Goal: Task Accomplishment & Management: Manage account settings

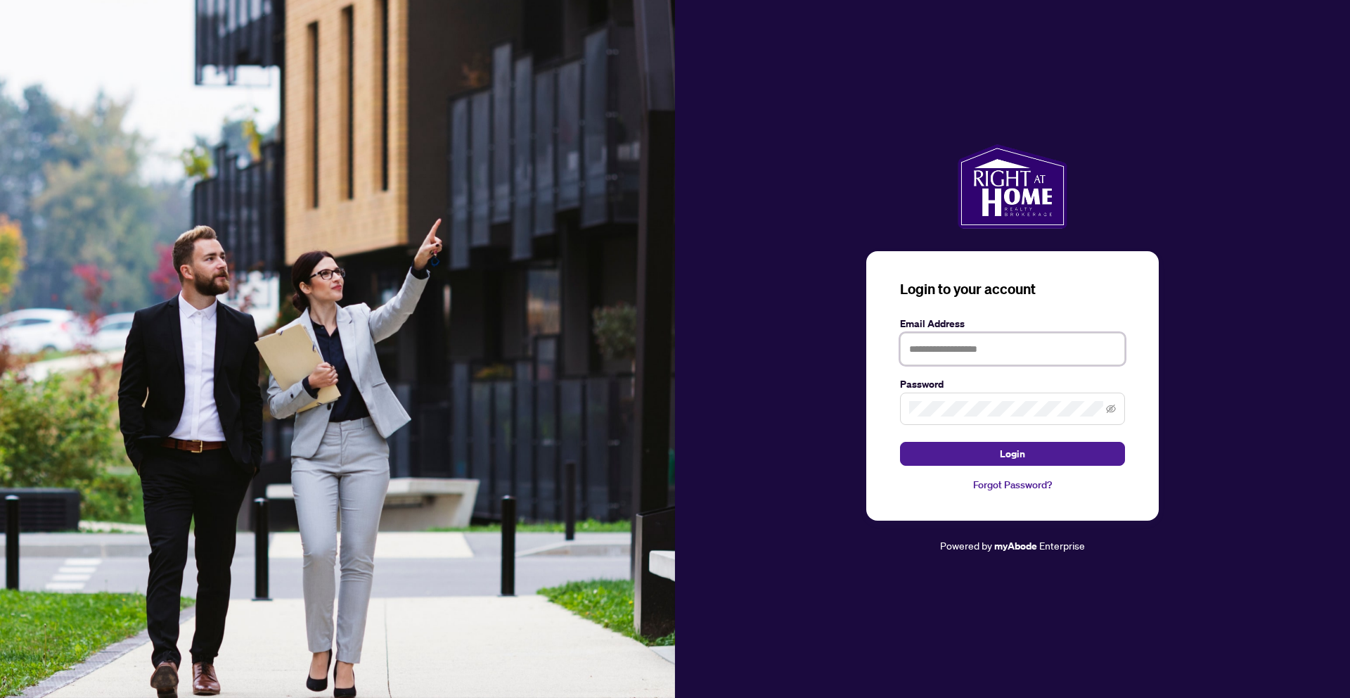
click at [1028, 346] on input "text" at bounding box center [1012, 349] width 225 height 32
type input "**********"
click at [900, 442] on button "Login" at bounding box center [1012, 454] width 225 height 24
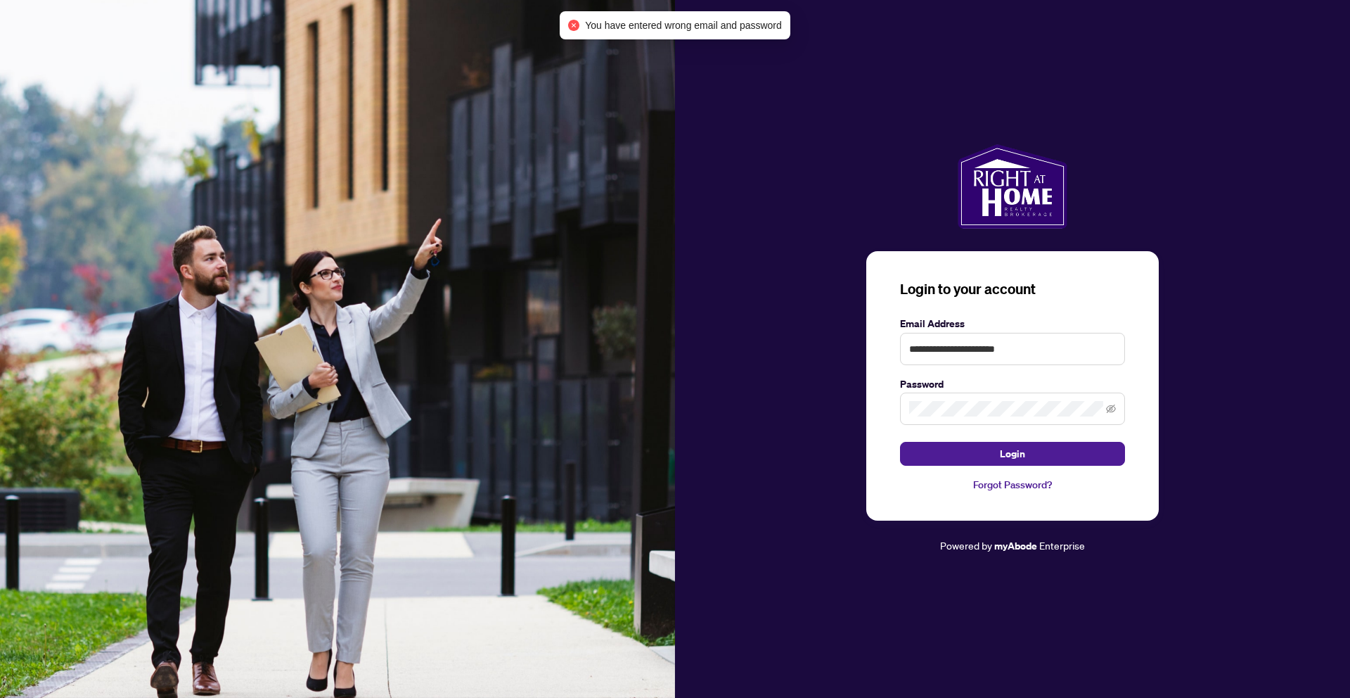
click at [1030, 399] on span at bounding box center [1012, 408] width 225 height 32
click at [796, 396] on div "**********" at bounding box center [1012, 349] width 675 height 410
click at [900, 442] on button "Login" at bounding box center [1012, 454] width 225 height 24
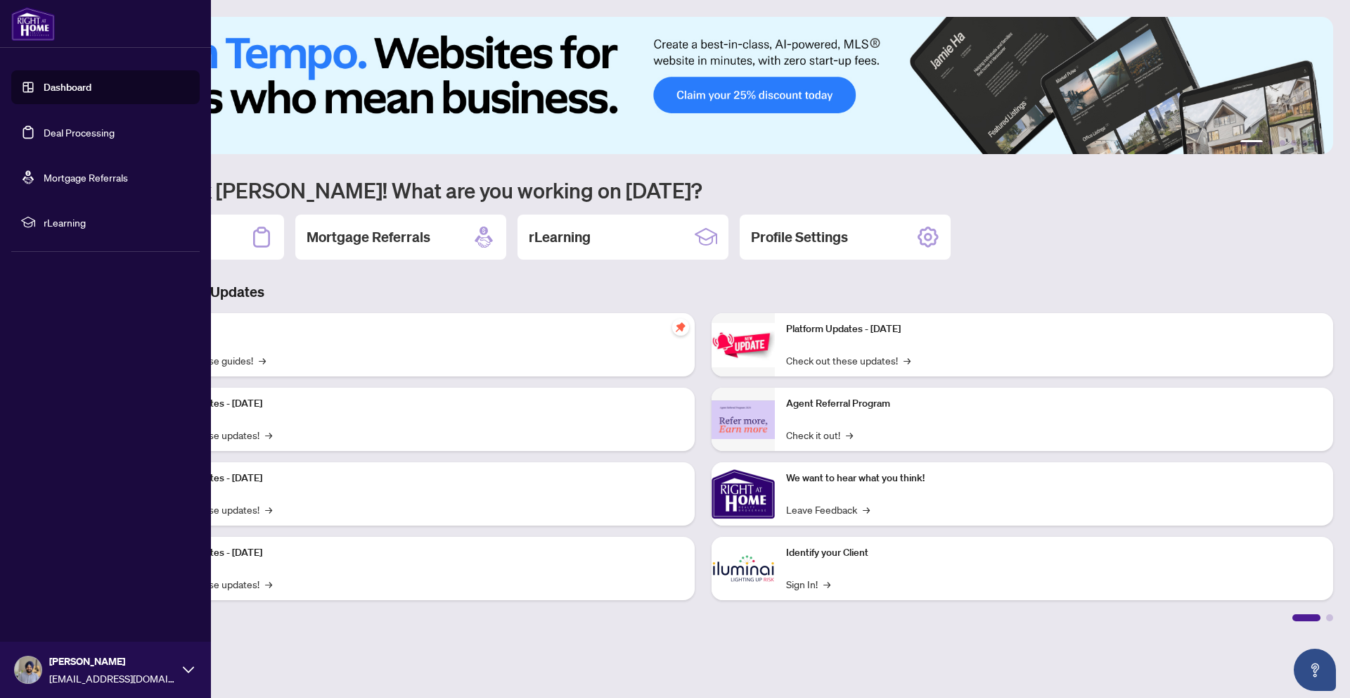
click at [51, 134] on link "Deal Processing" at bounding box center [79, 132] width 71 height 13
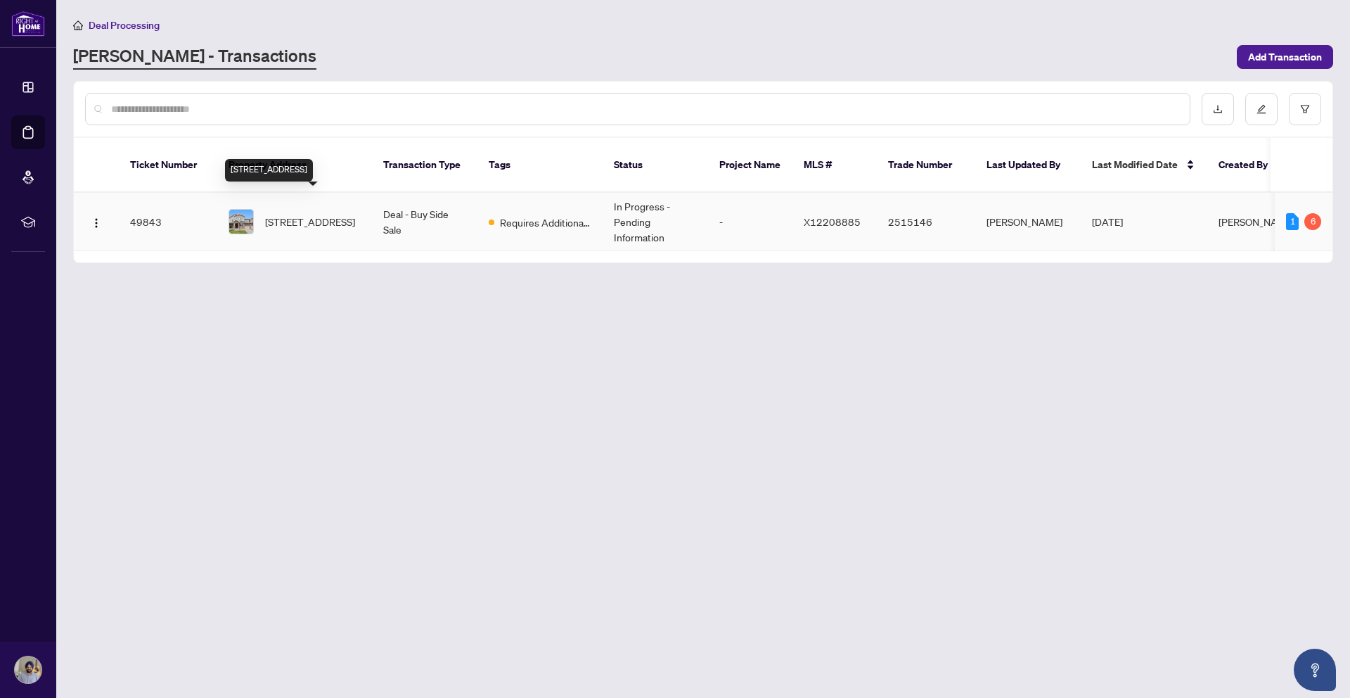
click at [322, 214] on span "[STREET_ADDRESS]" at bounding box center [310, 221] width 90 height 15
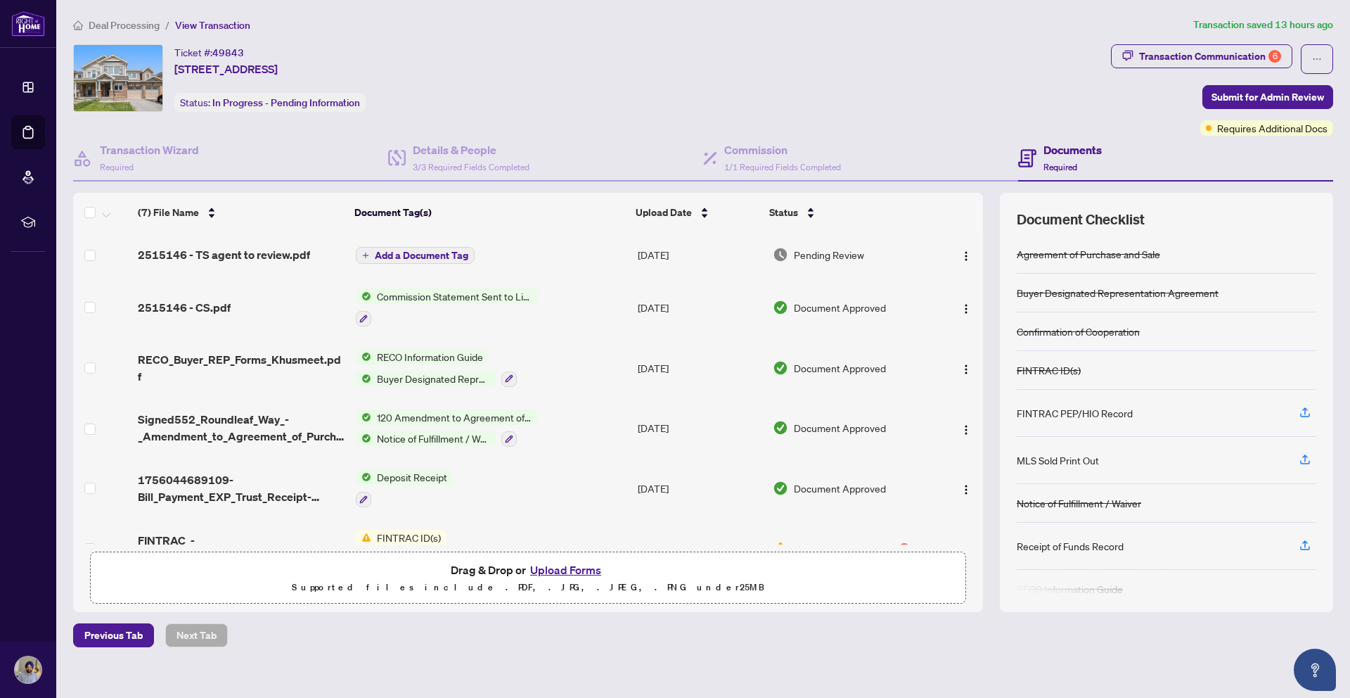
scroll to position [98, 0]
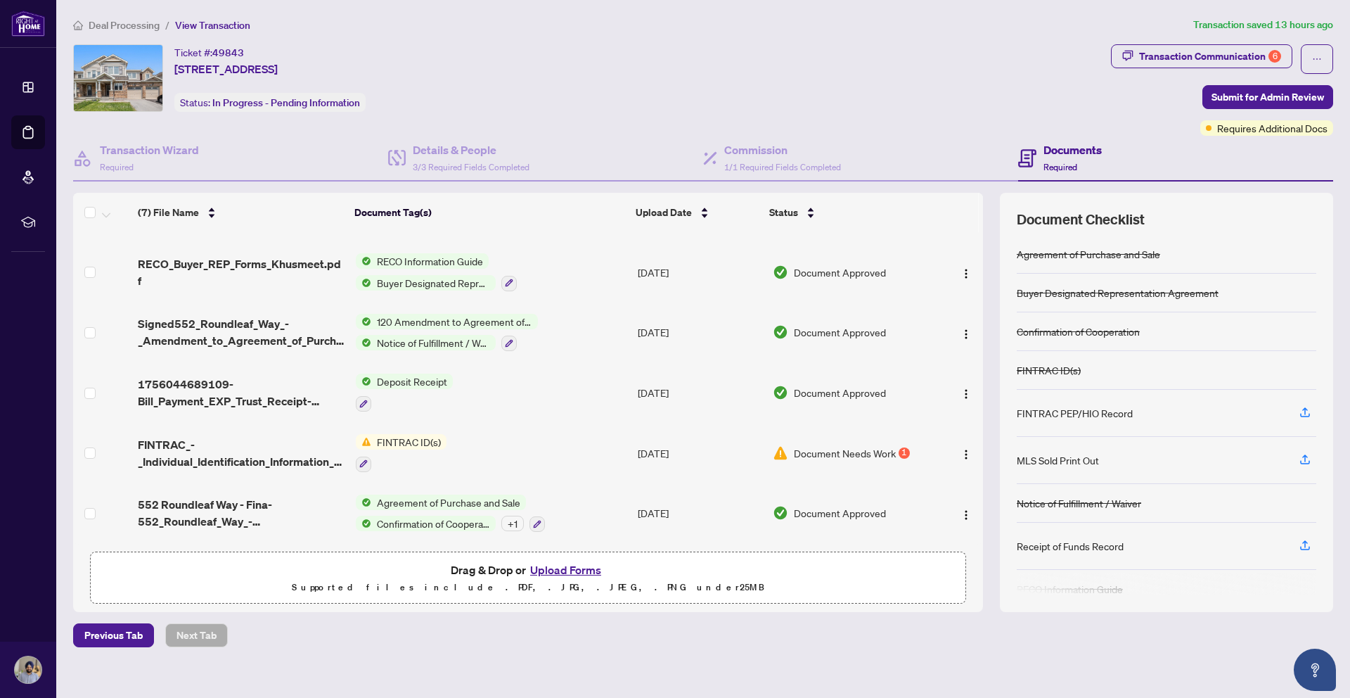
click at [864, 452] on span "Document Needs Work" at bounding box center [845, 452] width 102 height 15
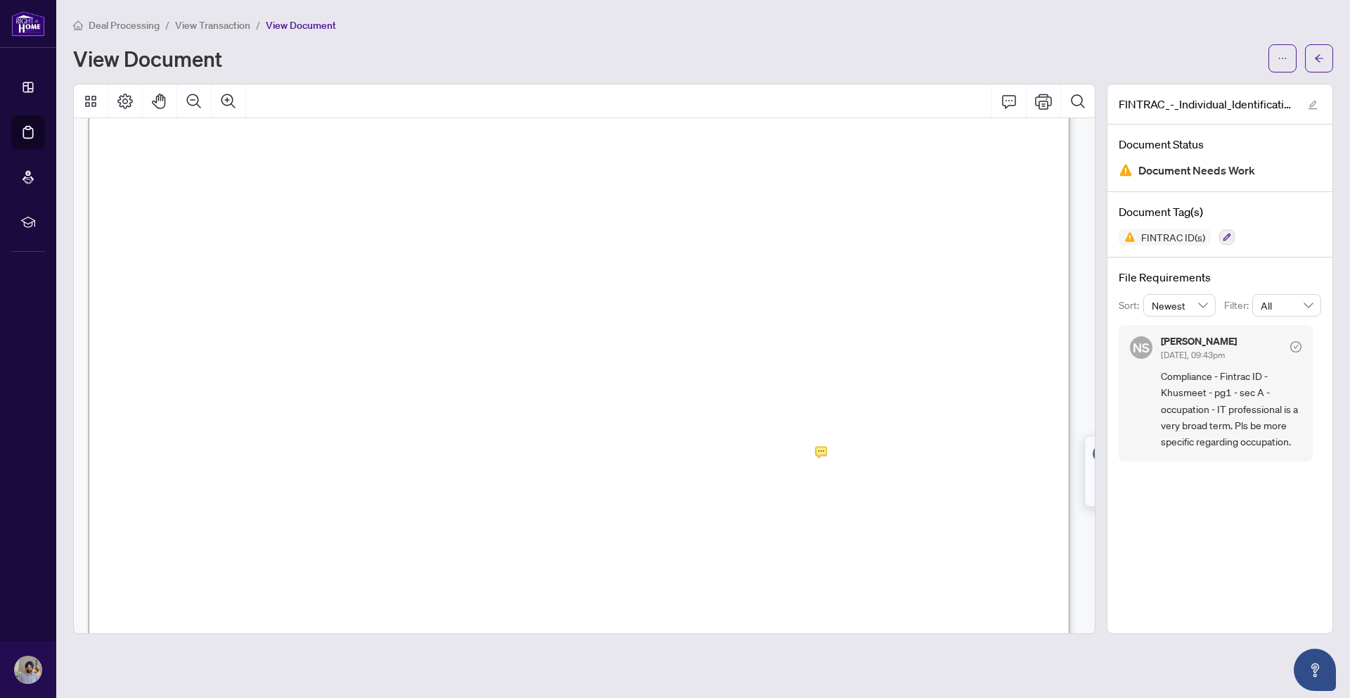
scroll to position [166, 0]
click at [454, 438] on span "4. Nature of Principal Business or Occupation:" at bounding box center [294, 435] width 317 height 14
click at [769, 433] on span "IT Professional" at bounding box center [744, 428] width 128 height 15
click at [769, 431] on span "IT Professional" at bounding box center [744, 428] width 128 height 15
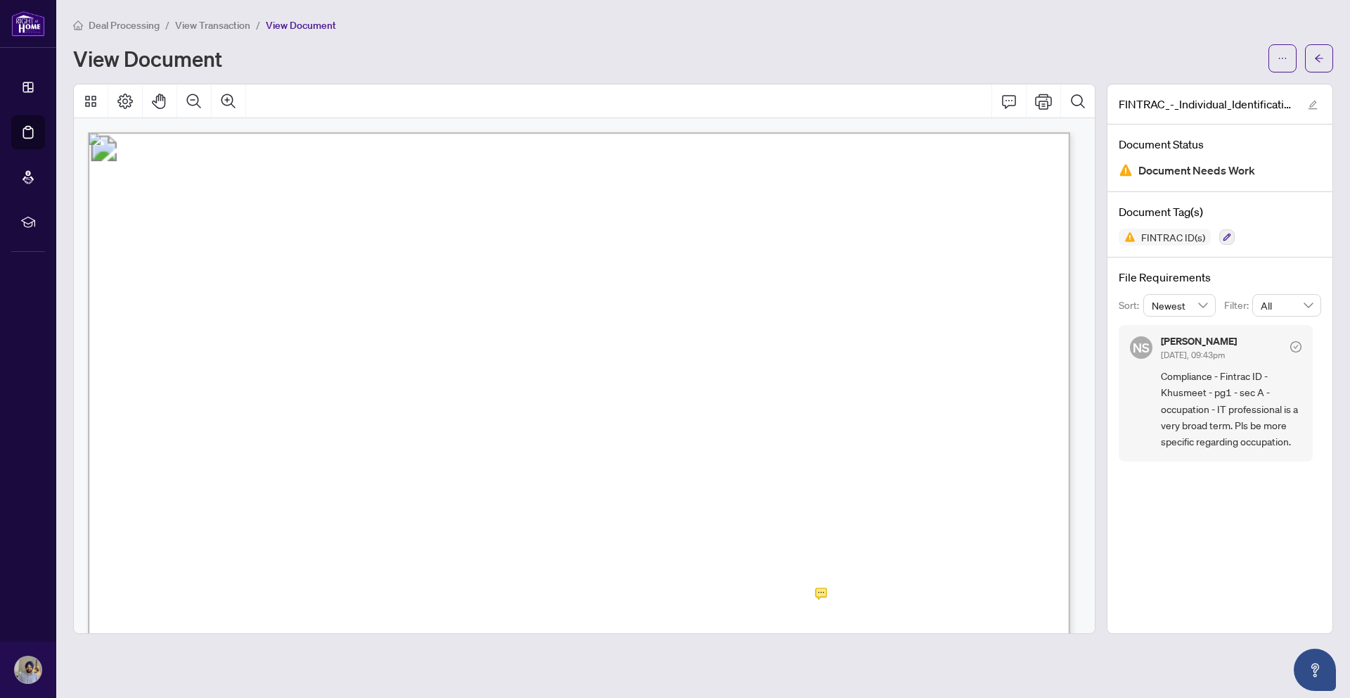
click at [1227, 446] on span "Compliance - Fintrac ID - Khusmeet - pg1 - sec A - occupation - IT professional…" at bounding box center [1231, 409] width 141 height 82
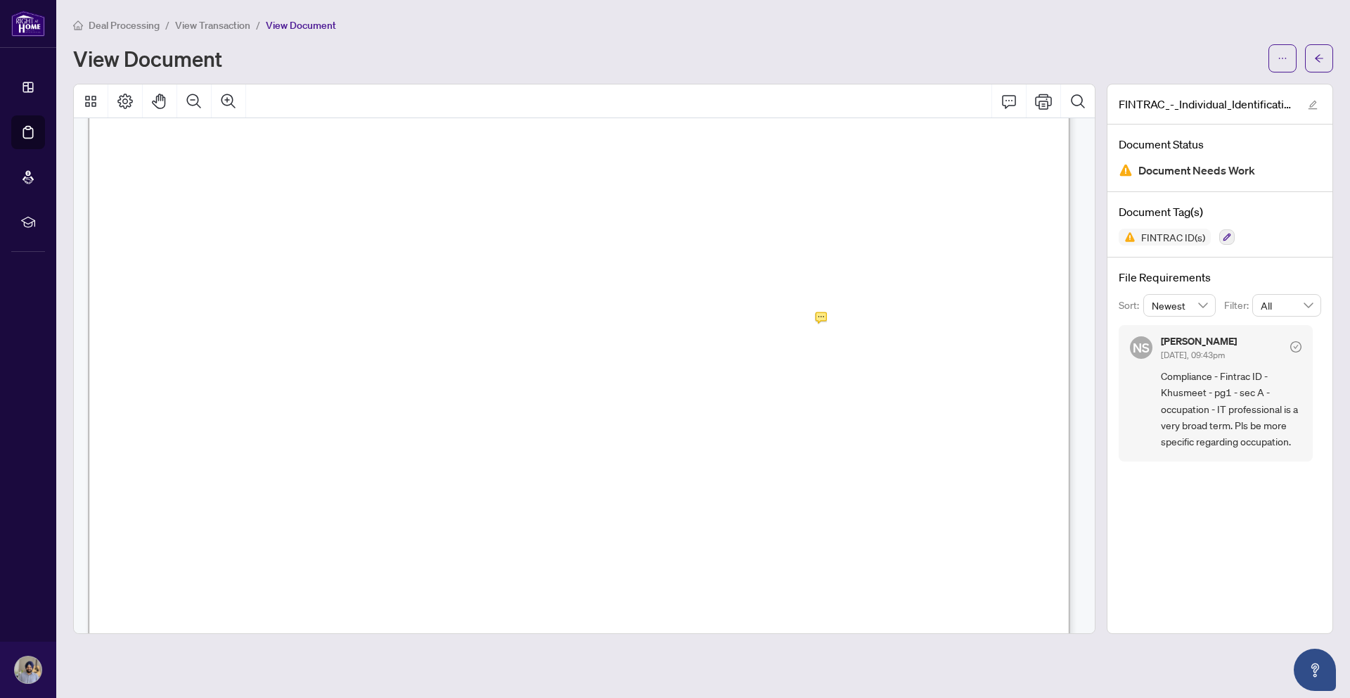
scroll to position [283, 0]
click at [1317, 64] on span "button" at bounding box center [1319, 58] width 10 height 23
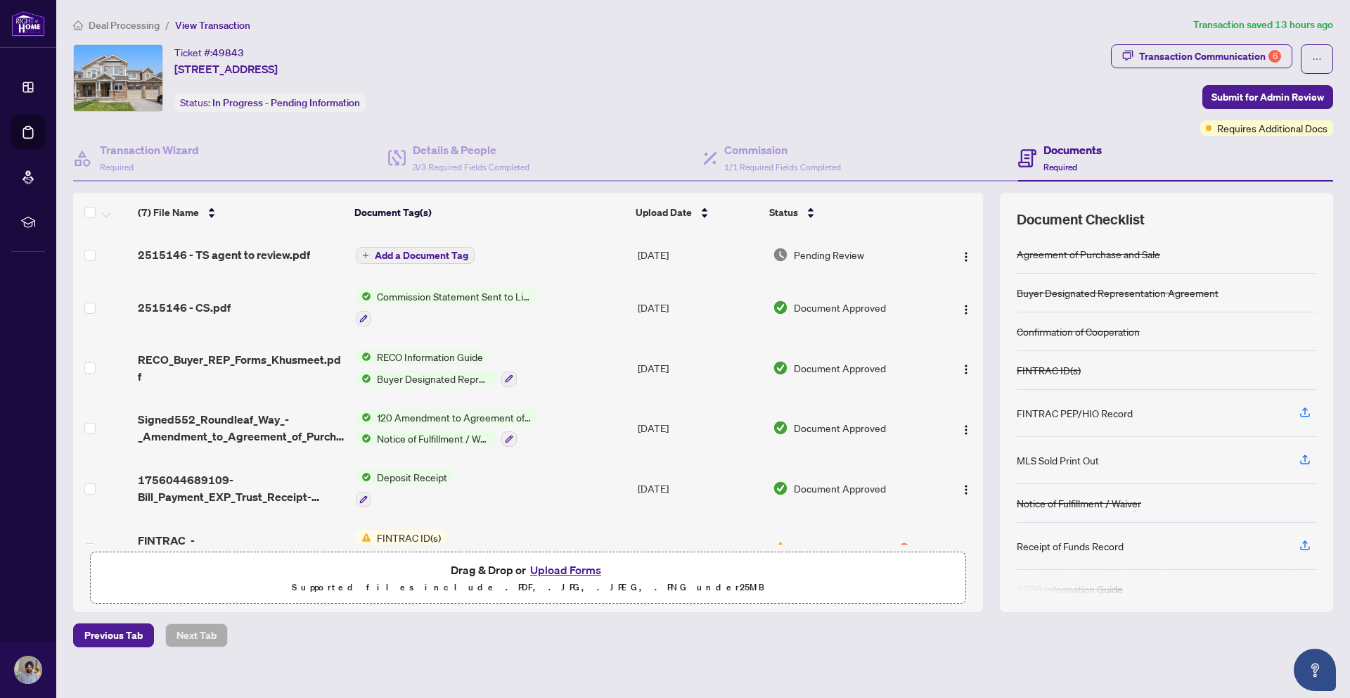
drag, startPoint x: 982, startPoint y: 288, endPoint x: 966, endPoint y: 406, distance: 119.3
click at [966, 406] on div "2515146 - TS agent to review.pdf Add a Document Tag [DATE] Pending Review 25151…" at bounding box center [528, 388] width 910 height 312
drag, startPoint x: 983, startPoint y: 385, endPoint x: 984, endPoint y: 451, distance: 66.1
click at [984, 451] on div "(7) File Name Document Tag(s) Upload Date Status 2515146 - TS agent to review.p…" at bounding box center [703, 402] width 1260 height 418
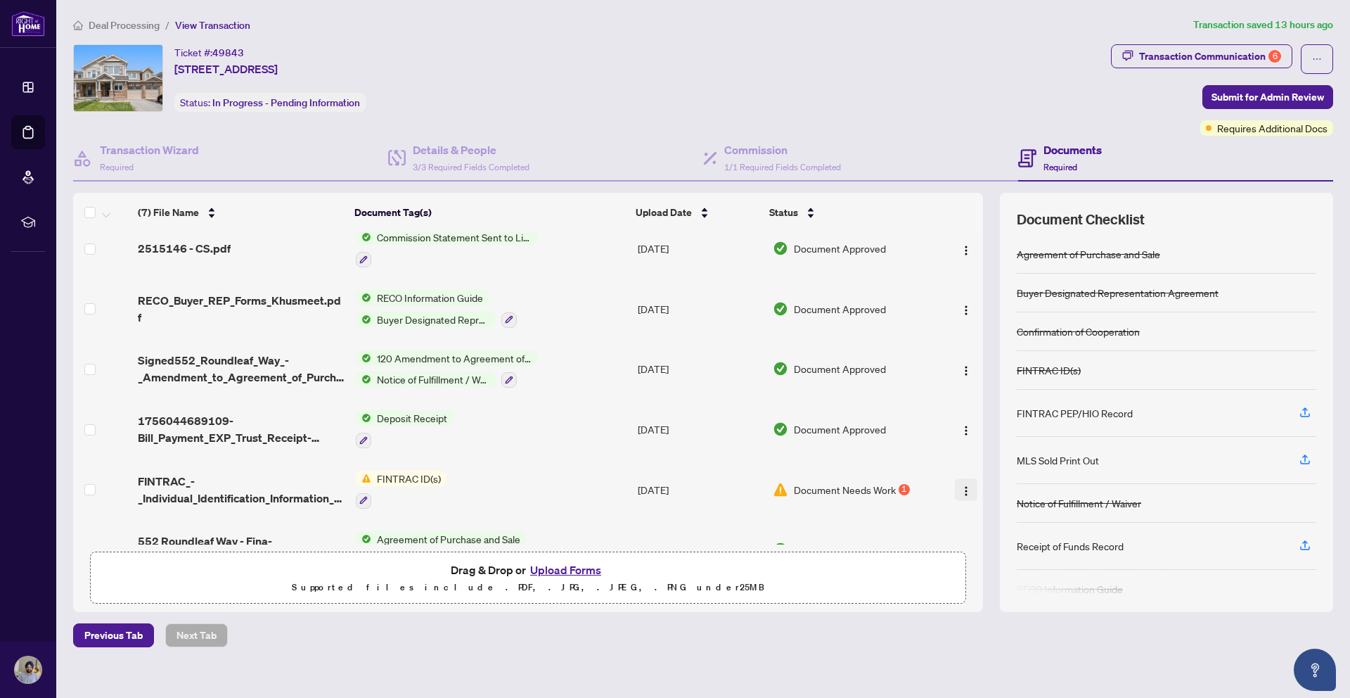
scroll to position [98, 0]
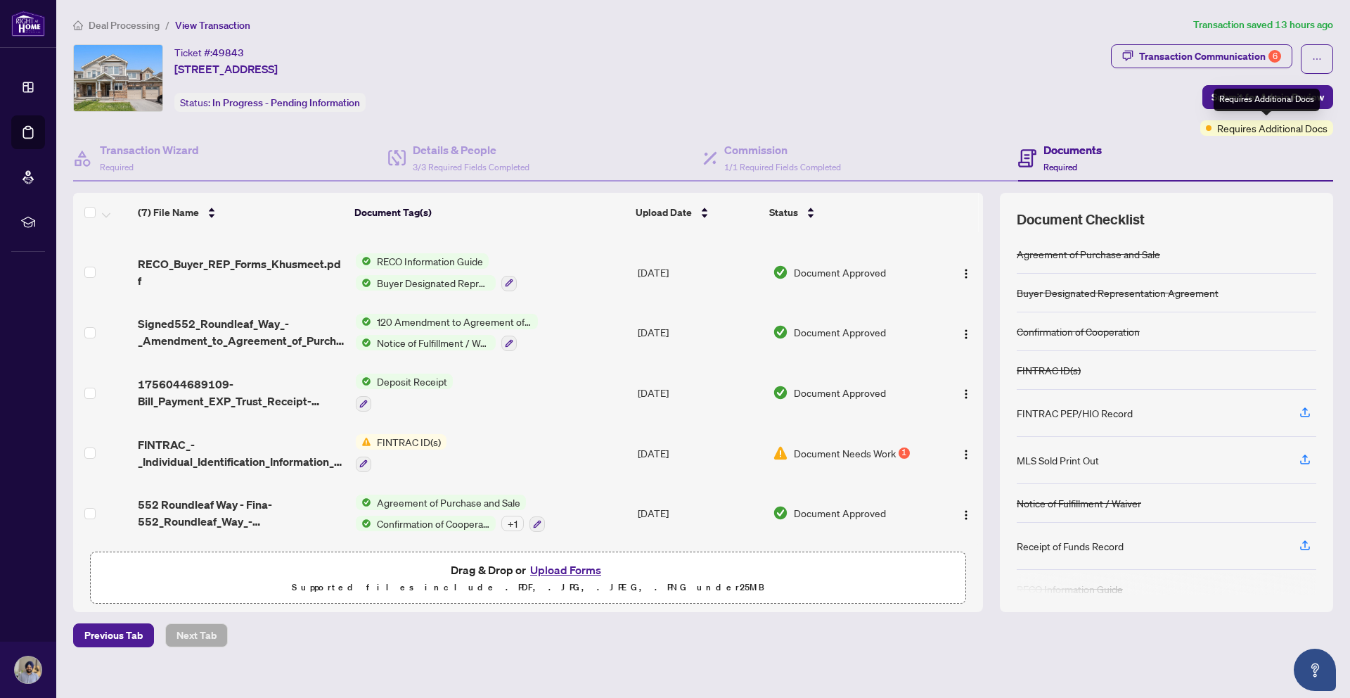
click at [1219, 130] on span "Requires Additional Docs" at bounding box center [1272, 127] width 110 height 15
click at [1210, 65] on div "Transaction Communication 6" at bounding box center [1210, 56] width 142 height 23
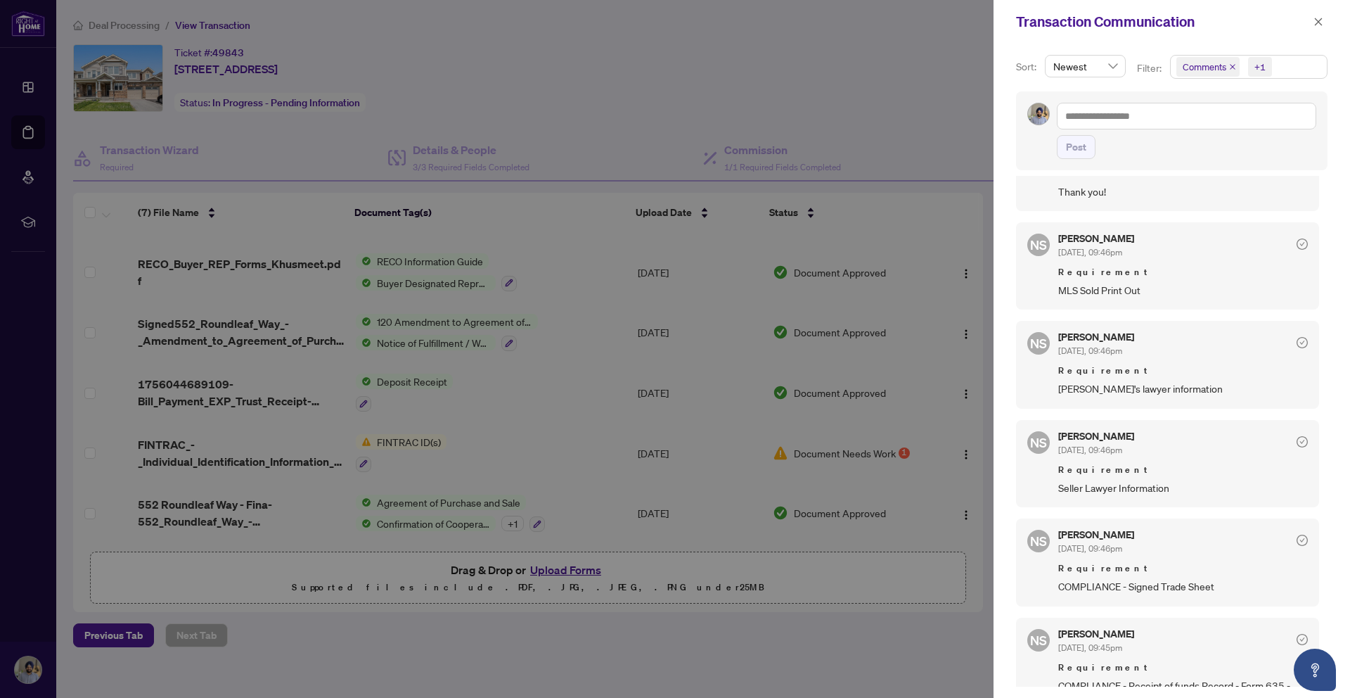
scroll to position [204, 0]
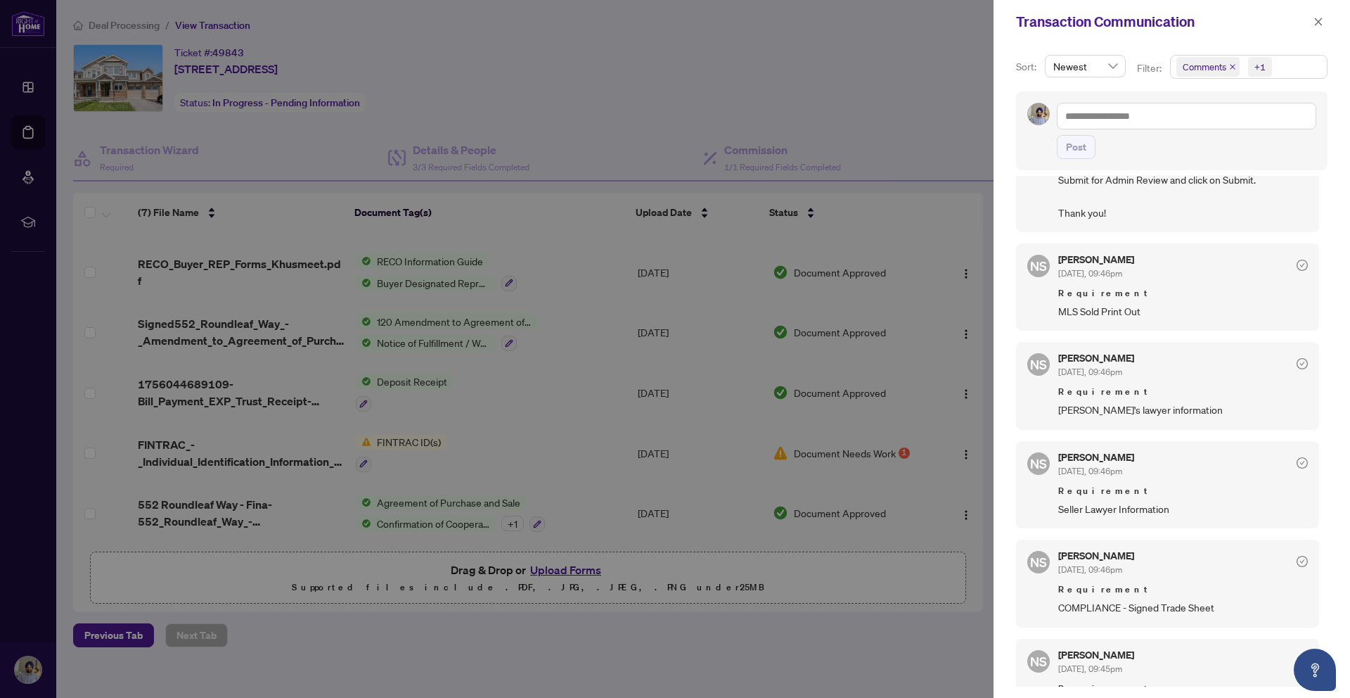
click at [1137, 412] on span "[PERSON_NAME]'s lawyer information" at bounding box center [1183, 410] width 250 height 16
click at [1141, 411] on span "[PERSON_NAME]'s lawyer information" at bounding box center [1183, 410] width 250 height 16
click at [1142, 411] on span "[PERSON_NAME]'s lawyer information" at bounding box center [1183, 410] width 250 height 16
click at [1190, 407] on span "[PERSON_NAME]'s lawyer information" at bounding box center [1183, 410] width 250 height 16
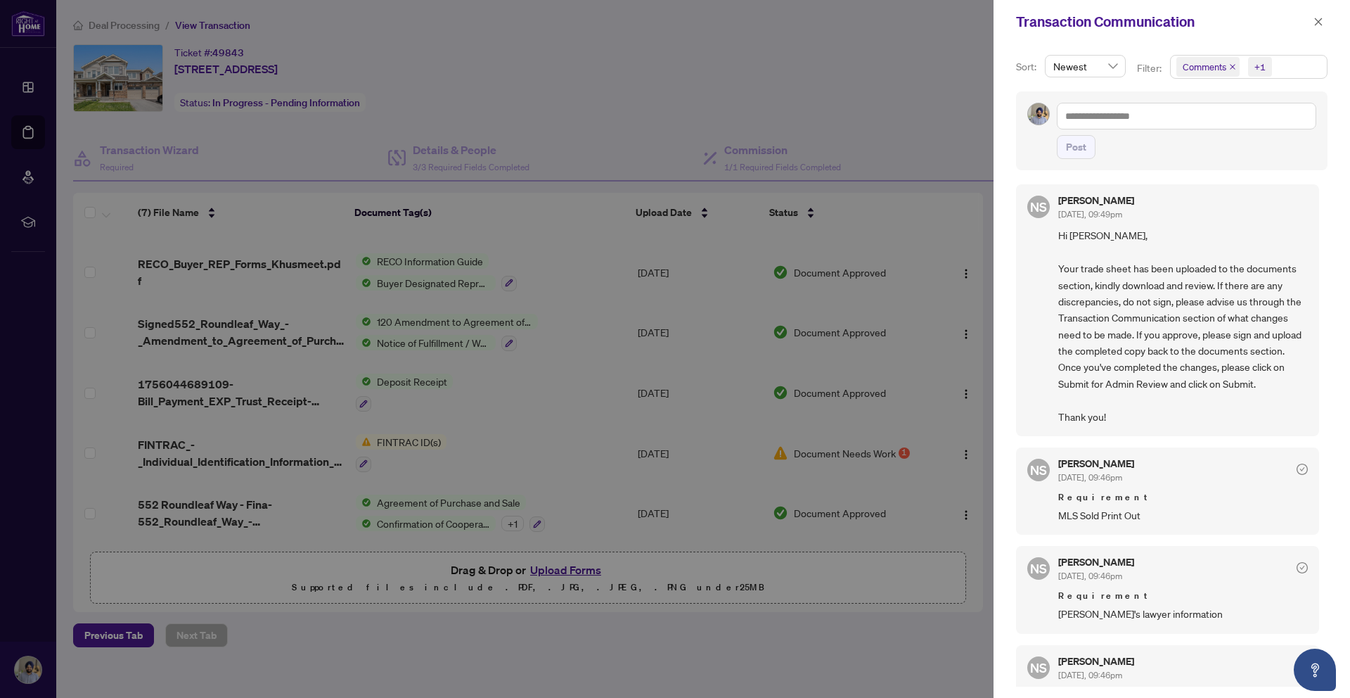
scroll to position [0, 0]
click at [1321, 20] on icon "close" at bounding box center [1319, 22] width 10 height 10
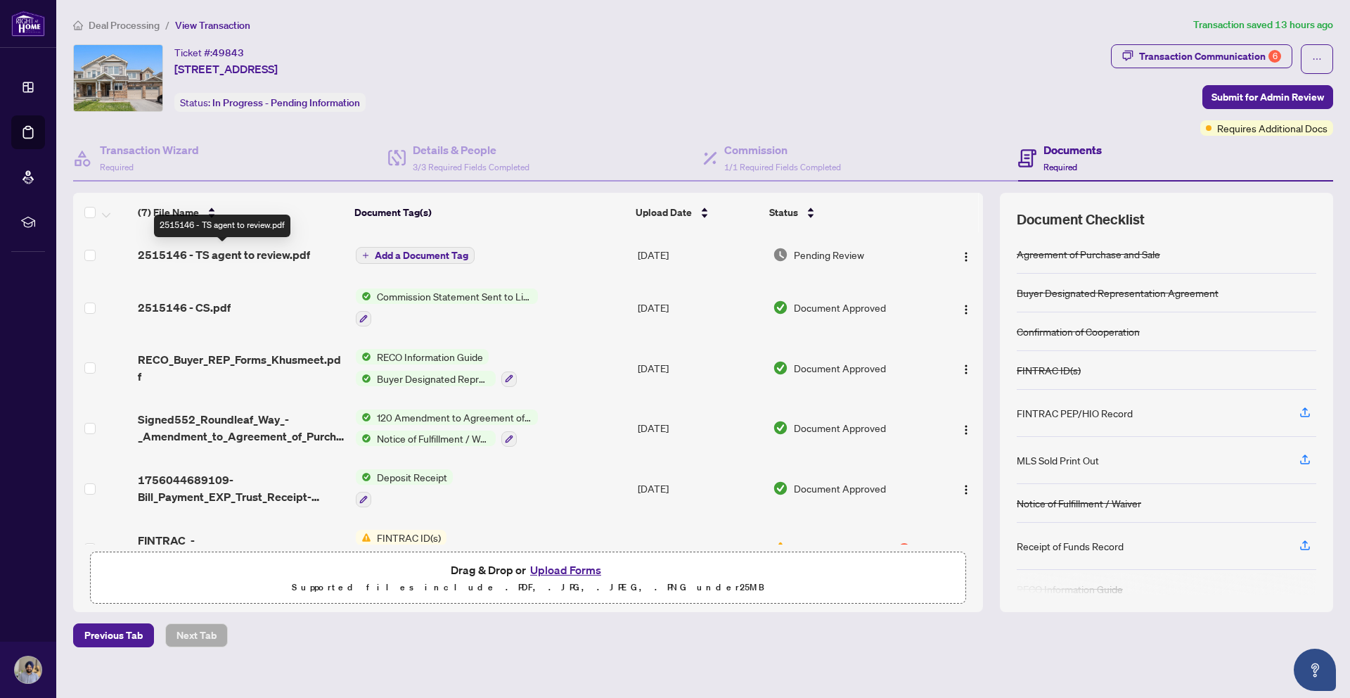
click at [175, 262] on span "2515146 - TS agent to review.pdf" at bounding box center [224, 254] width 172 height 17
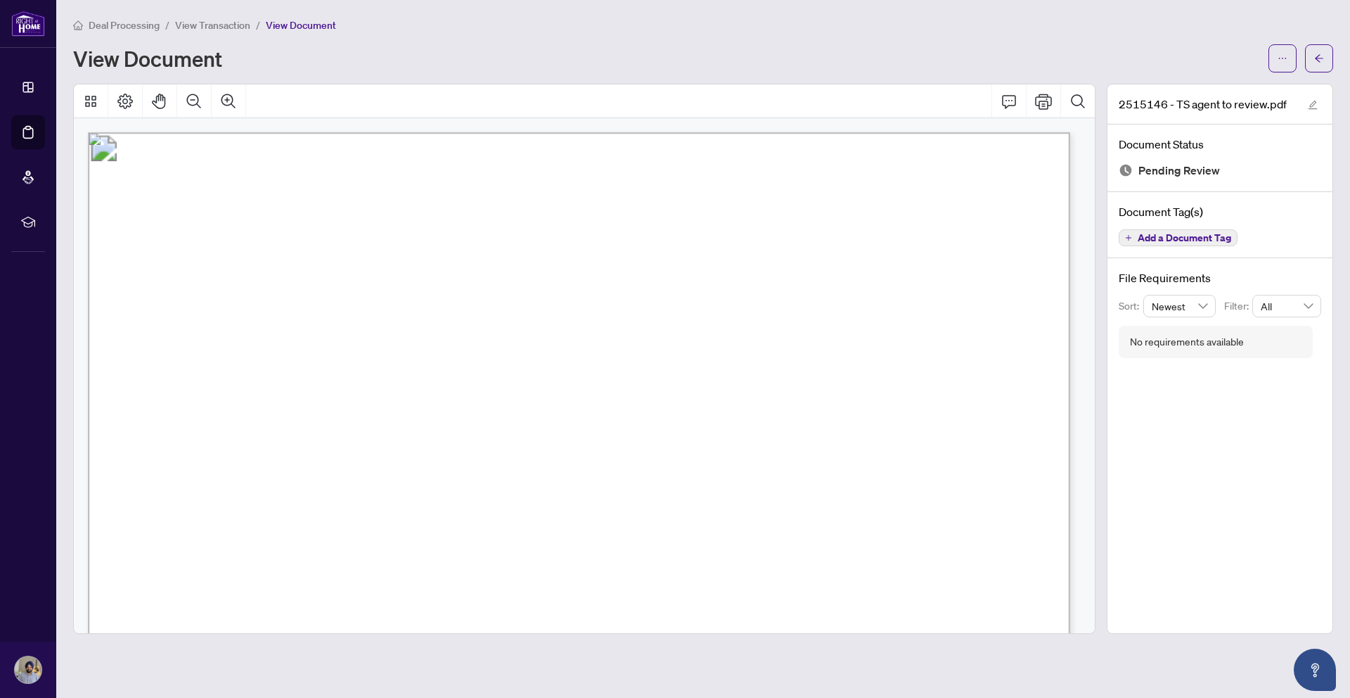
drag, startPoint x: 1006, startPoint y: 235, endPoint x: 946, endPoint y: 243, distance: 60.3
drag, startPoint x: 933, startPoint y: 236, endPoint x: 999, endPoint y: 240, distance: 66.9
click at [1281, 70] on button "button" at bounding box center [1283, 58] width 28 height 28
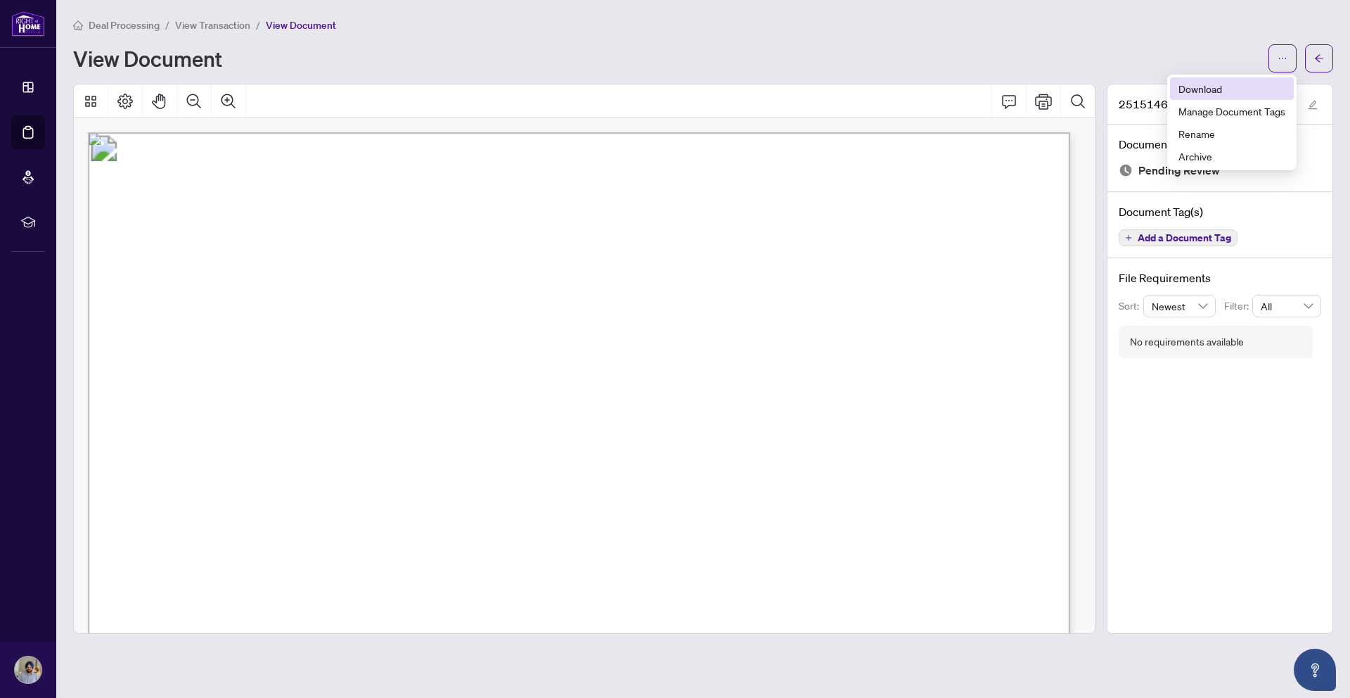
click at [1227, 93] on span "Download" at bounding box center [1232, 88] width 107 height 15
click at [1319, 63] on span "button" at bounding box center [1319, 58] width 10 height 23
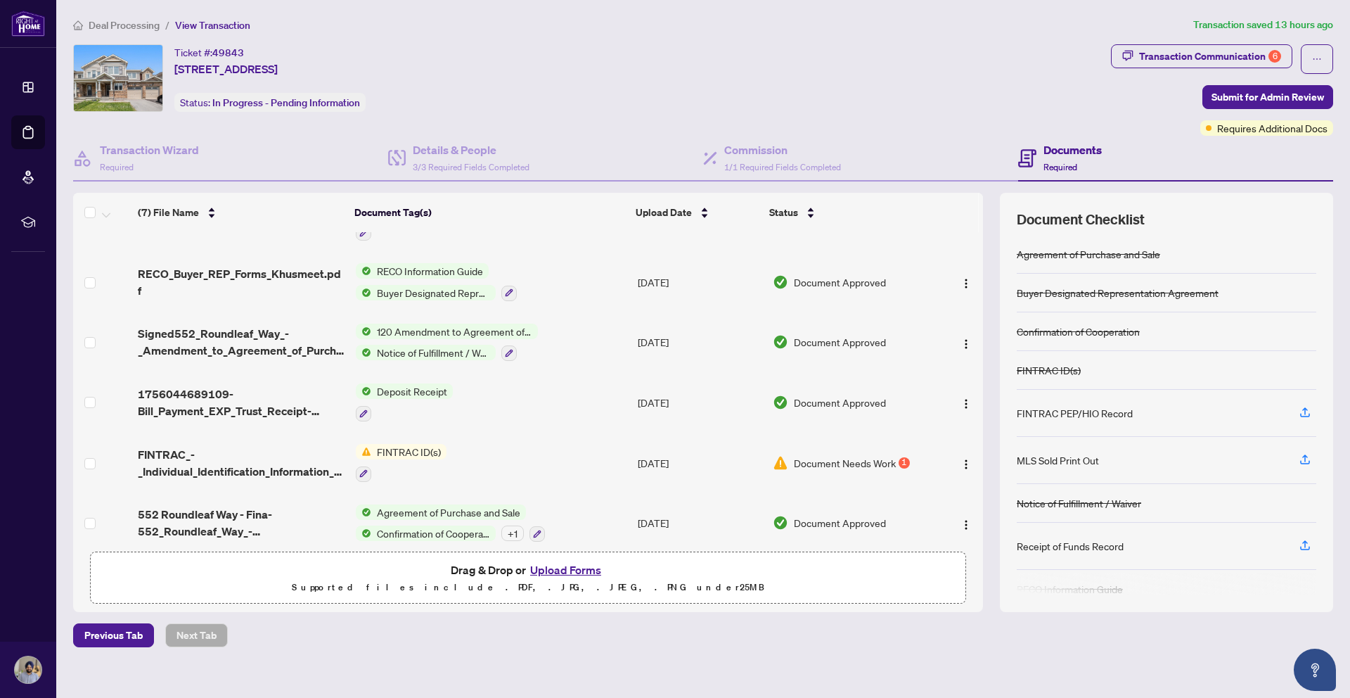
scroll to position [98, 0]
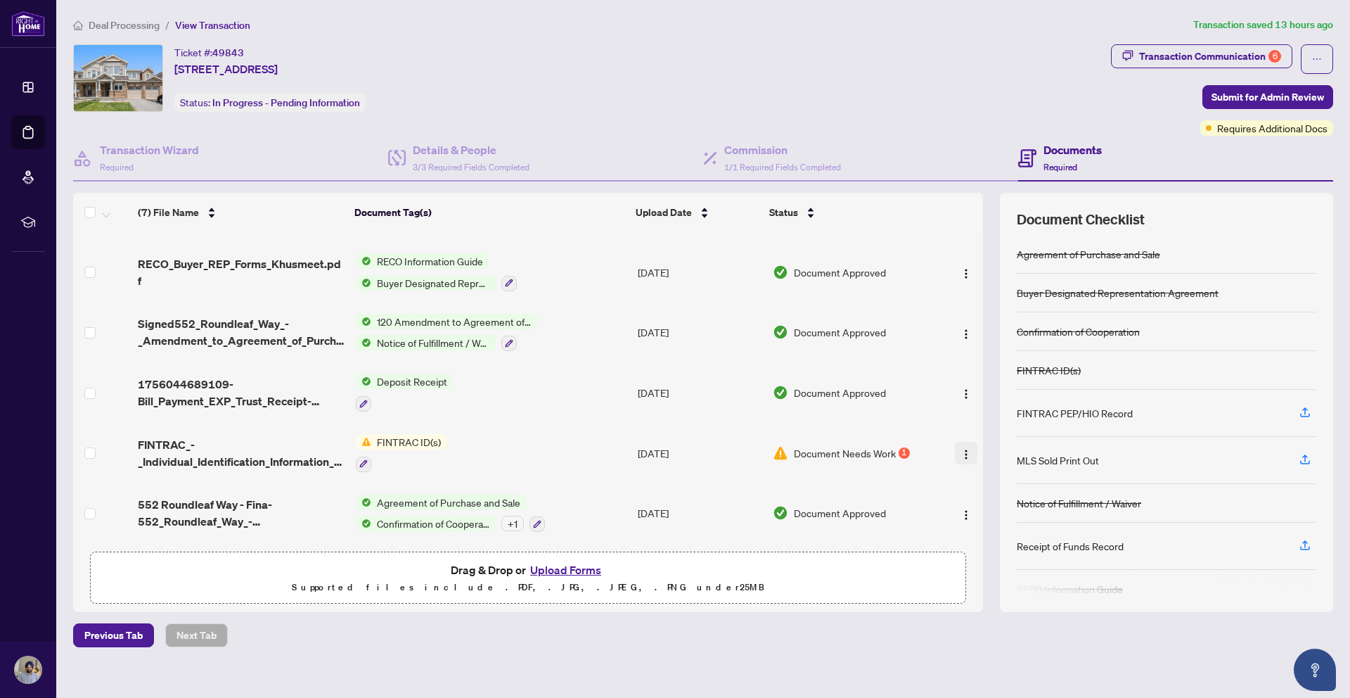
click at [966, 449] on img "button" at bounding box center [966, 454] width 11 height 11
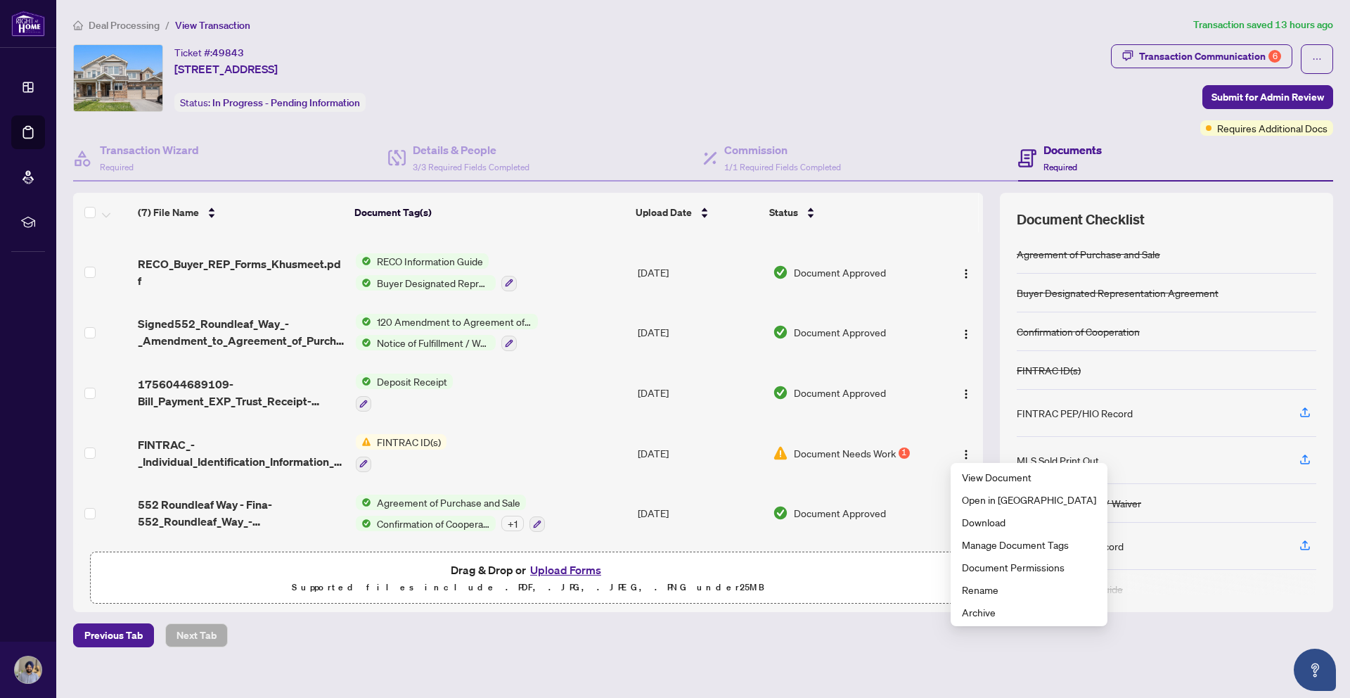
click at [894, 589] on p "Supported files include .PDF, .JPG, .JPEG, .PNG under 25 MB" at bounding box center [528, 587] width 858 height 17
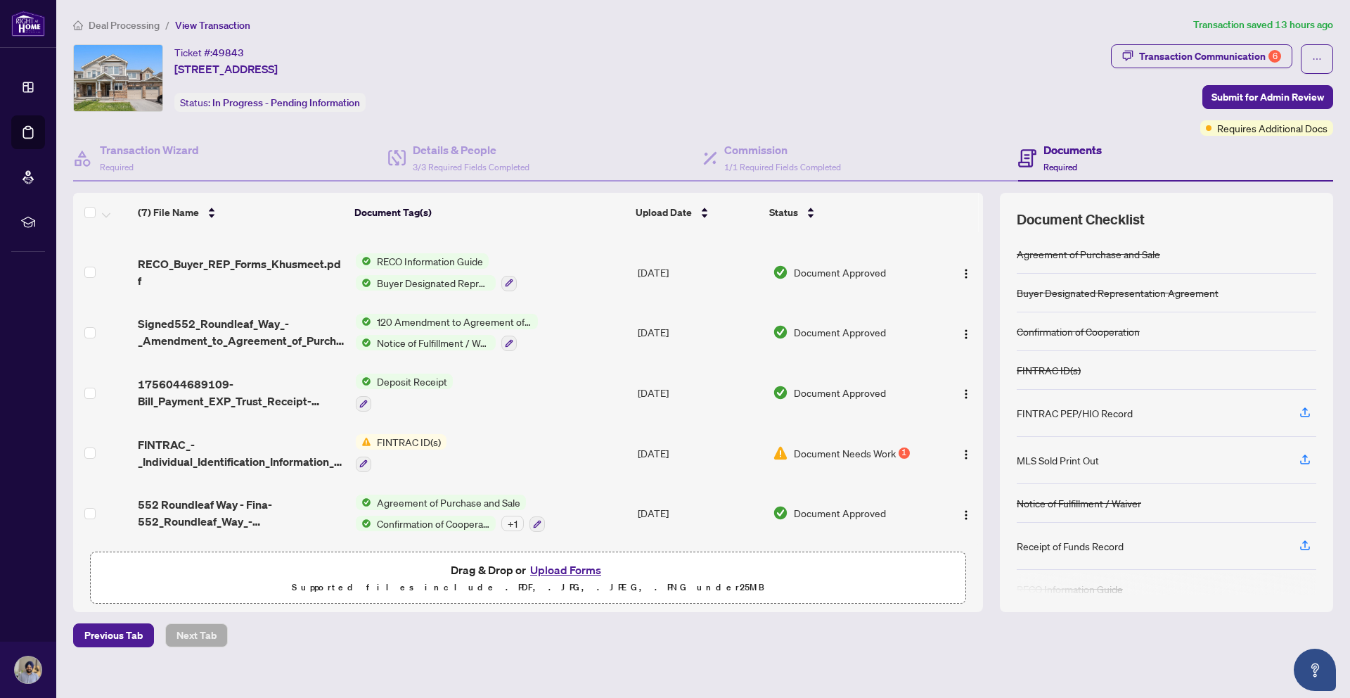
click at [386, 442] on span "FINTRAC ID(s)" at bounding box center [408, 441] width 75 height 15
click at [210, 453] on span "FINTRAC_-_Individual_Identification_Information_Record.pdf" at bounding box center [241, 453] width 207 height 34
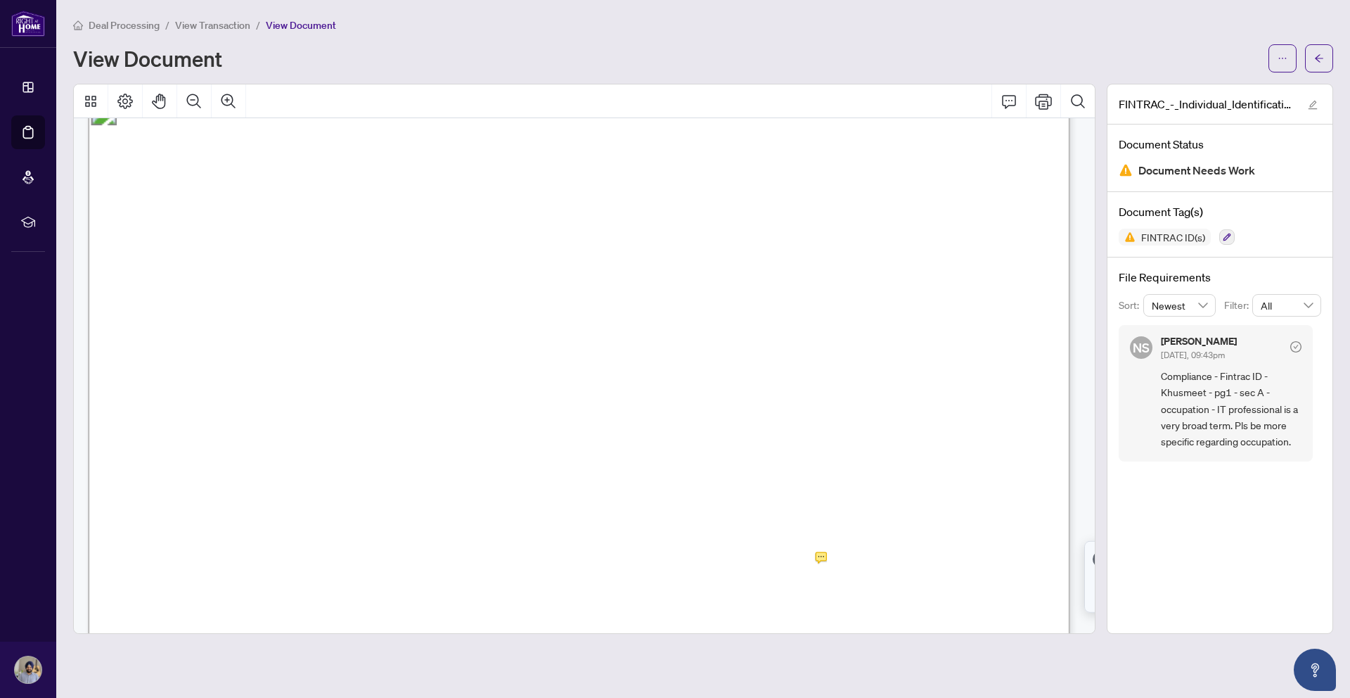
scroll to position [151, 0]
click at [1324, 59] on icon "arrow-left" at bounding box center [1319, 58] width 10 height 10
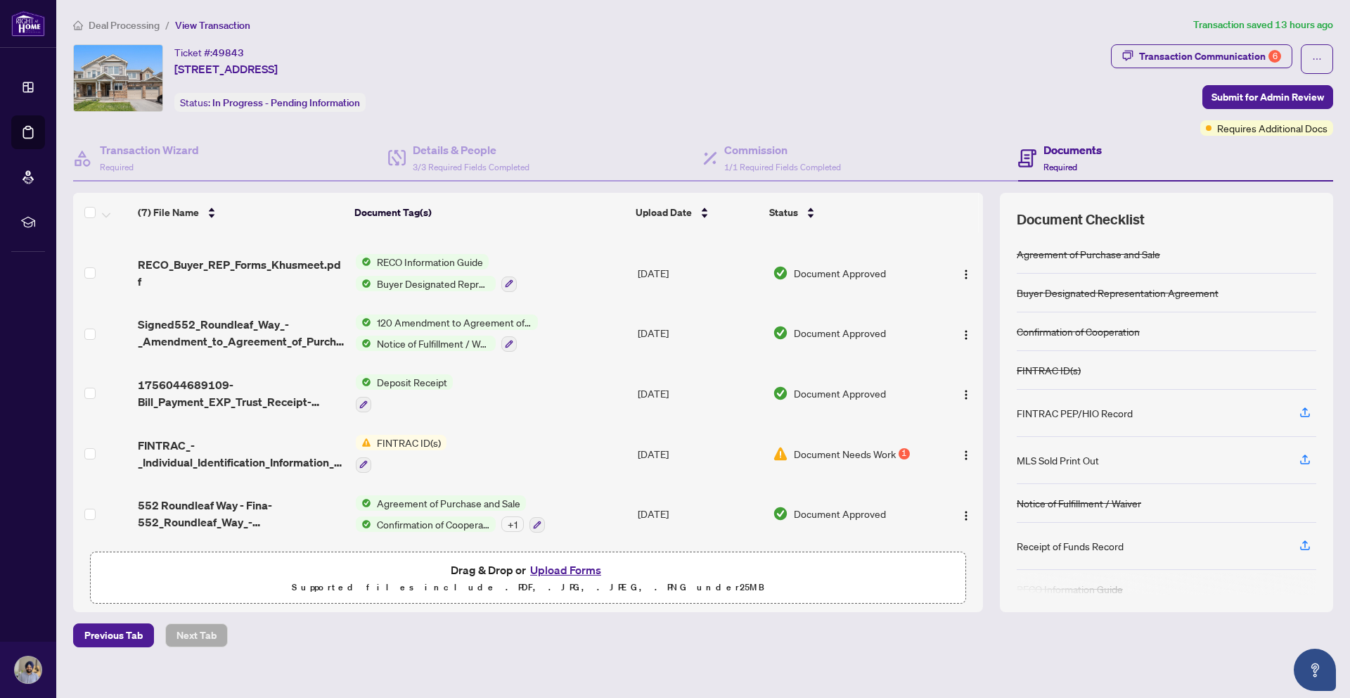
scroll to position [98, 0]
click at [1307, 460] on icon "button" at bounding box center [1305, 459] width 13 height 13
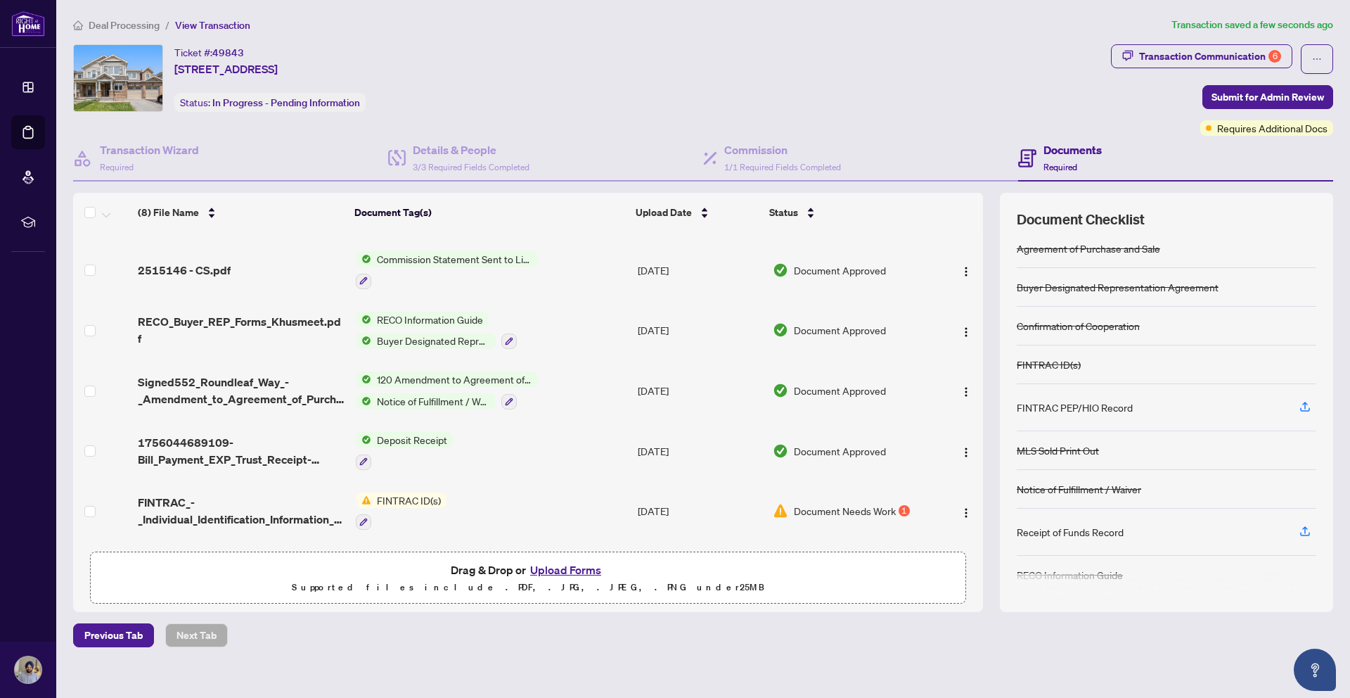
scroll to position [10, 0]
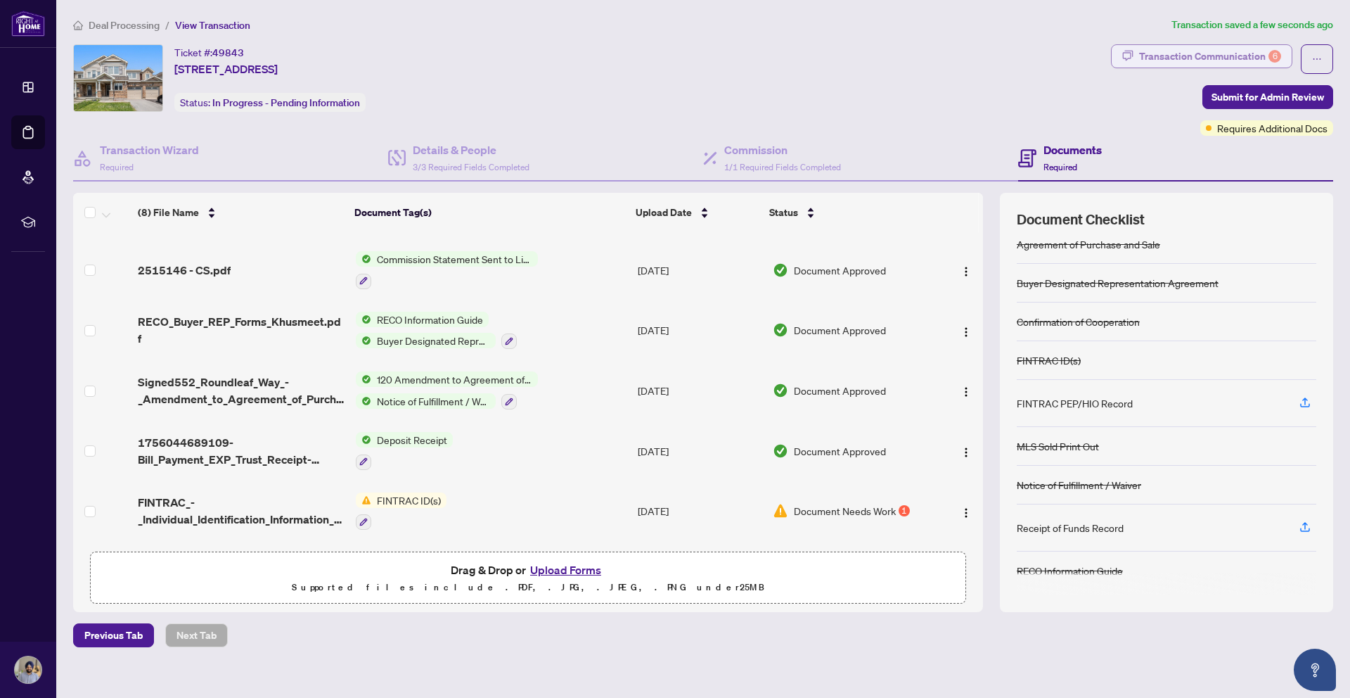
click at [1232, 56] on div "Transaction Communication 6" at bounding box center [1210, 56] width 142 height 23
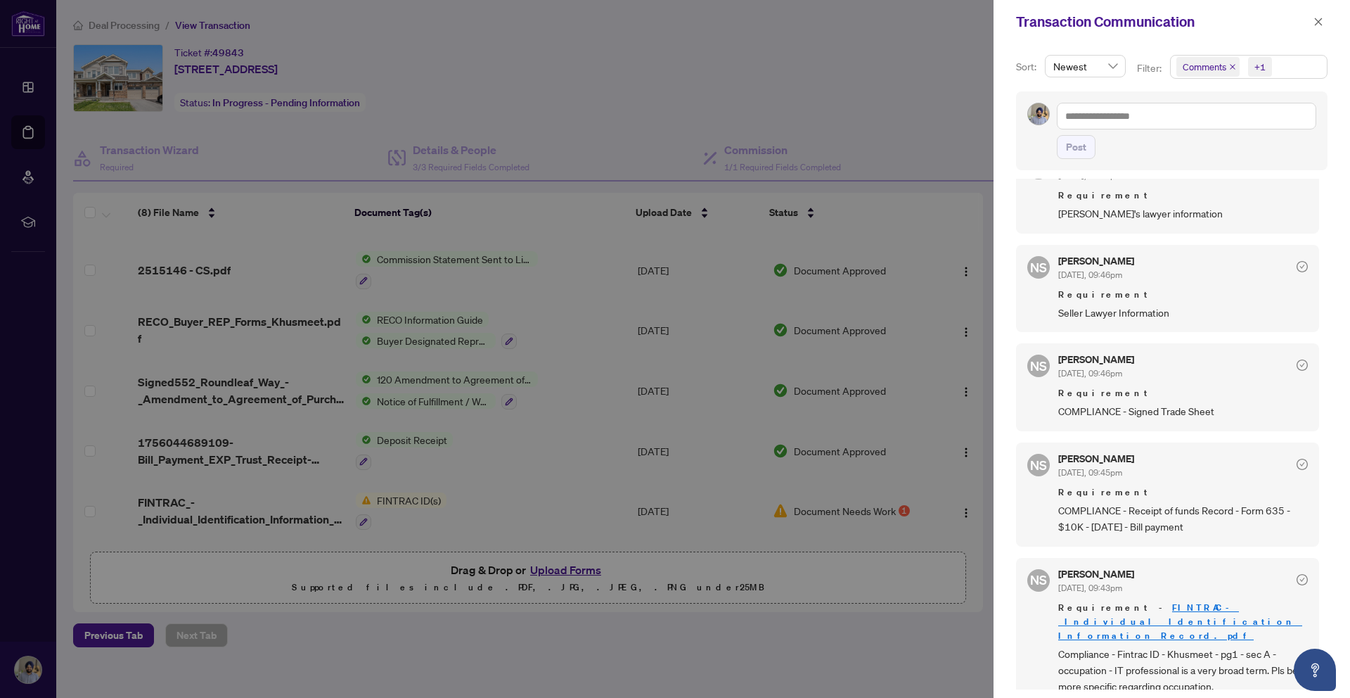
scroll to position [405, 0]
click at [1319, 23] on icon "close" at bounding box center [1319, 22] width 8 height 8
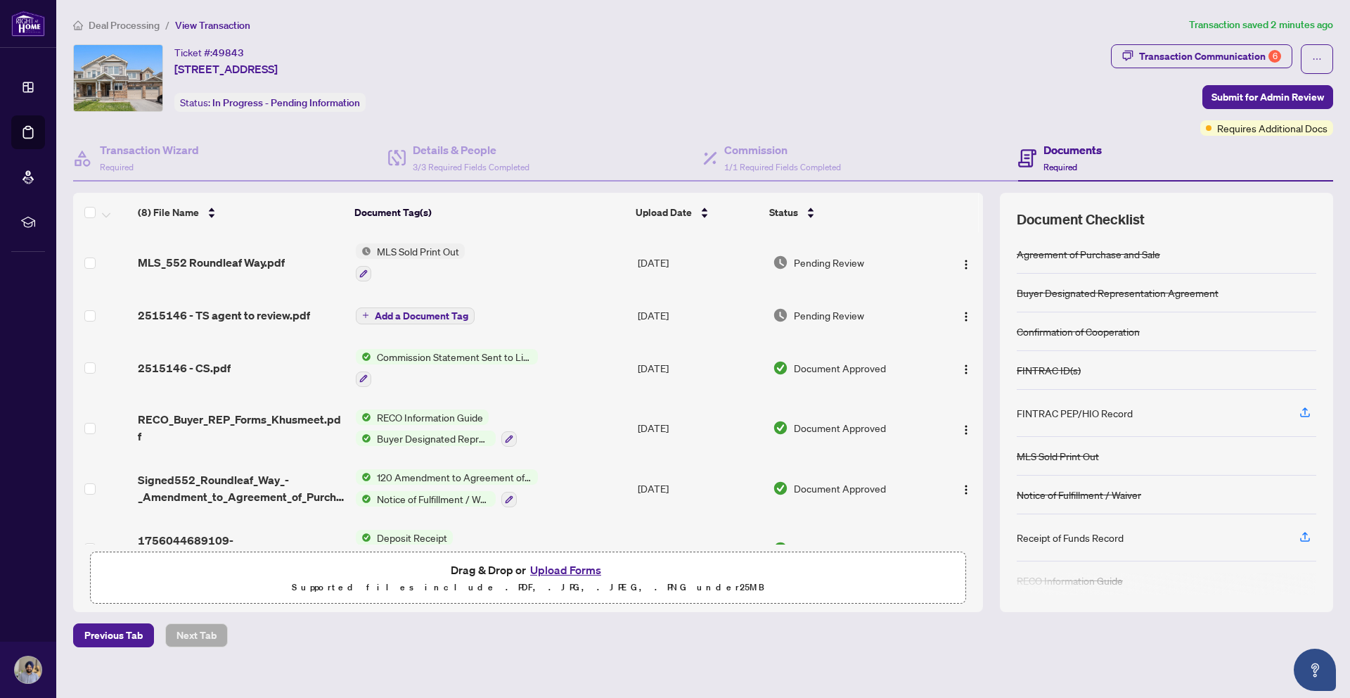
scroll to position [10, 0]
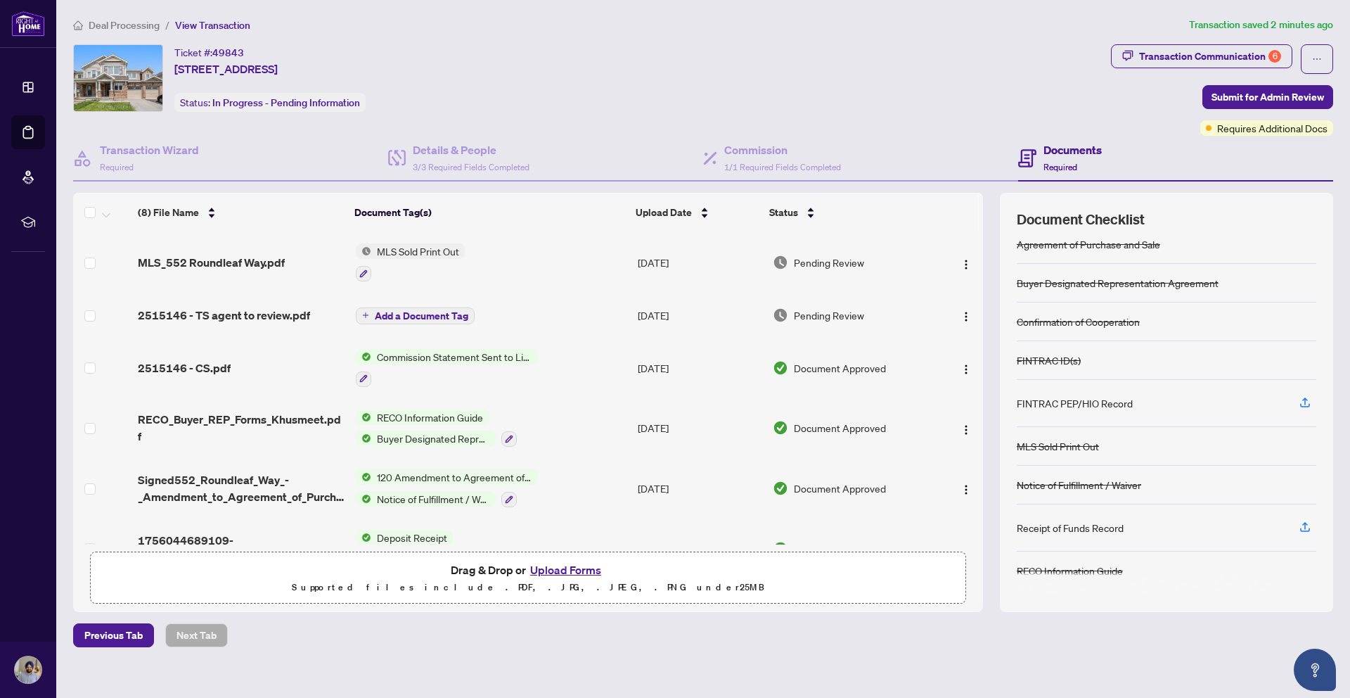
click at [572, 573] on button "Upload Forms" at bounding box center [565, 570] width 79 height 18
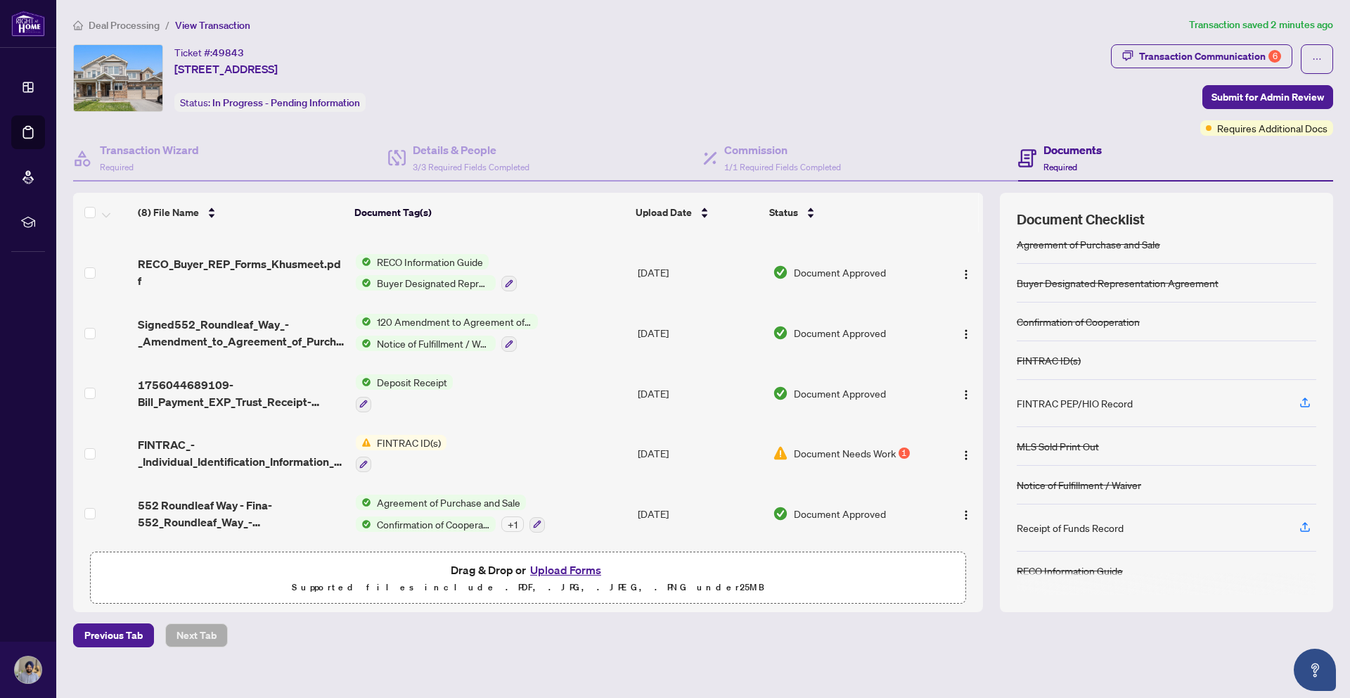
click at [809, 77] on div "Ticket #: 49843 [STREET_ADDRESS] Status: In Progress - Pending Information" at bounding box center [589, 78] width 1032 height 68
click at [191, 151] on h4 "Transaction Wizard" at bounding box center [149, 149] width 99 height 17
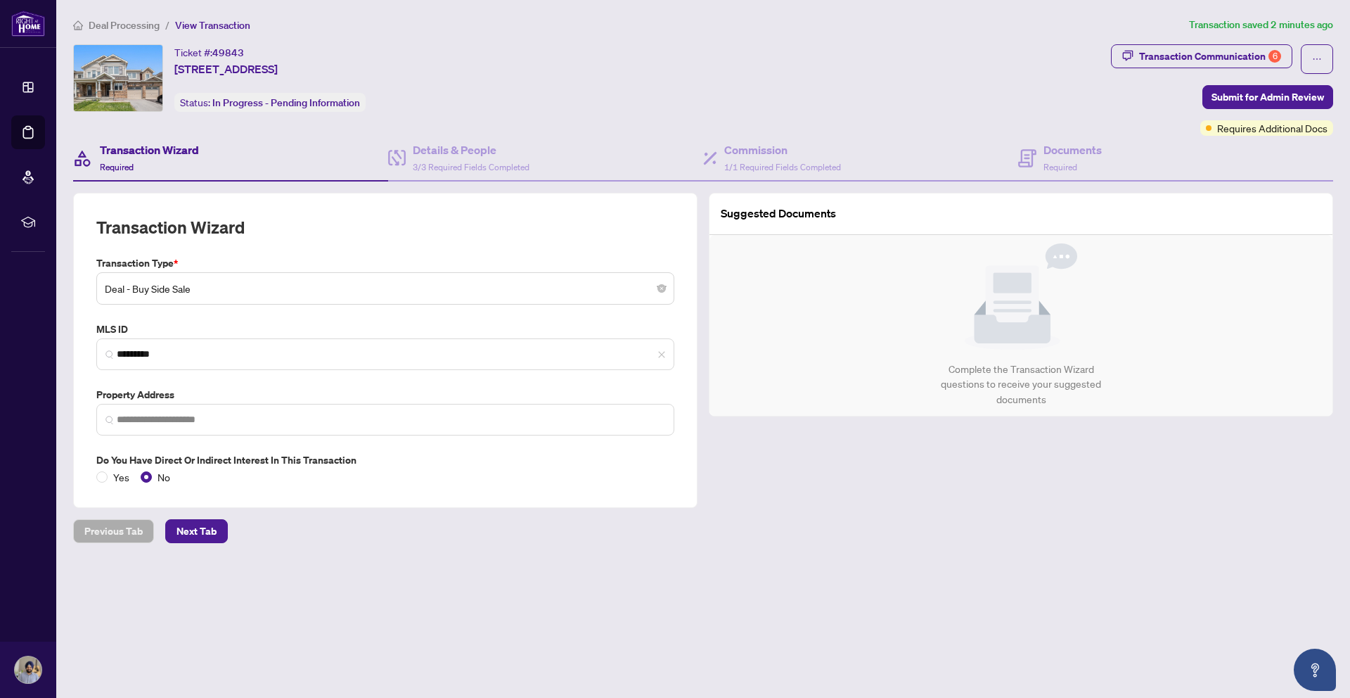
type input "**********"
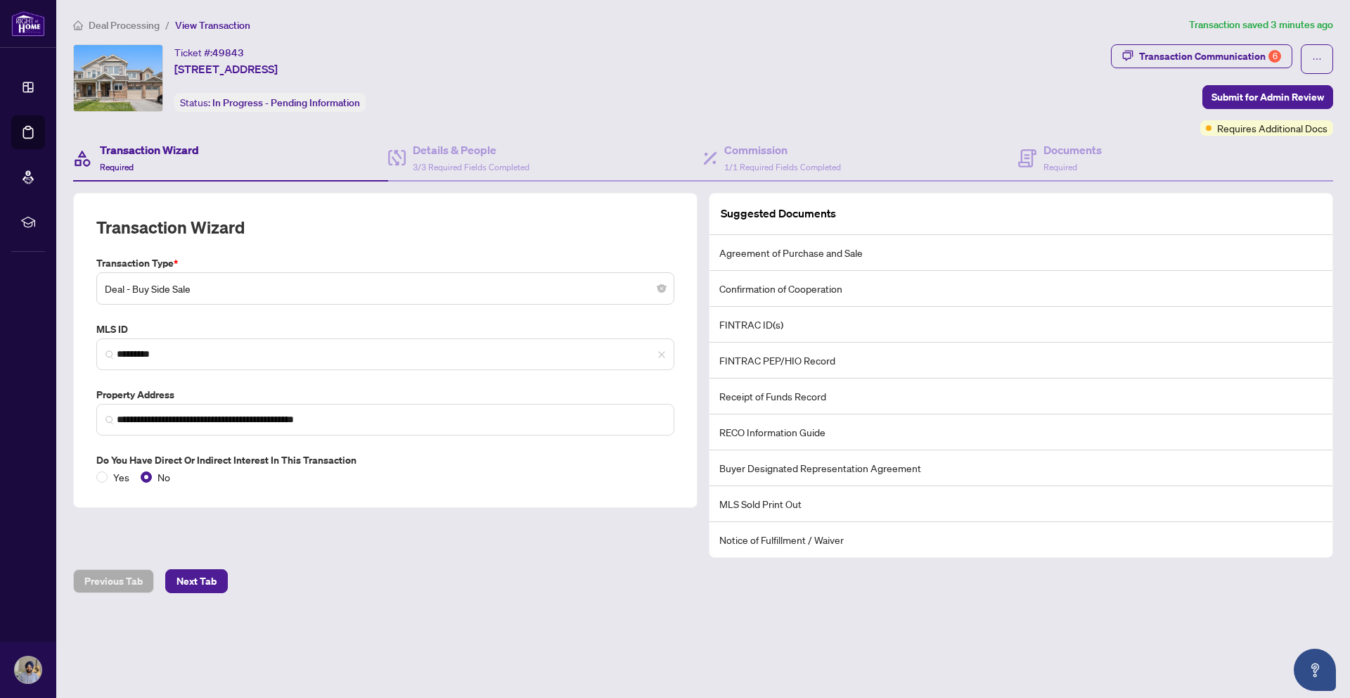
click at [770, 398] on li "Receipt of Funds Record" at bounding box center [1021, 396] width 623 height 36
click at [512, 167] on span "3/3 Required Fields Completed" at bounding box center [471, 167] width 117 height 11
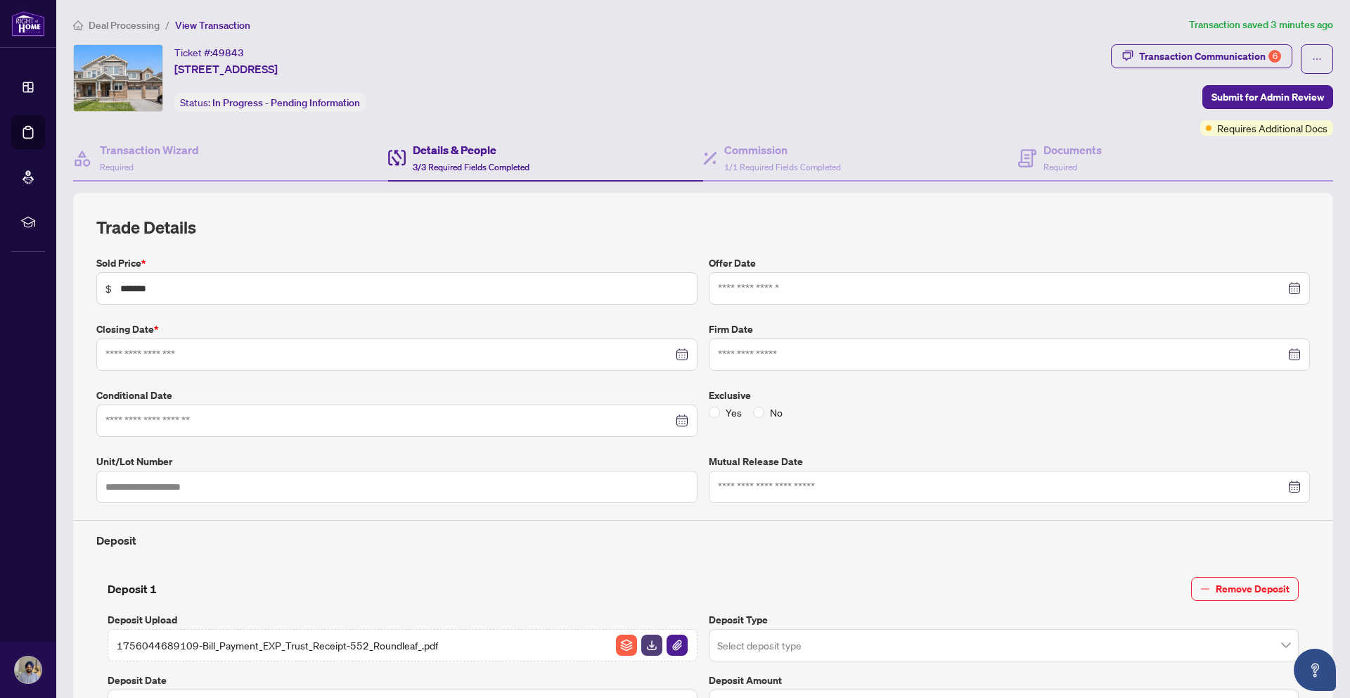
type input "**********"
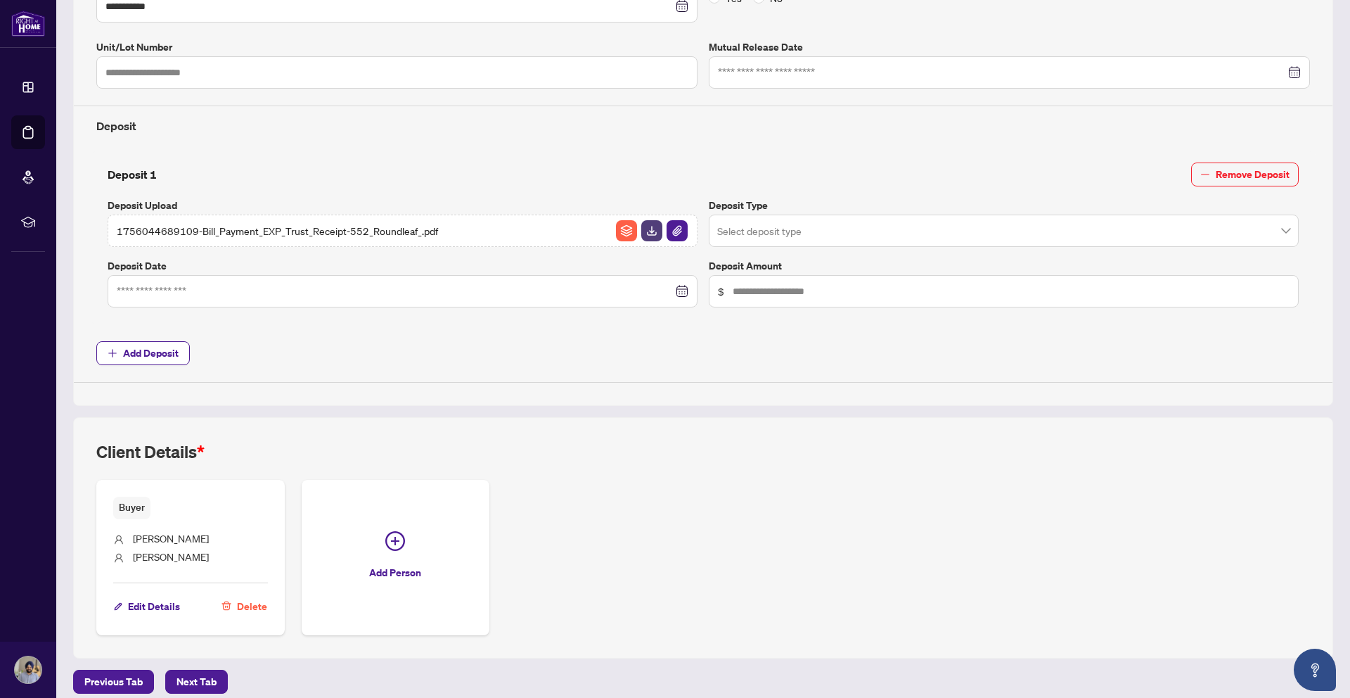
scroll to position [426, 0]
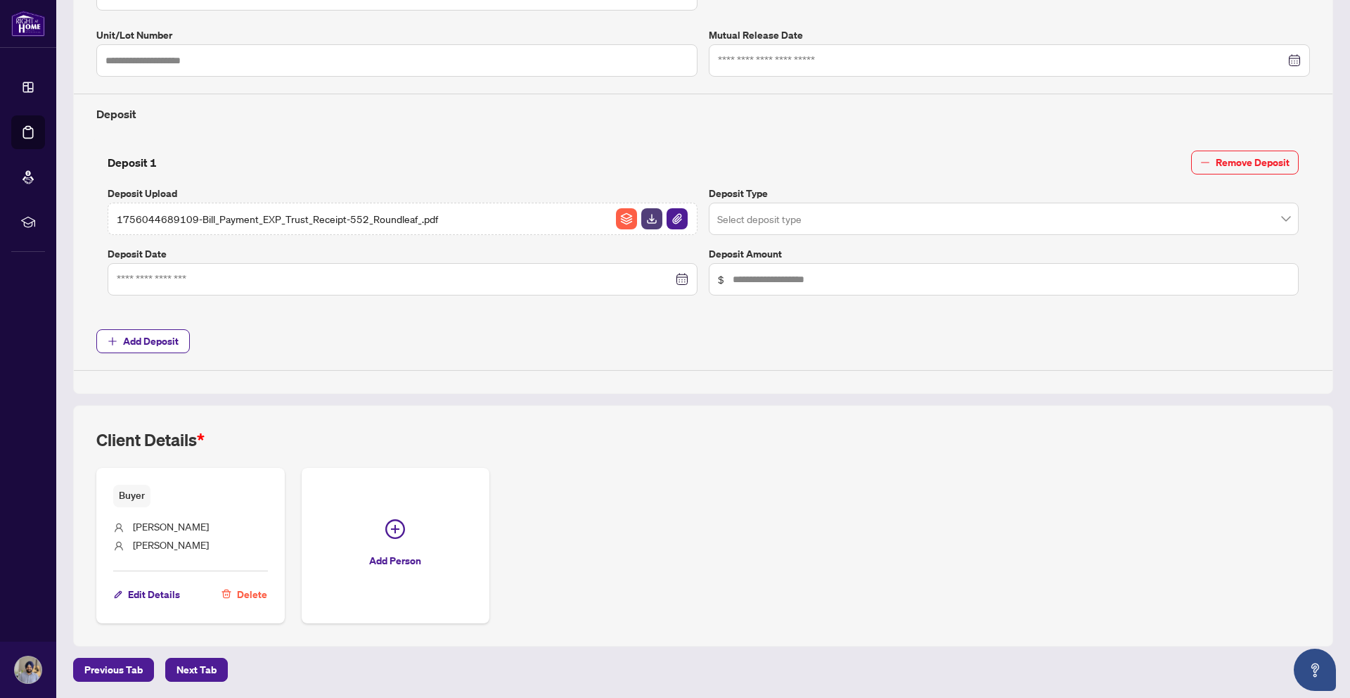
click at [676, 280] on div at bounding box center [403, 278] width 572 height 15
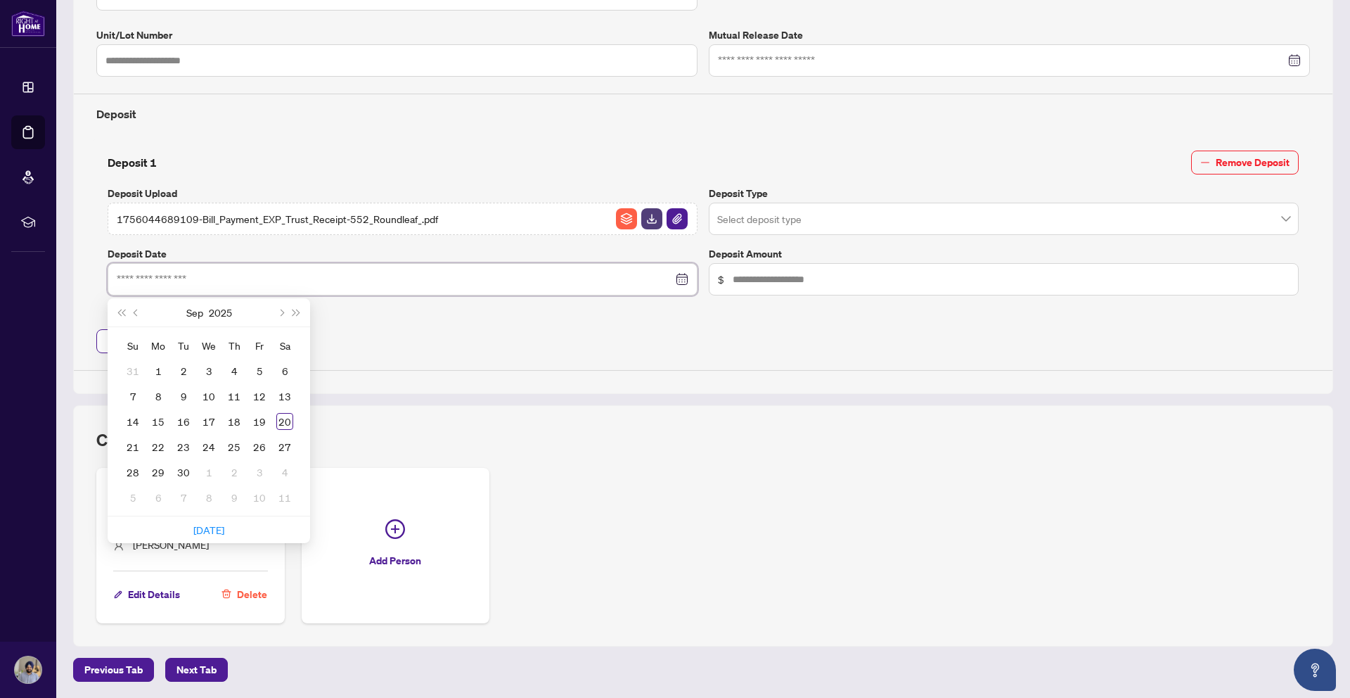
click at [680, 278] on div at bounding box center [403, 278] width 572 height 15
type input "**********"
click at [134, 314] on button "Previous month (PageUp)" at bounding box center [136, 312] width 15 height 28
type input "**********"
click at [161, 443] on div "18" at bounding box center [158, 446] width 17 height 17
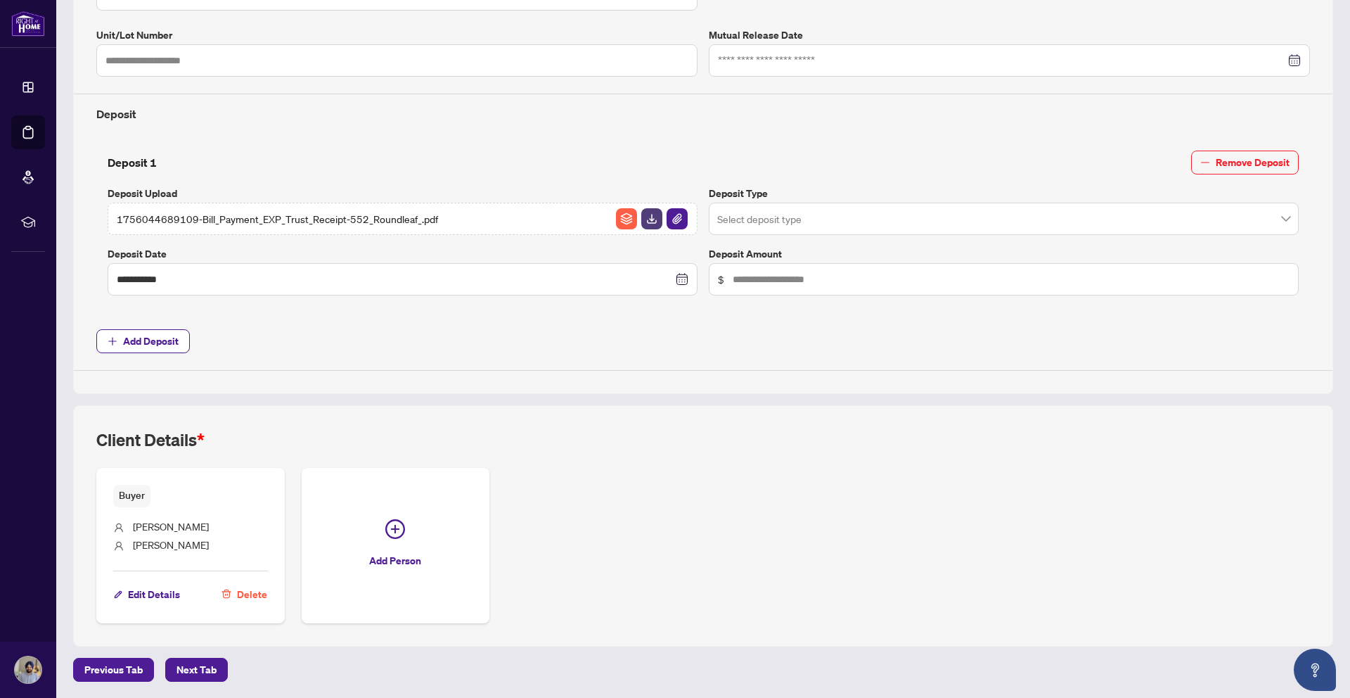
click at [921, 229] on input "search" at bounding box center [997, 220] width 561 height 31
click at [813, 228] on input "search" at bounding box center [997, 220] width 561 height 31
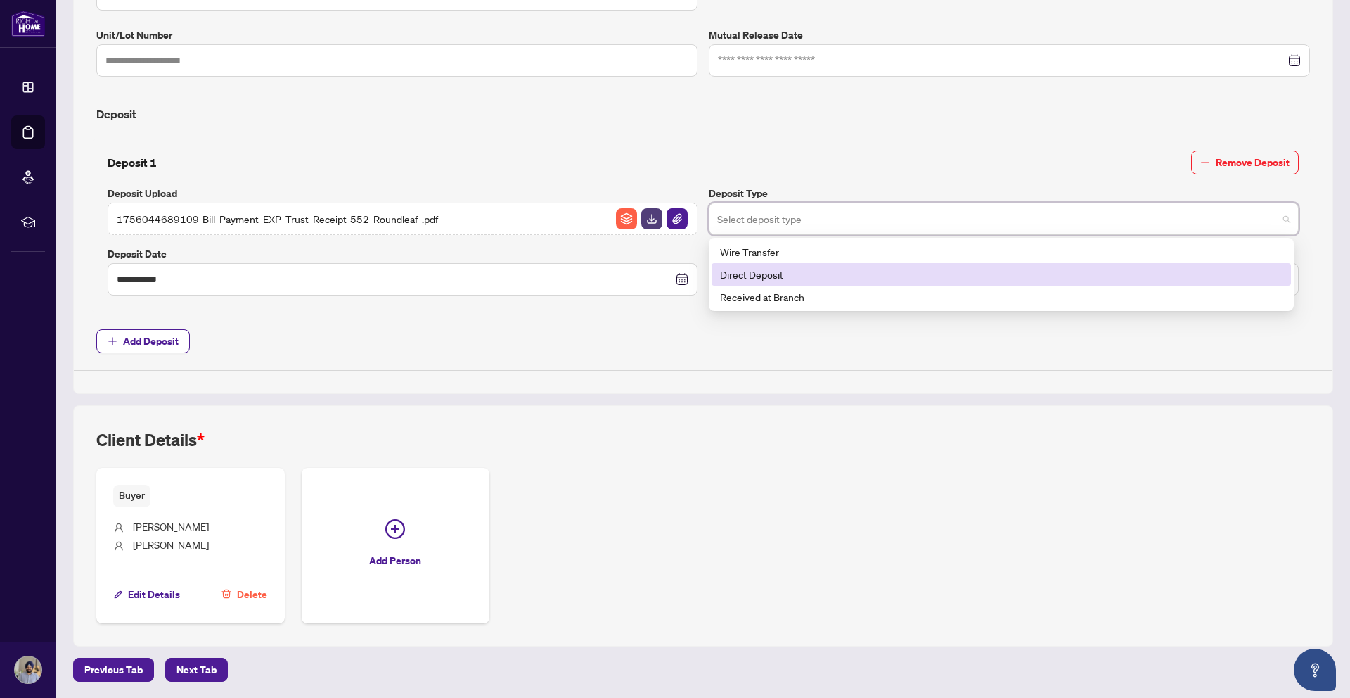
click at [812, 276] on div "Direct Deposit" at bounding box center [1001, 274] width 563 height 15
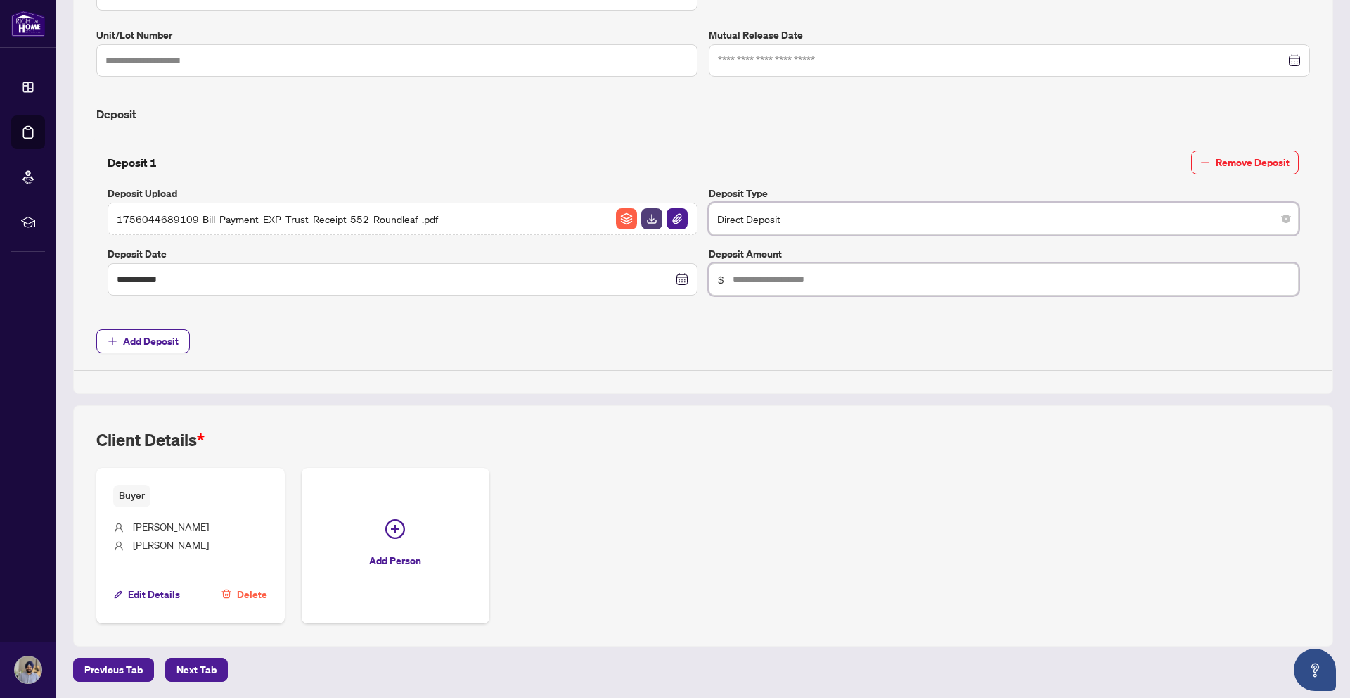
click at [821, 282] on input "text" at bounding box center [1011, 278] width 557 height 15
type input "******"
click at [745, 347] on span "Add Deposit" at bounding box center [703, 341] width 1214 height 24
click at [210, 674] on span "Next Tab" at bounding box center [197, 669] width 40 height 23
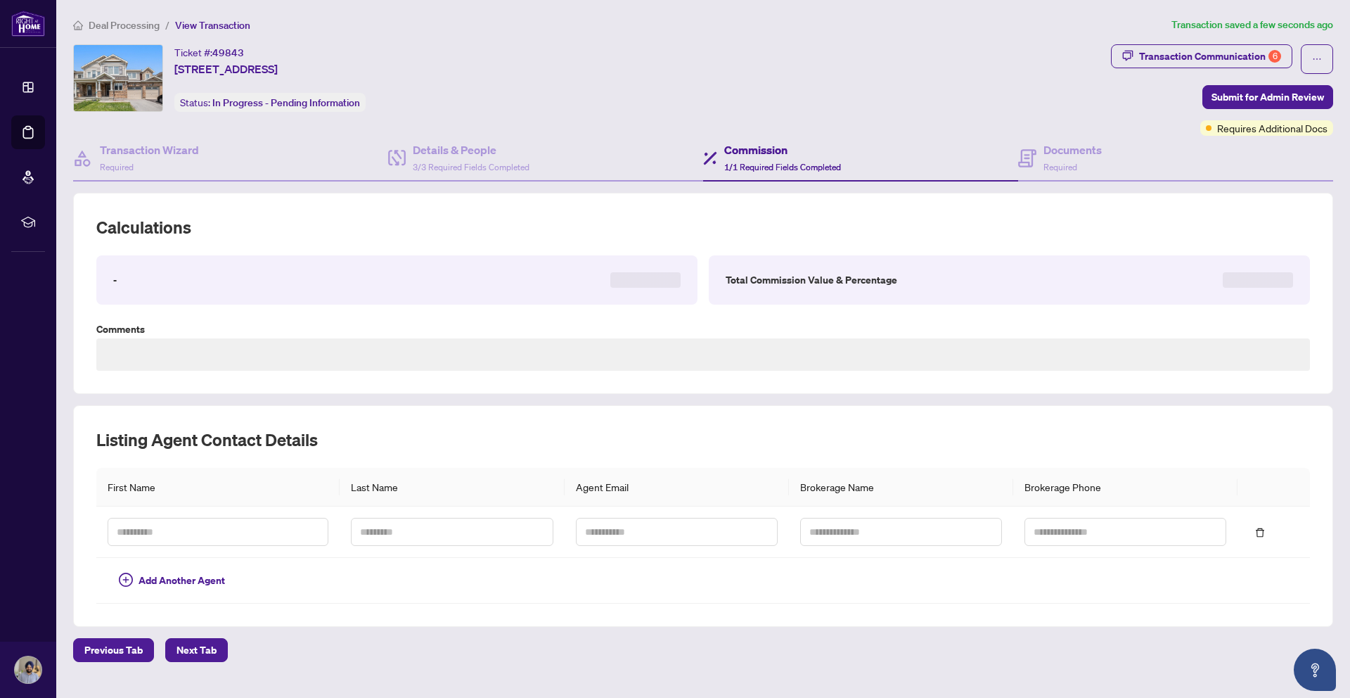
type textarea "**********"
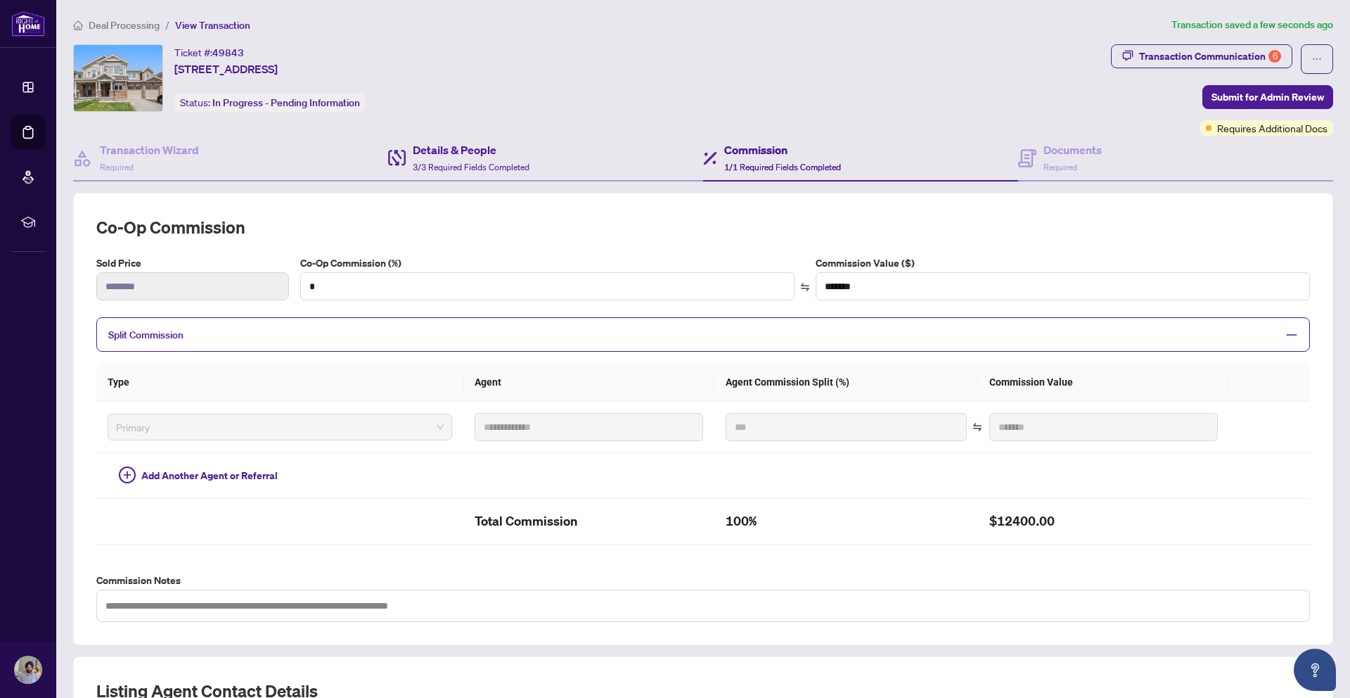
click at [530, 160] on div "Details & People 3/3 Required Fields Completed" at bounding box center [545, 159] width 315 height 46
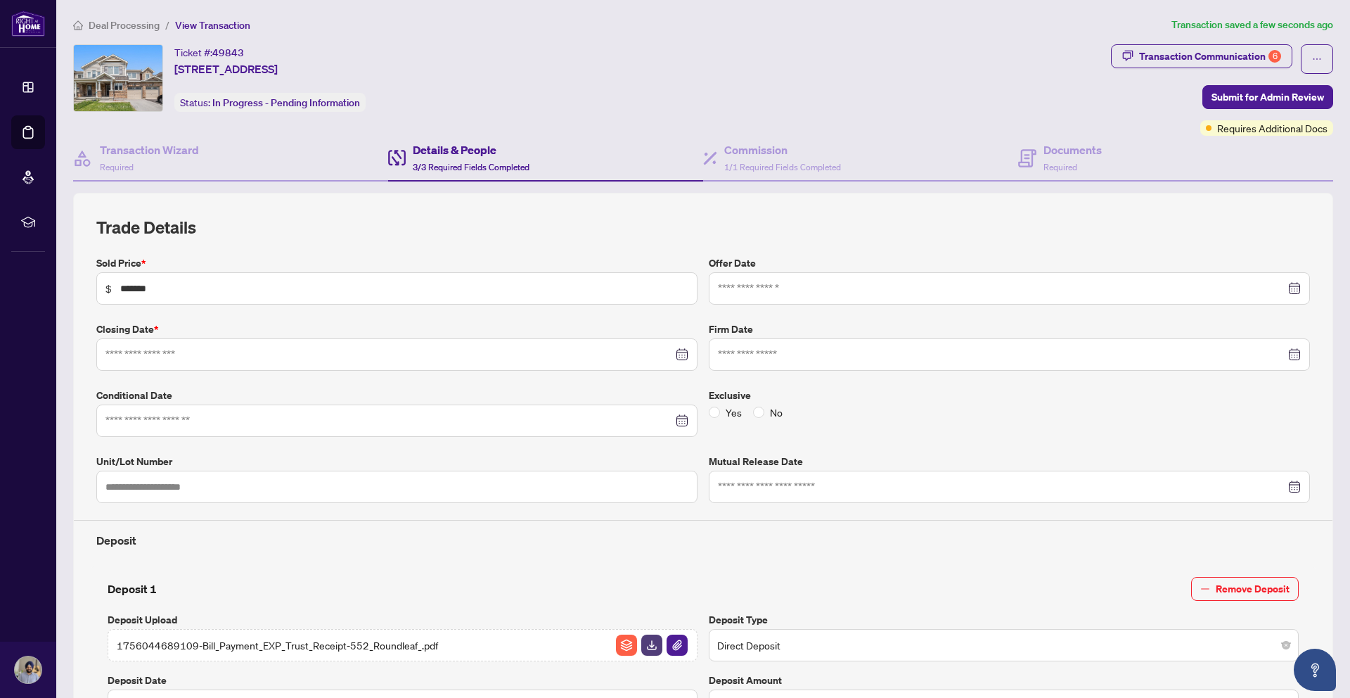
type input "**********"
click at [1018, 155] on icon at bounding box center [1027, 158] width 18 height 18
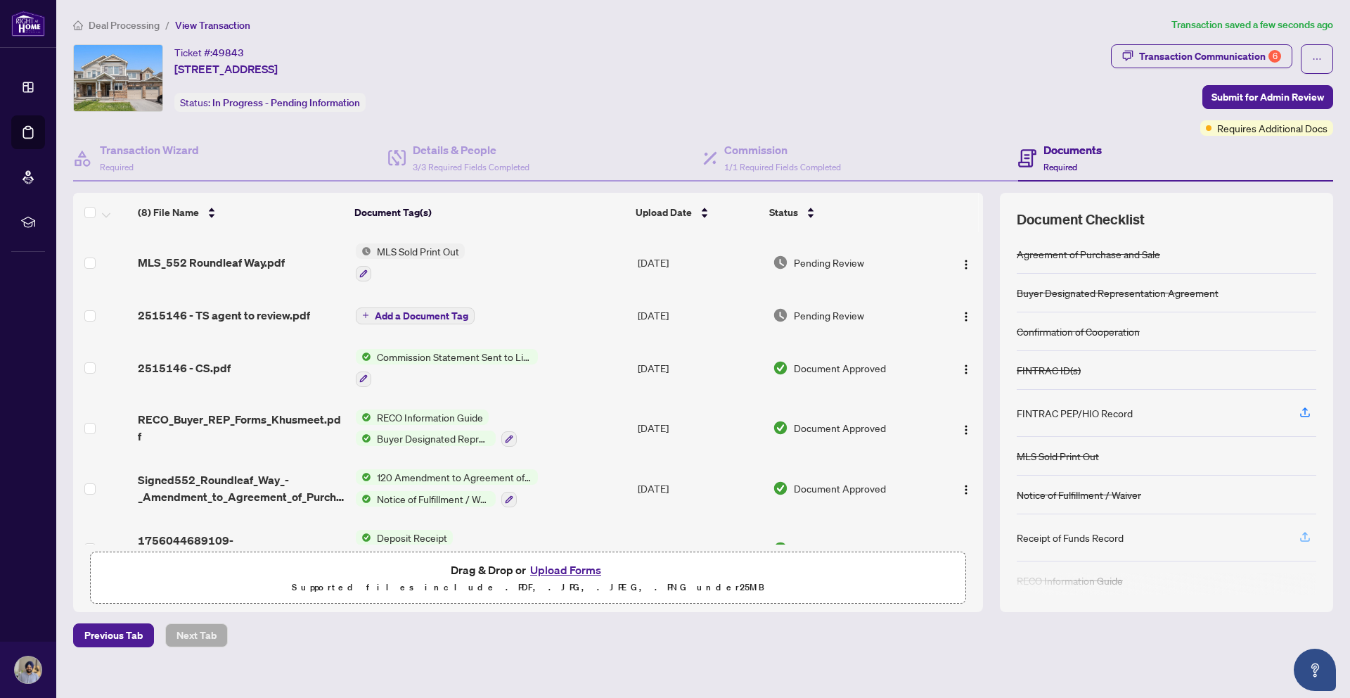
click at [1304, 538] on icon "button" at bounding box center [1305, 536] width 13 height 13
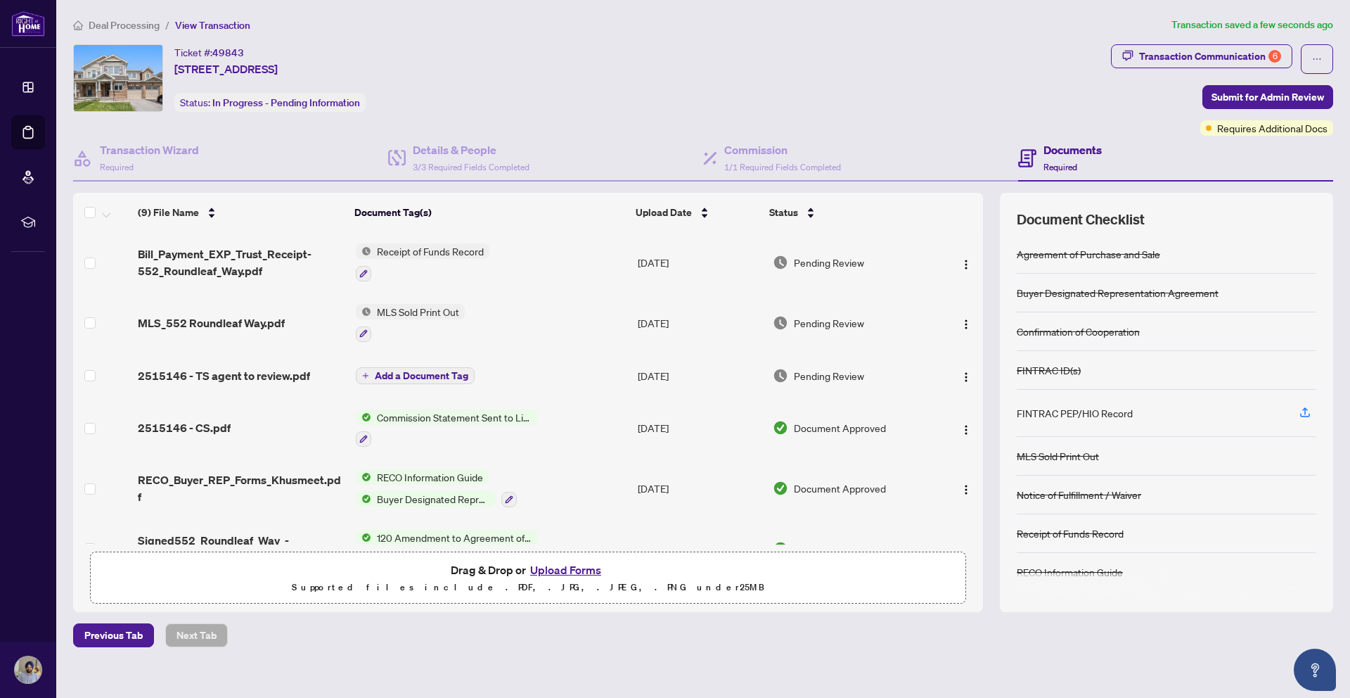
scroll to position [1, 0]
click at [964, 268] on img "button" at bounding box center [966, 264] width 11 height 11
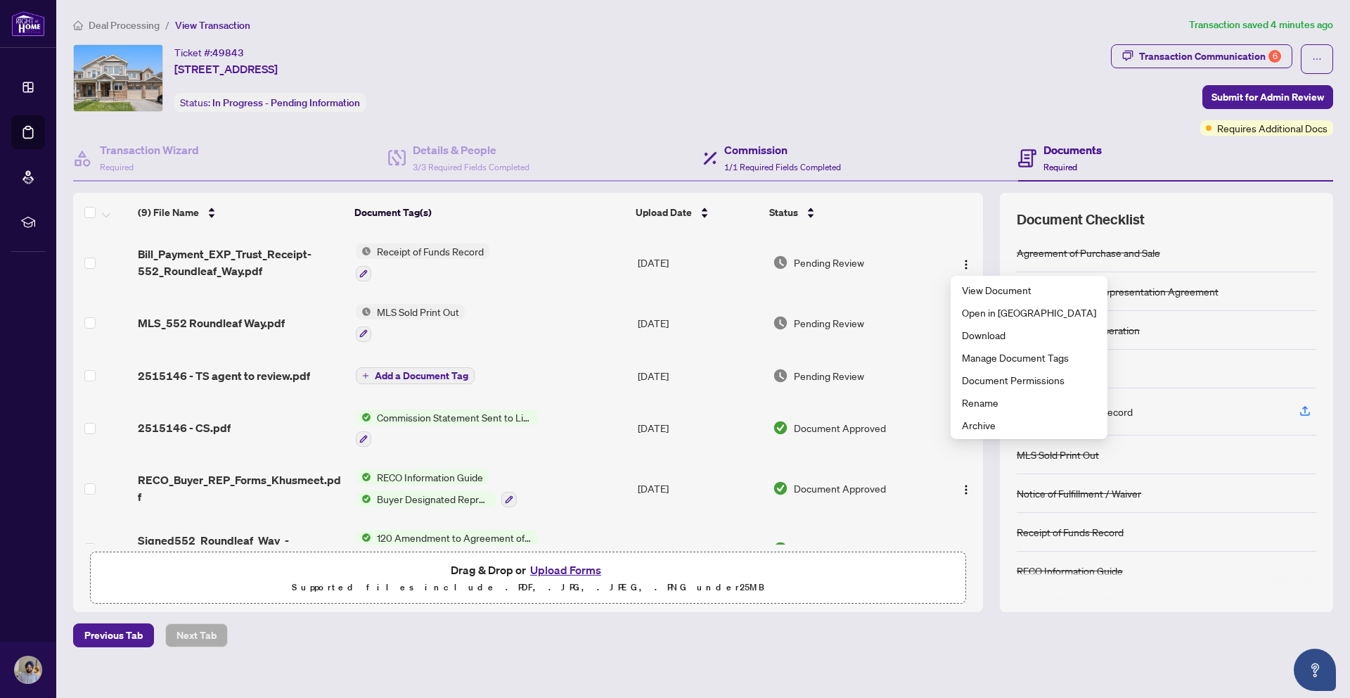
click at [945, 155] on div "Commission 1/1 Required Fields Completed" at bounding box center [860, 159] width 315 height 46
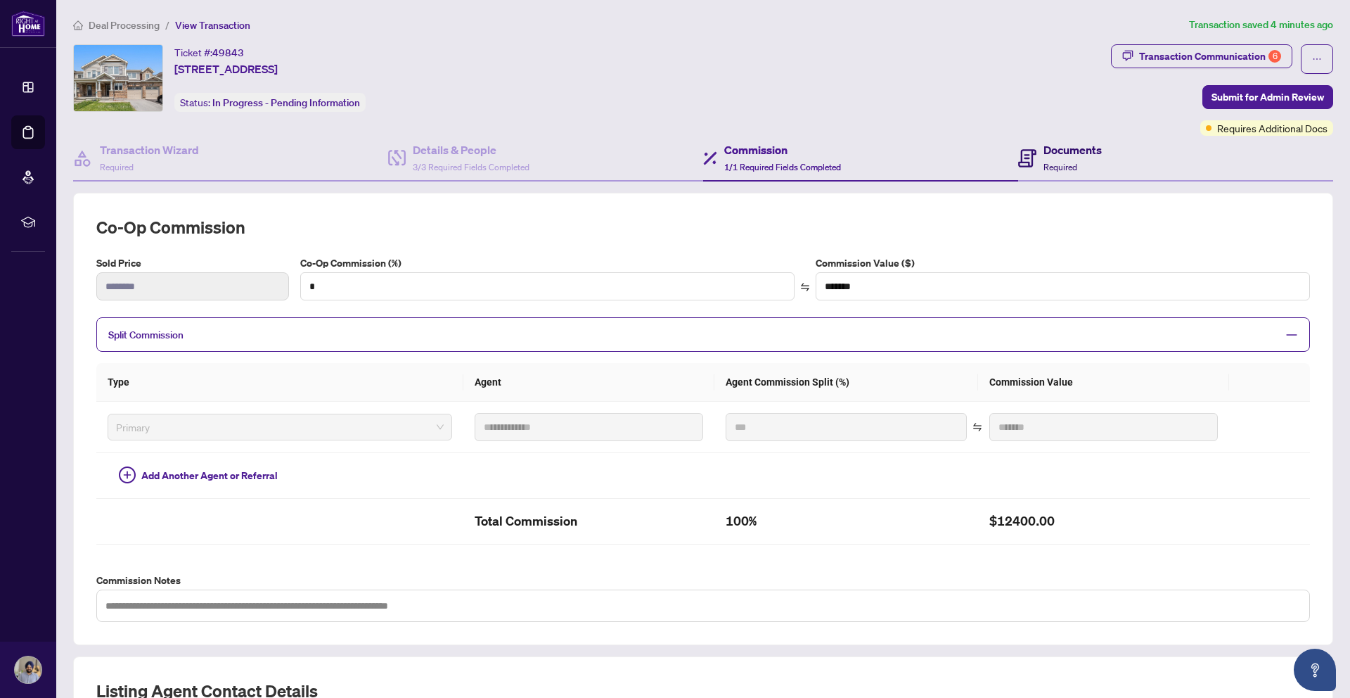
click at [1032, 168] on div "Documents Required" at bounding box center [1060, 157] width 84 height 33
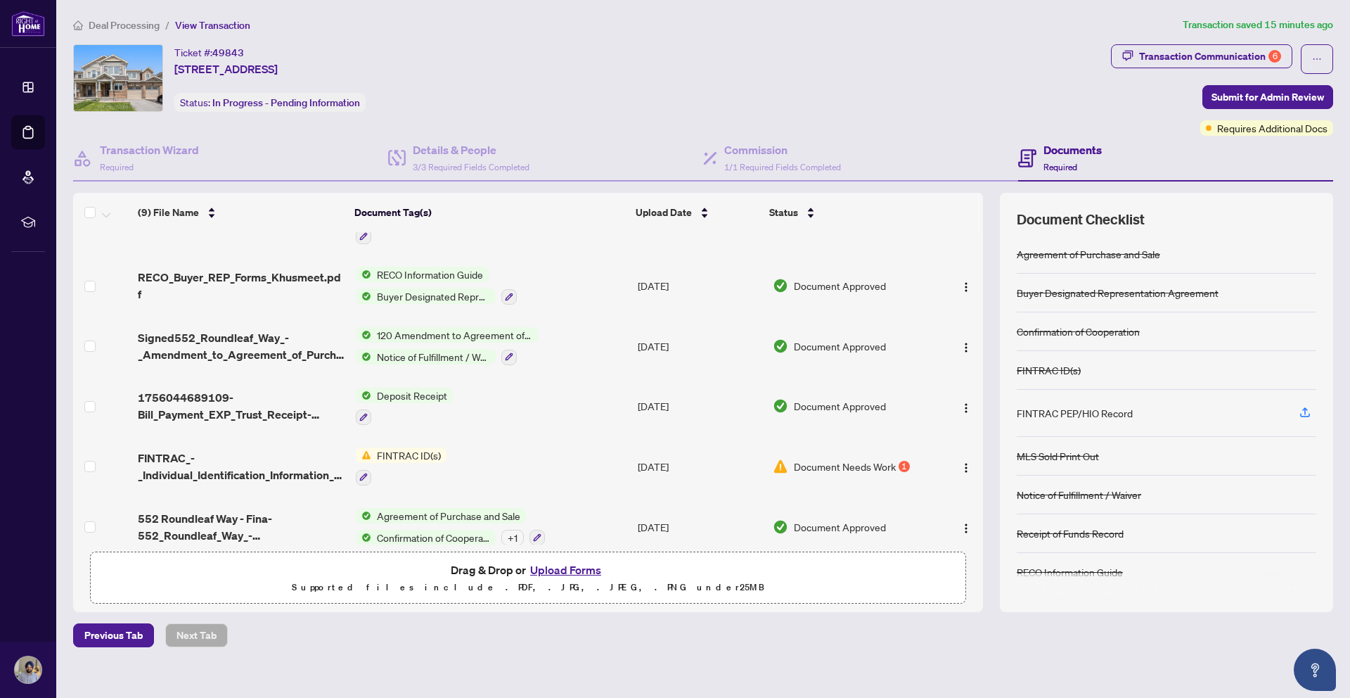
scroll to position [217, 0]
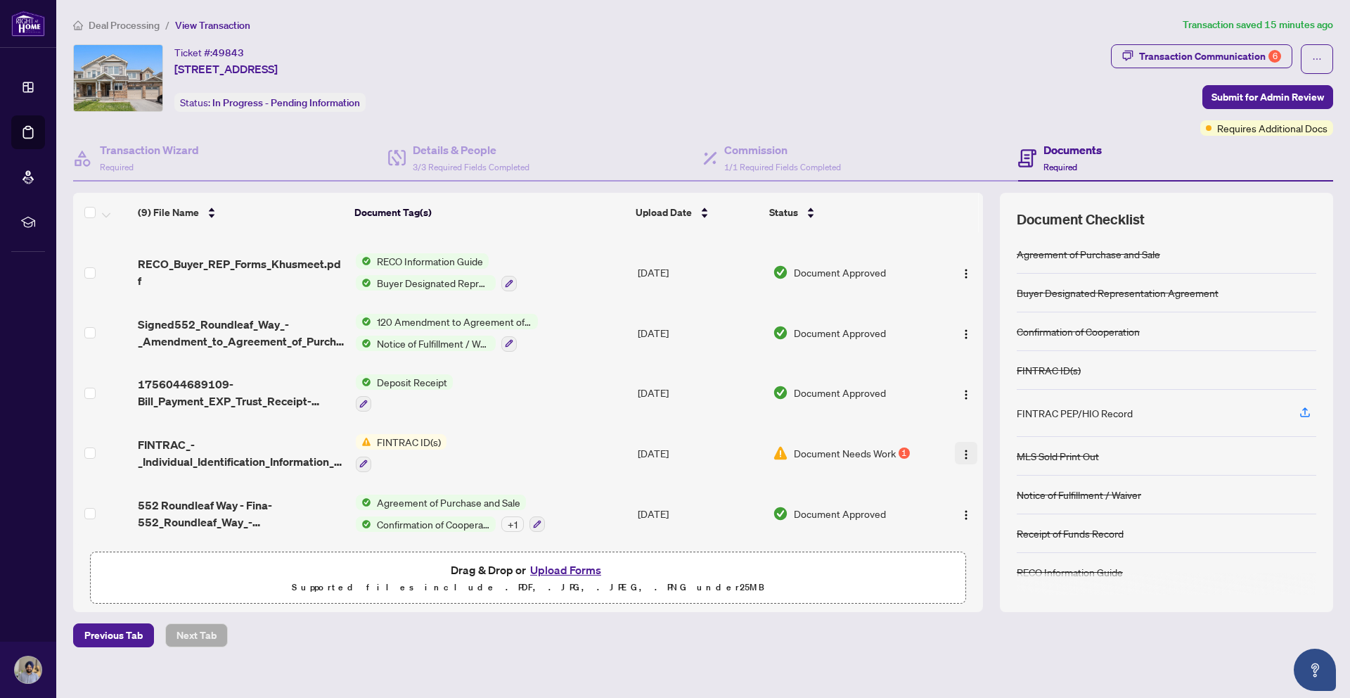
click at [961, 452] on img "button" at bounding box center [966, 454] width 11 height 11
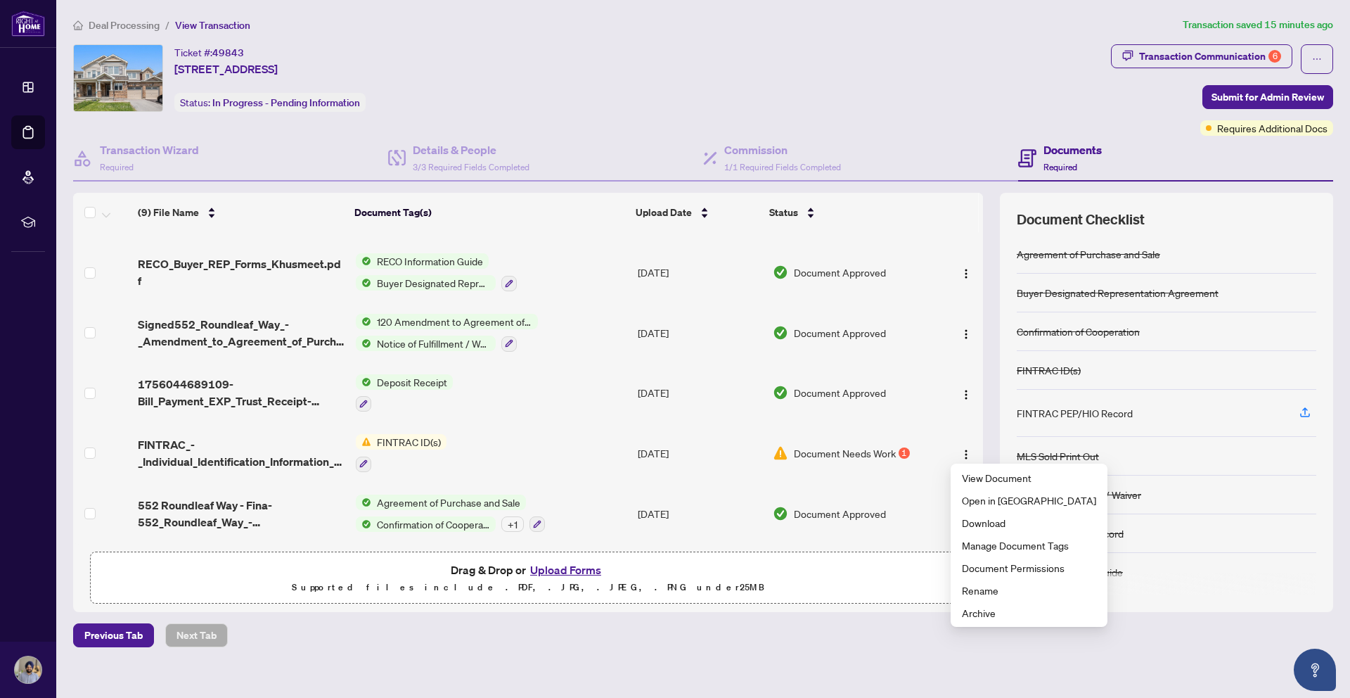
click at [924, 643] on div "Previous Tab Next Tab" at bounding box center [703, 635] width 1260 height 24
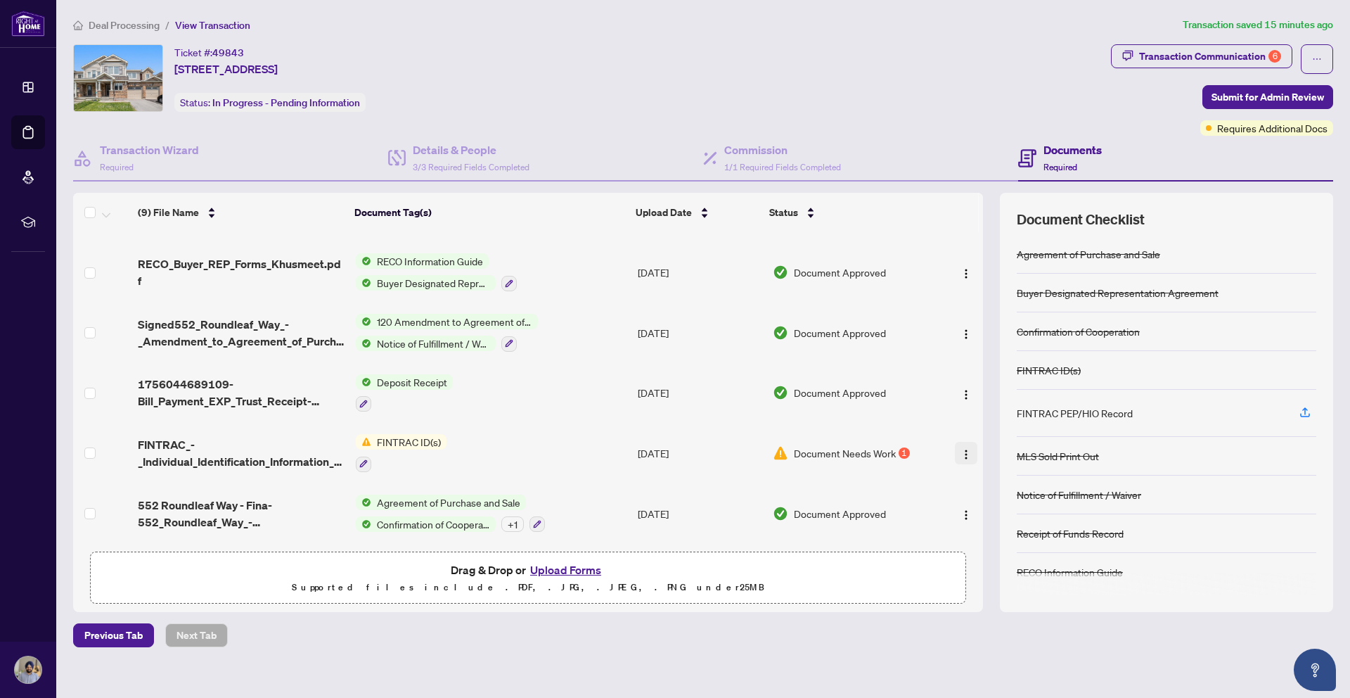
click at [962, 453] on img "button" at bounding box center [966, 454] width 11 height 11
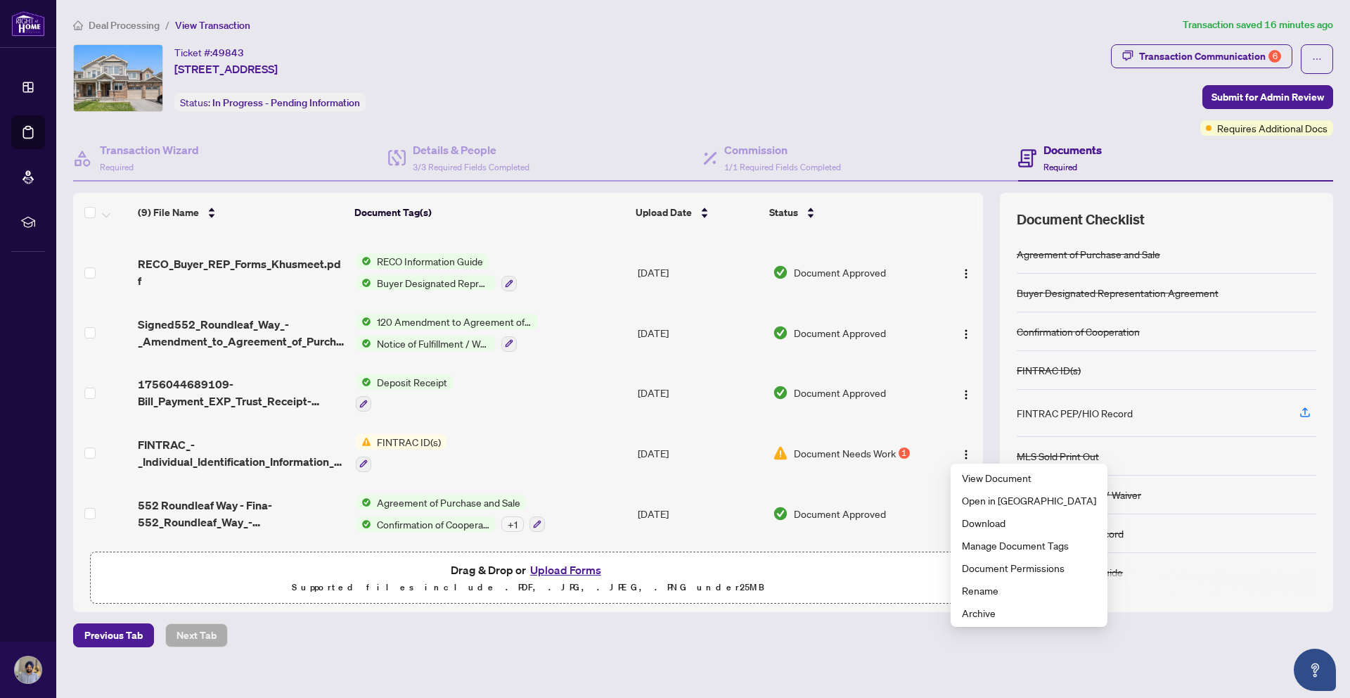
click at [907, 627] on div "Previous Tab Next Tab" at bounding box center [703, 635] width 1260 height 24
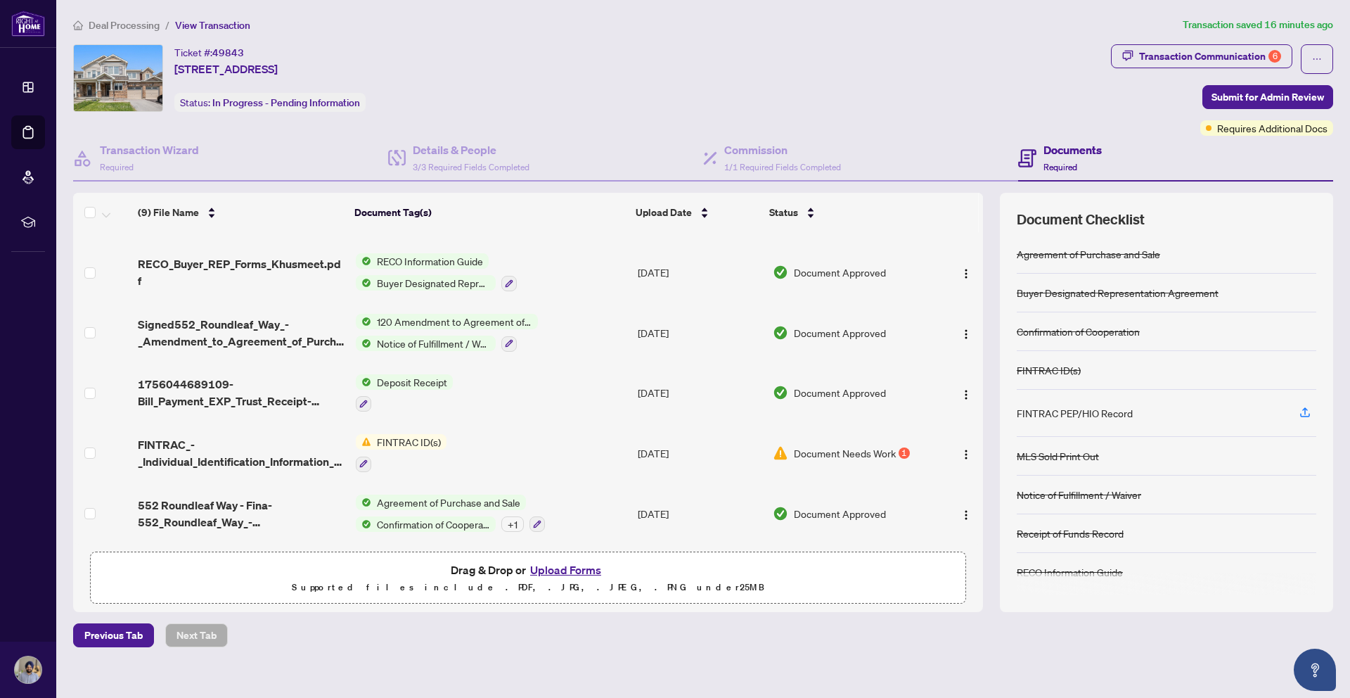
click at [548, 570] on button "Upload Forms" at bounding box center [565, 570] width 79 height 18
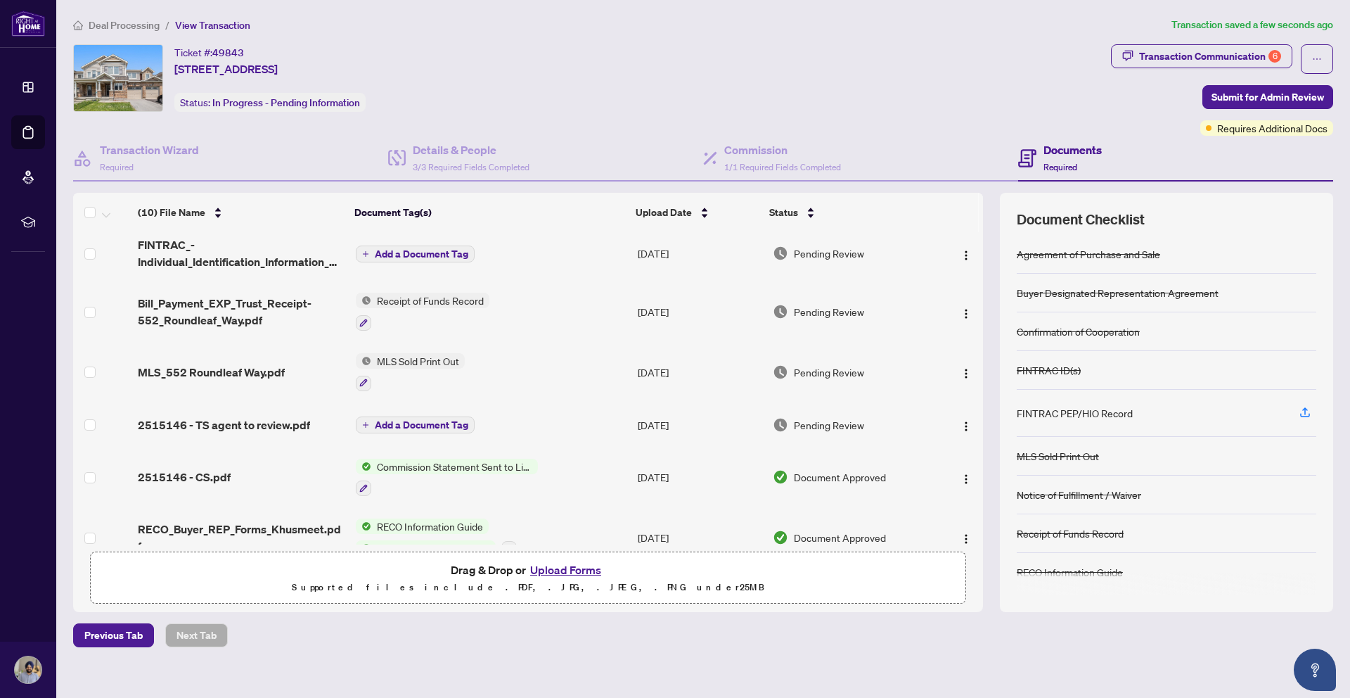
scroll to position [0, 0]
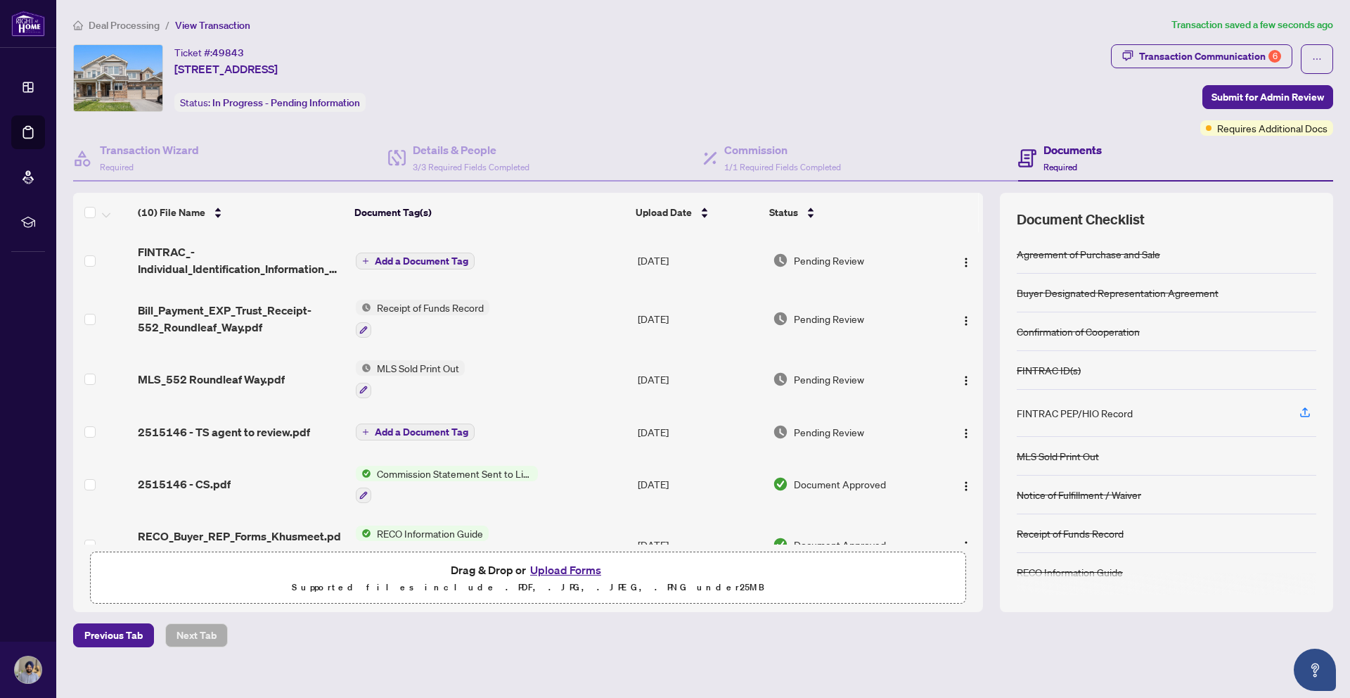
click at [392, 262] on span "Add a Document Tag" at bounding box center [422, 261] width 94 height 10
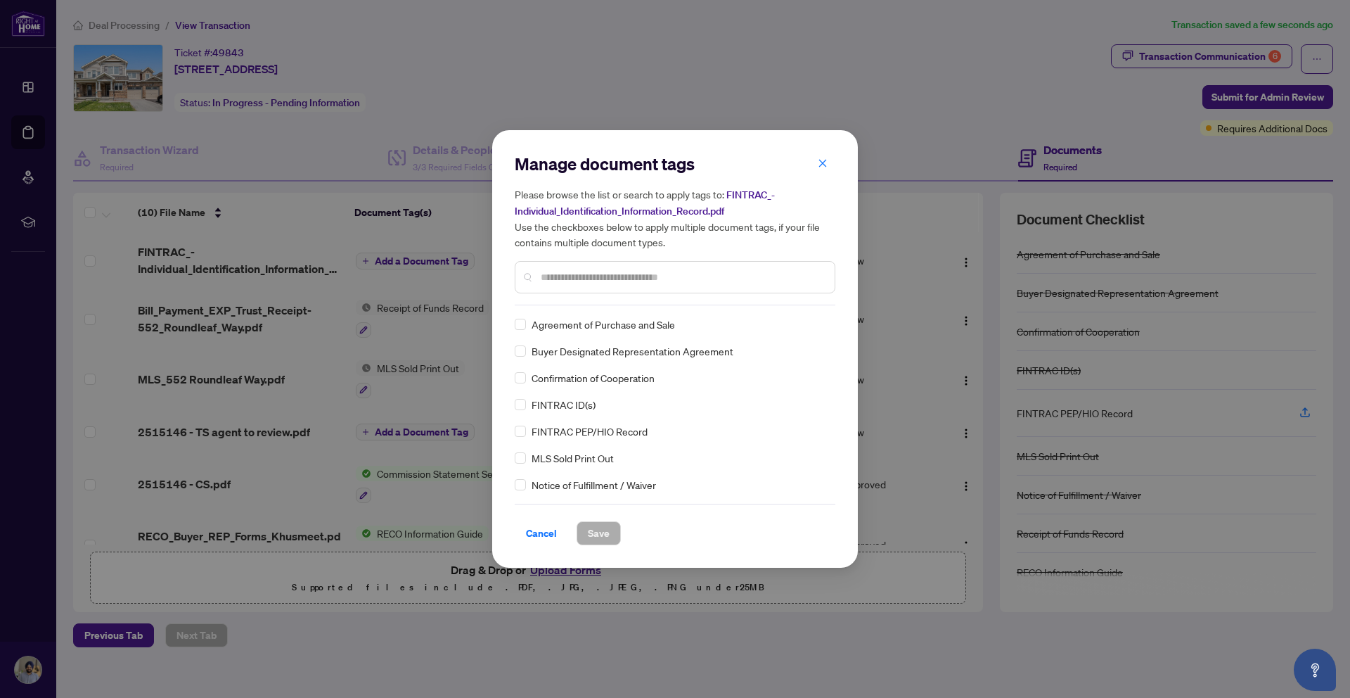
click at [674, 302] on div "Manage document tags Please browse the list or search to apply tags to: FINTRAC…" at bounding box center [675, 229] width 321 height 153
click at [658, 274] on input "text" at bounding box center [682, 276] width 283 height 15
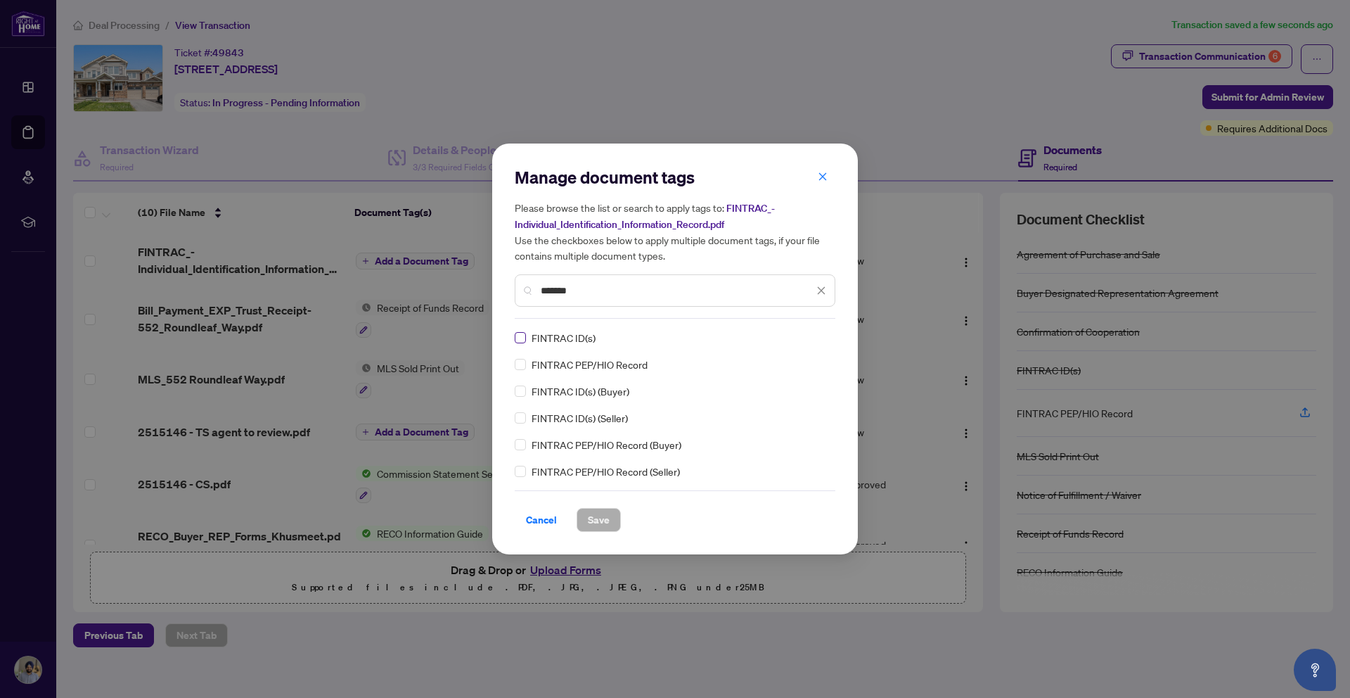
type input "*******"
click at [610, 518] on button "Save" at bounding box center [599, 520] width 44 height 24
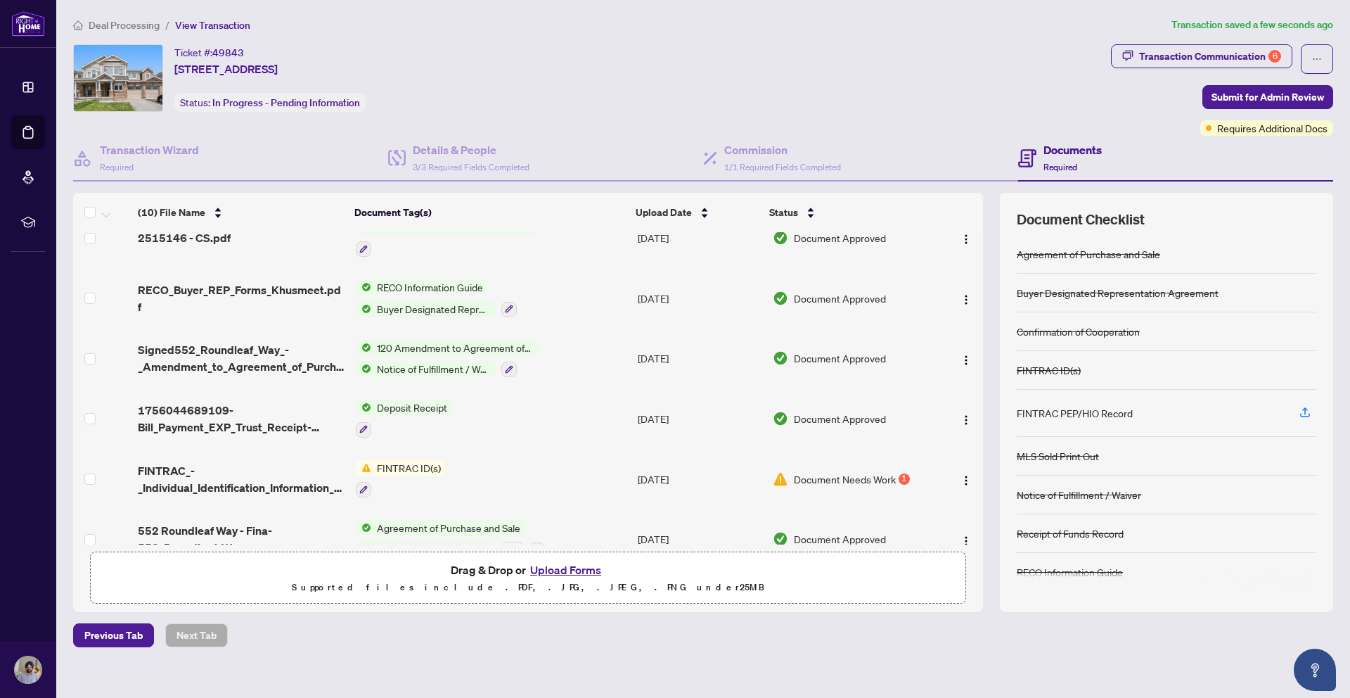
scroll to position [278, 0]
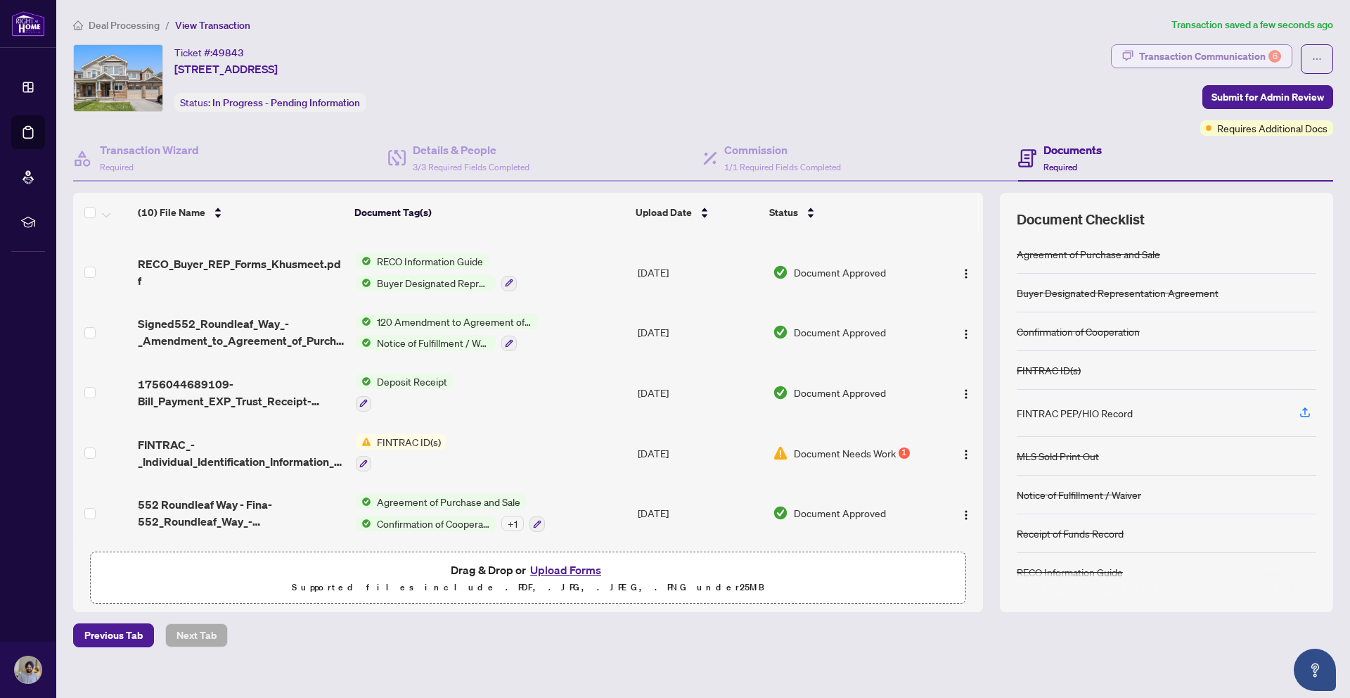
click at [1189, 51] on div "Transaction Communication 6" at bounding box center [1210, 56] width 142 height 23
type textarea "**********"
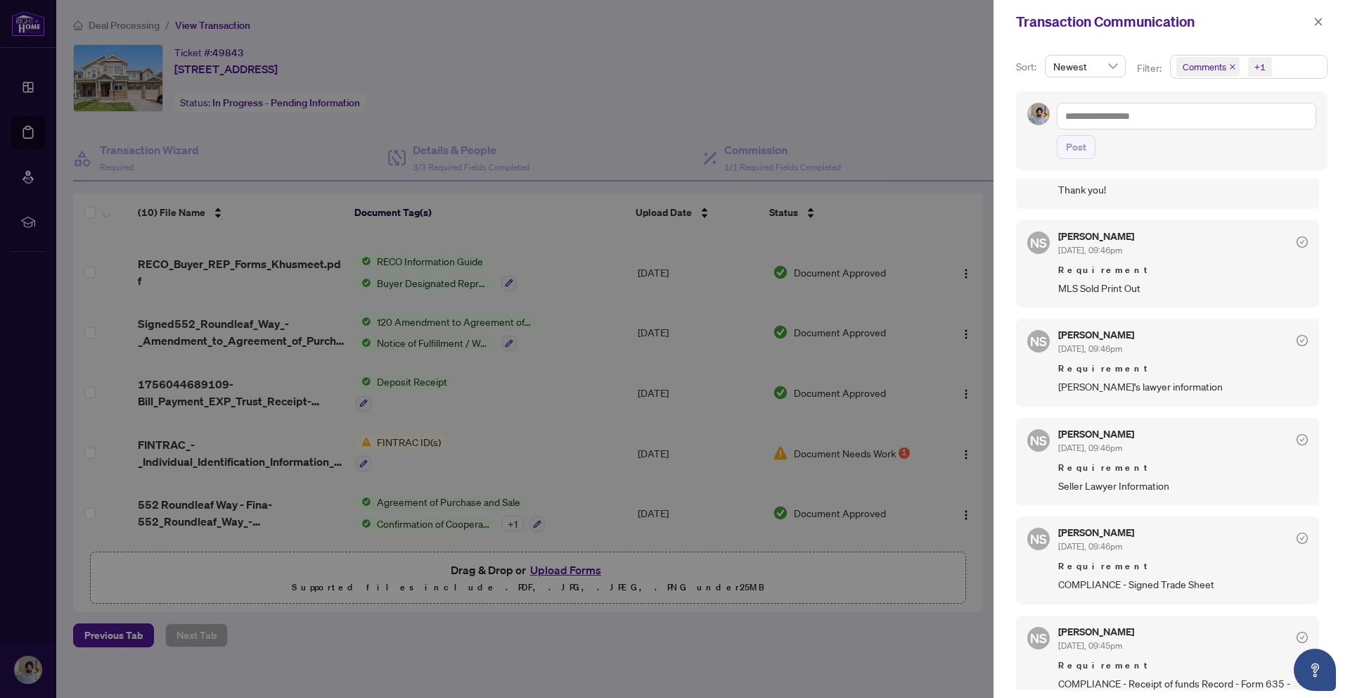
scroll to position [241, 0]
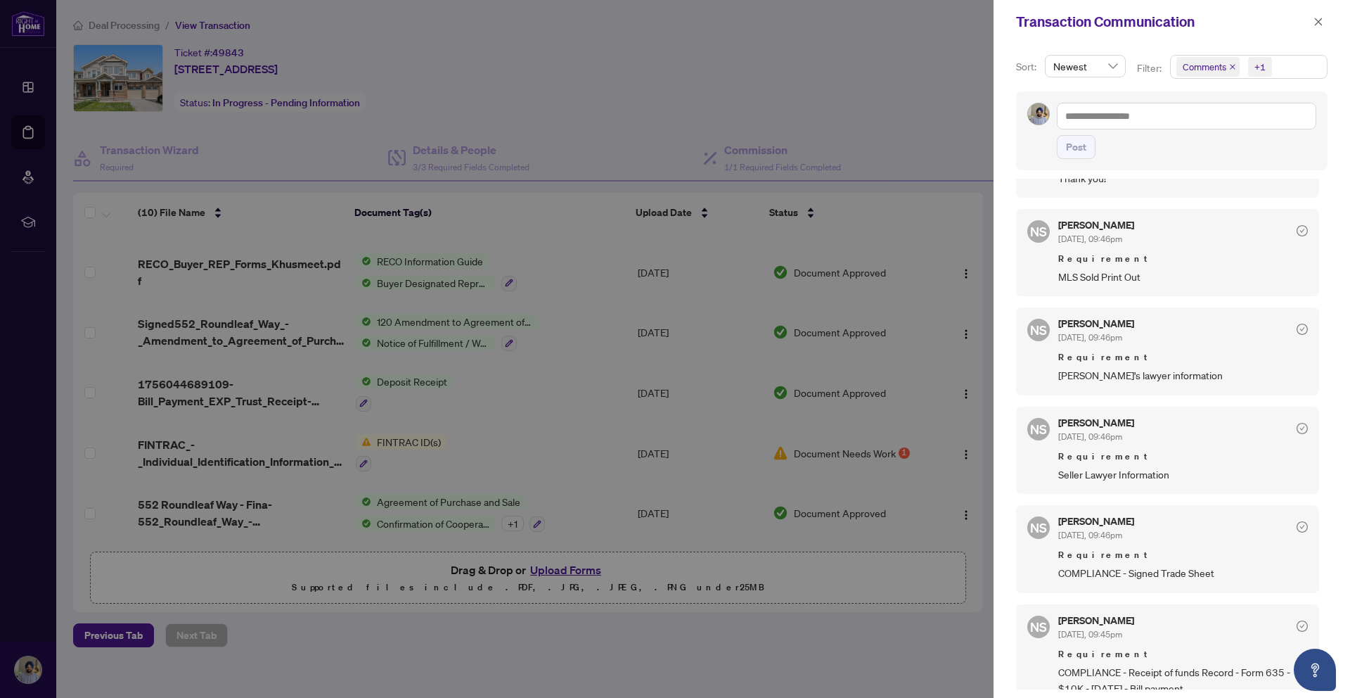
click at [1230, 454] on span "Requirement" at bounding box center [1183, 456] width 250 height 14
click at [916, 105] on div at bounding box center [675, 349] width 1350 height 698
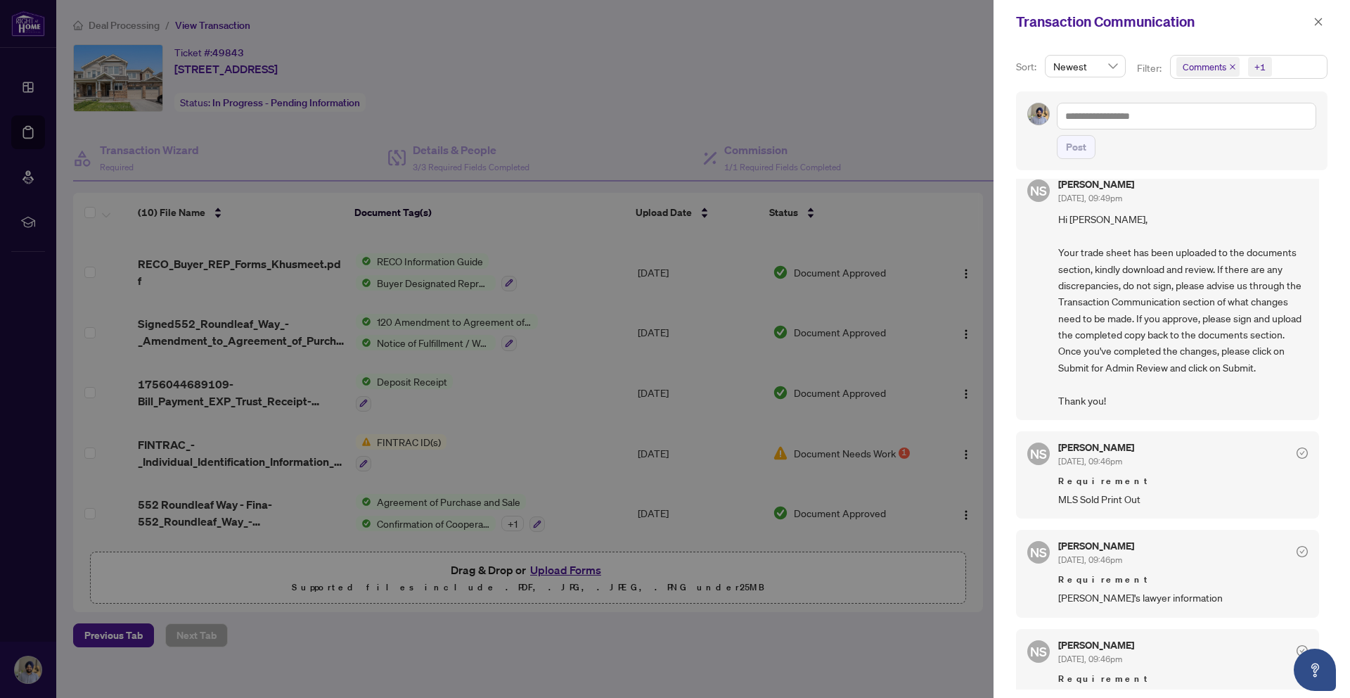
scroll to position [0, 0]
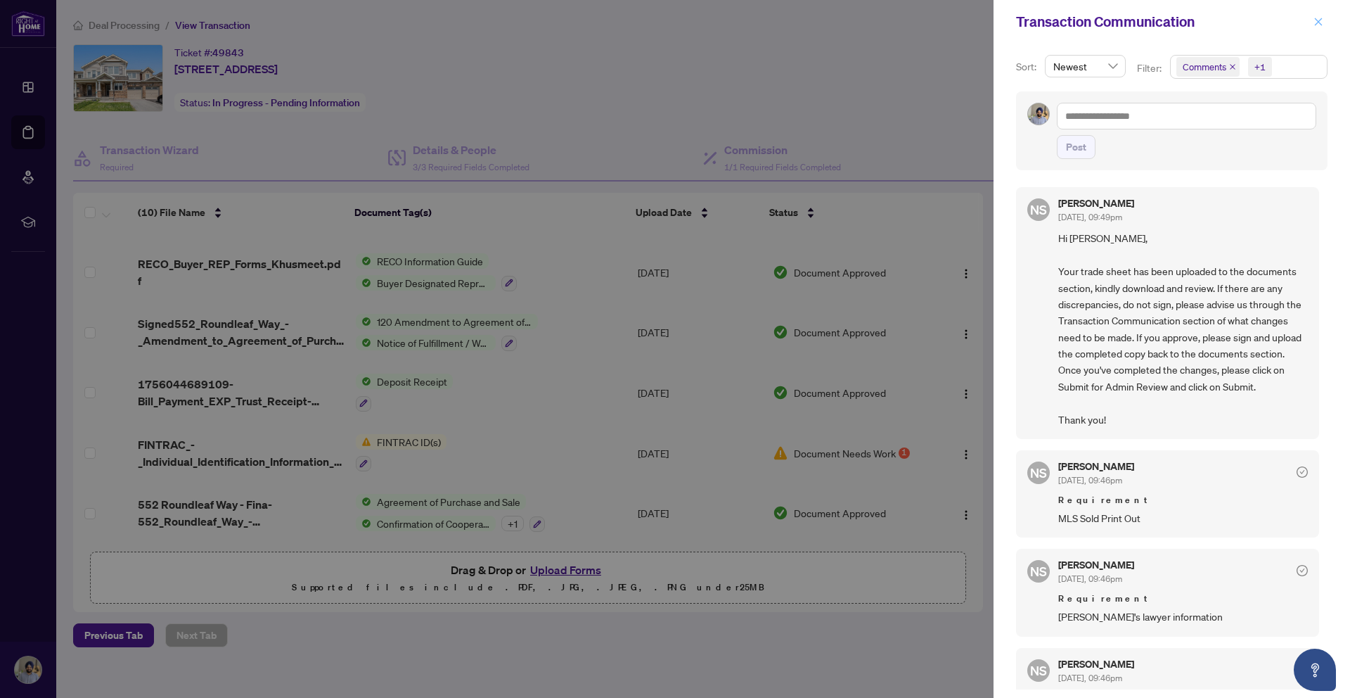
click at [1319, 21] on icon "close" at bounding box center [1319, 22] width 8 height 8
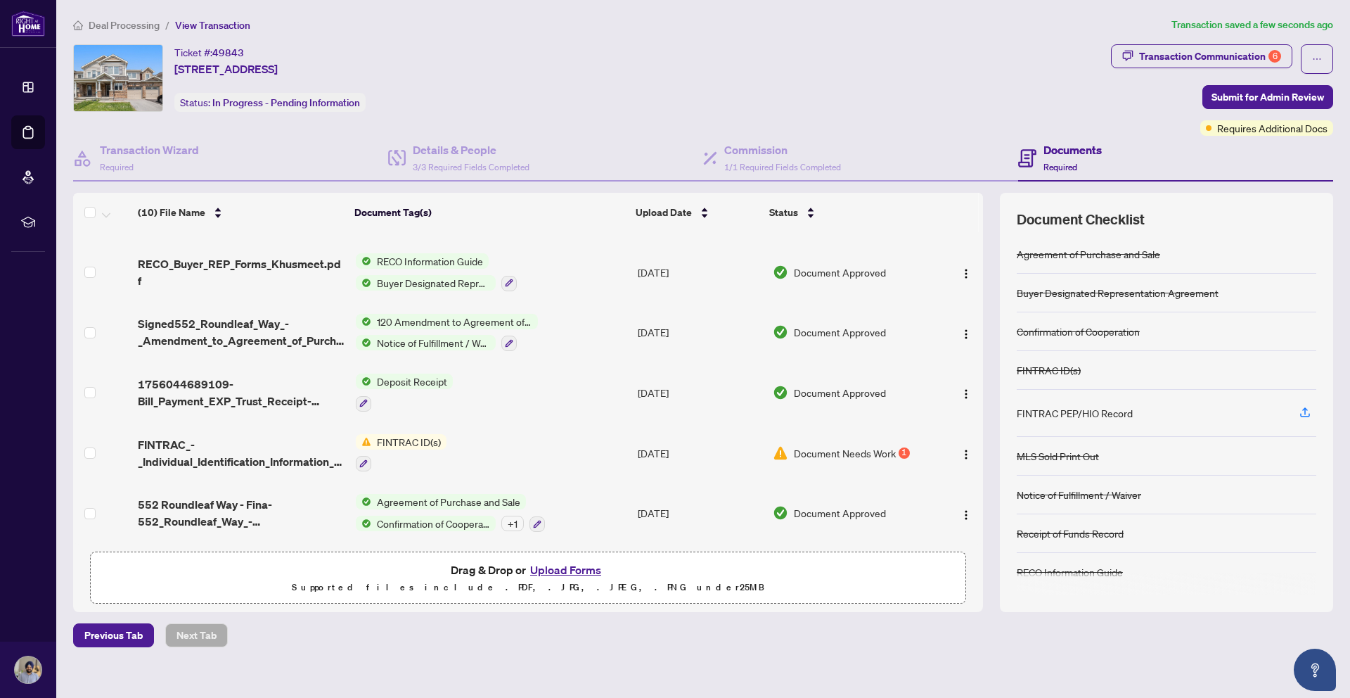
click at [565, 571] on button "Upload Forms" at bounding box center [565, 570] width 79 height 18
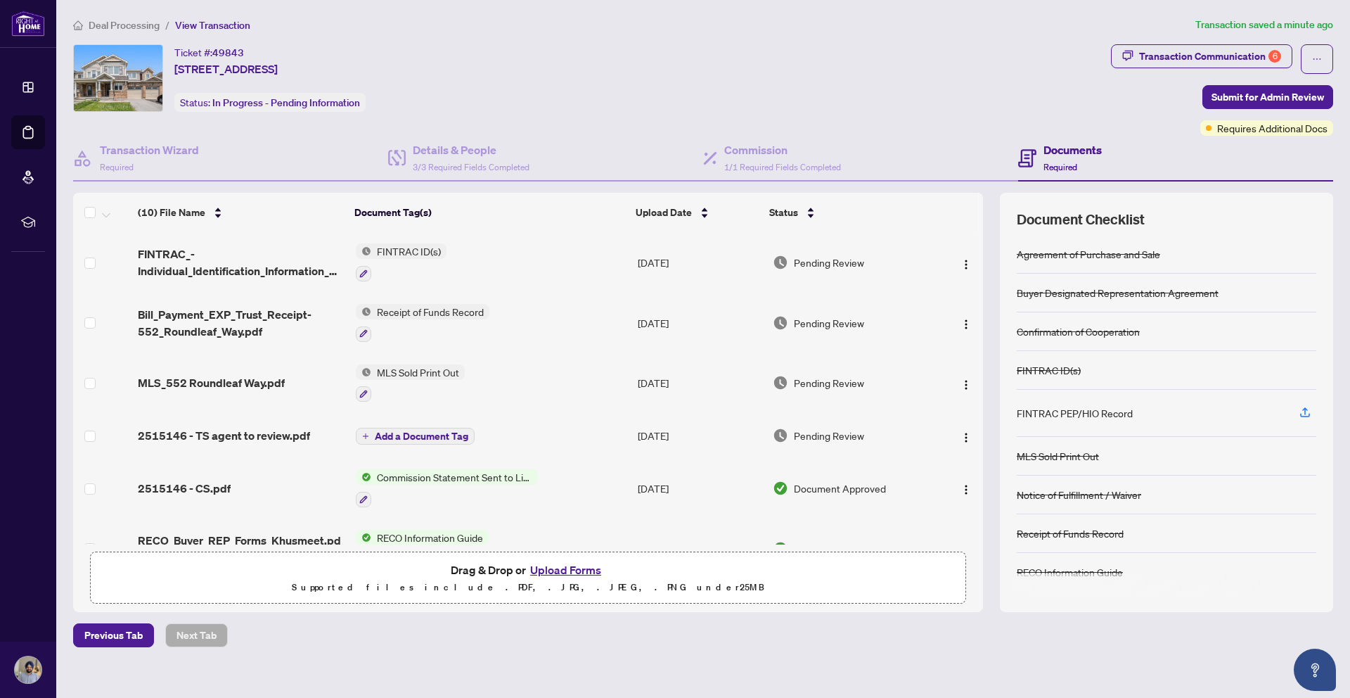
click at [428, 439] on span "Add a Document Tag" at bounding box center [422, 436] width 94 height 10
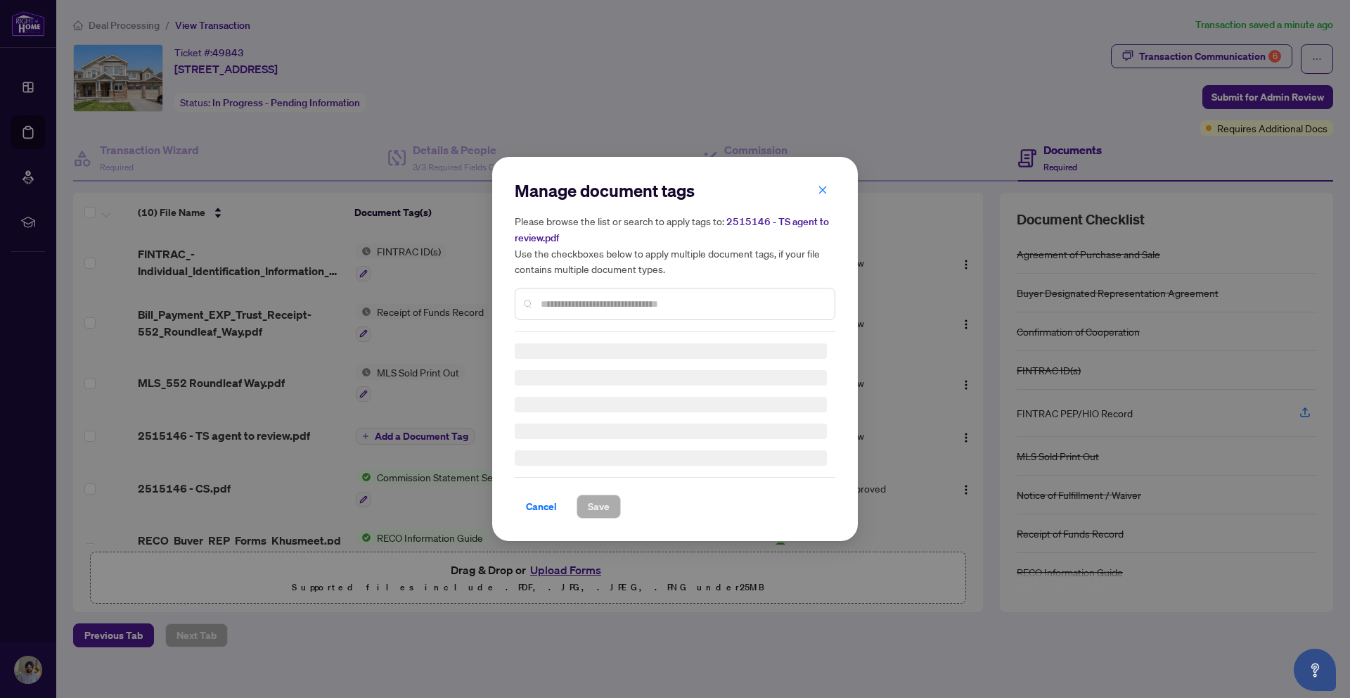
click at [648, 305] on div "Manage document tags Please browse the list or search to apply tags to: 2515146…" at bounding box center [675, 348] width 321 height 339
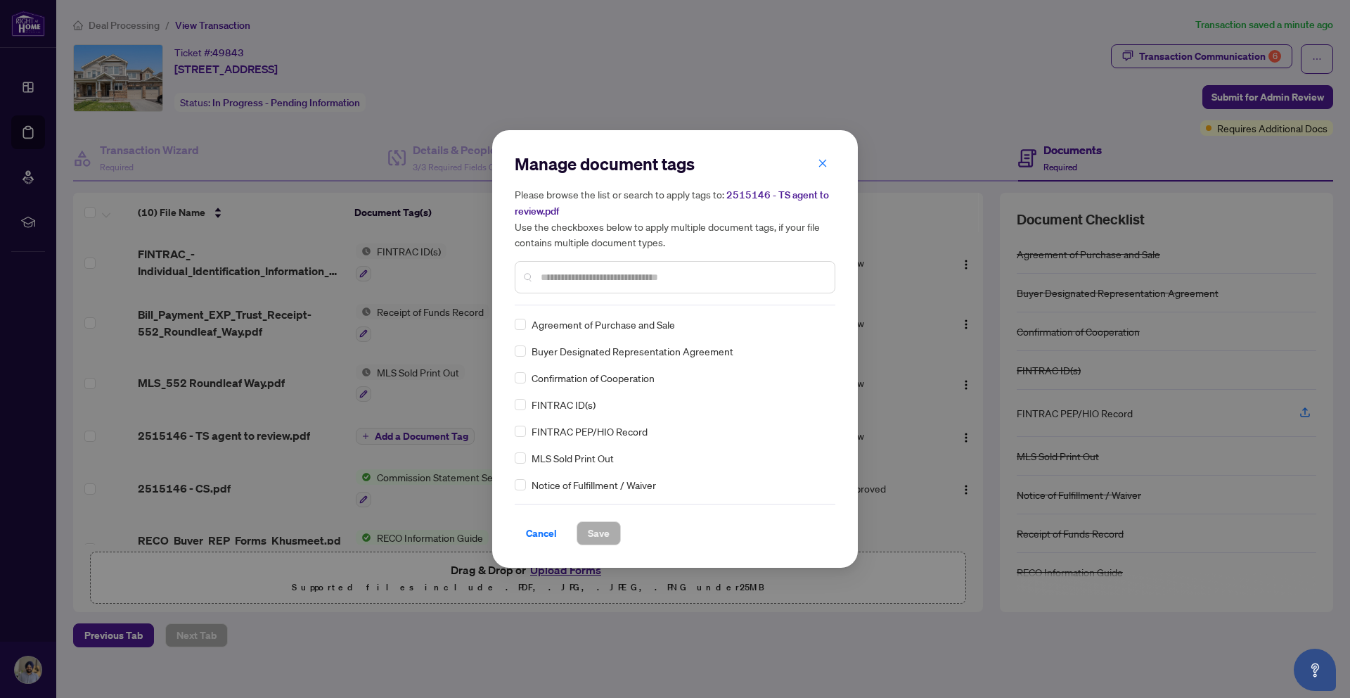
click at [634, 285] on div at bounding box center [675, 277] width 321 height 32
click at [639, 274] on input "text" at bounding box center [682, 276] width 283 height 15
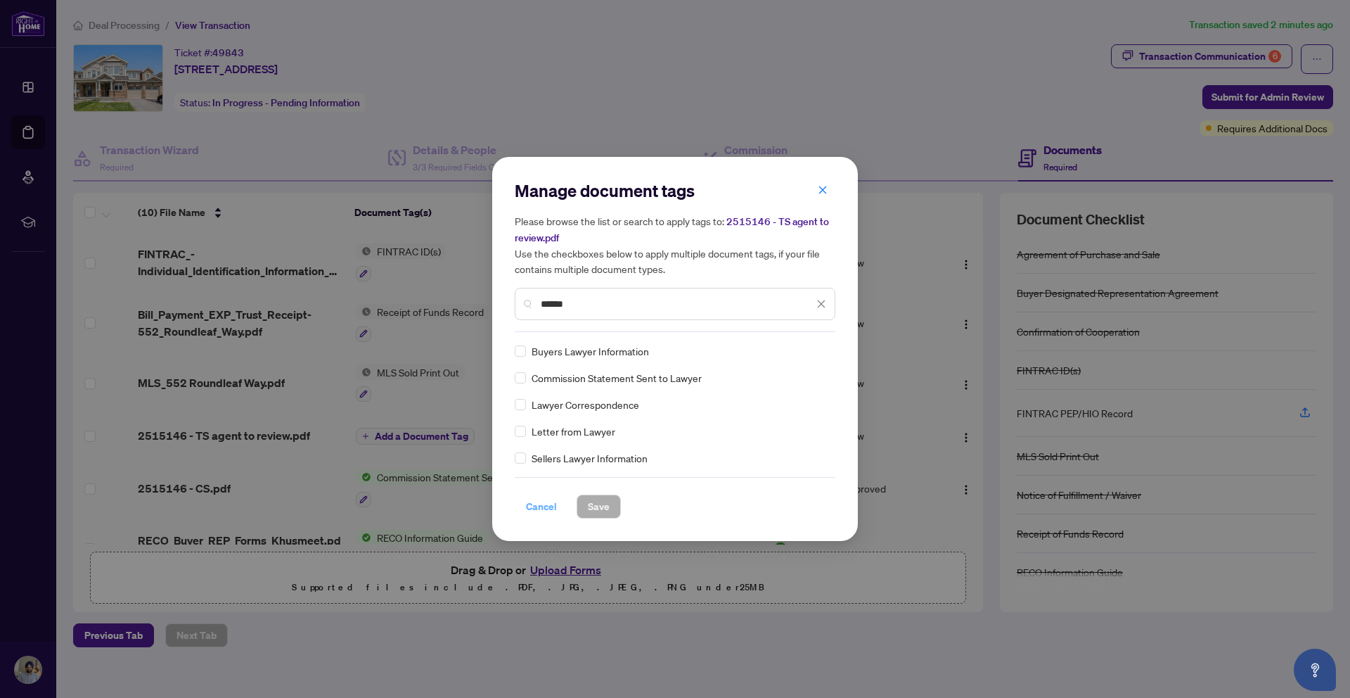
type input "******"
click at [547, 507] on span "Cancel" at bounding box center [541, 506] width 31 height 23
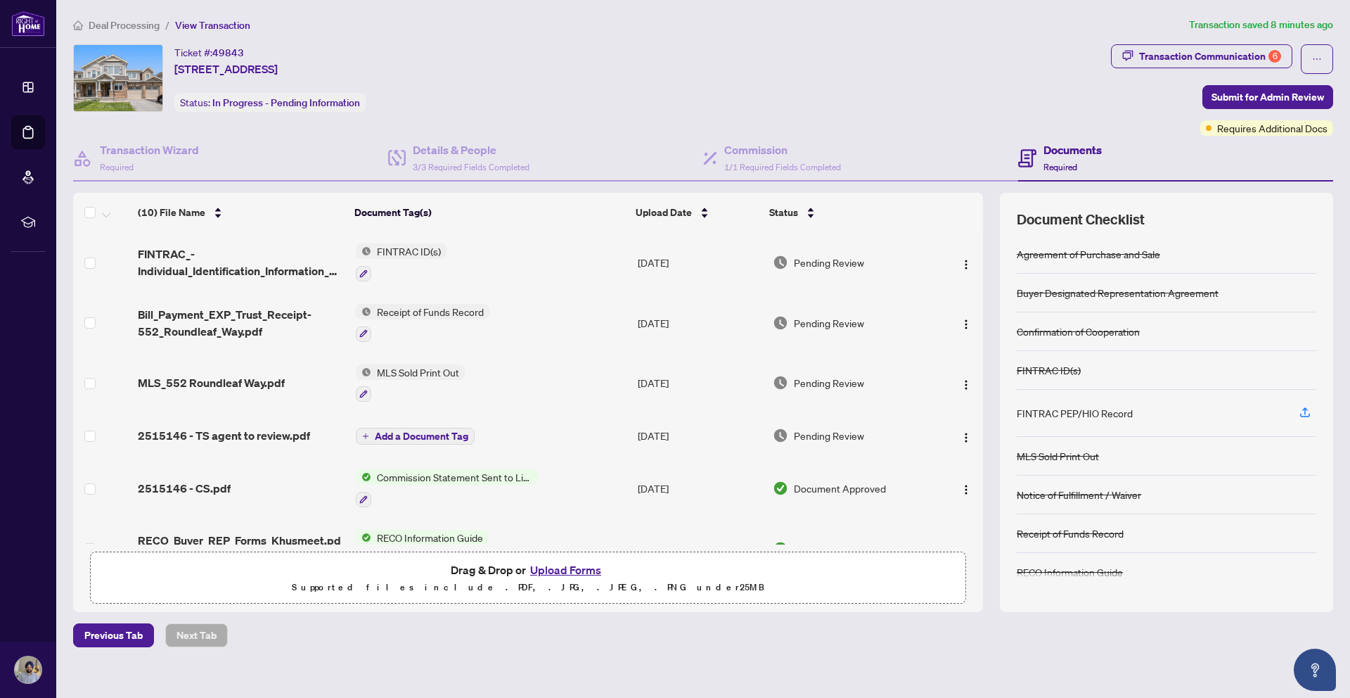
click at [564, 568] on button "Upload Forms" at bounding box center [565, 570] width 79 height 18
click at [570, 570] on button "Upload Forms" at bounding box center [565, 570] width 79 height 18
click at [582, 568] on button "Upload Forms" at bounding box center [565, 570] width 79 height 18
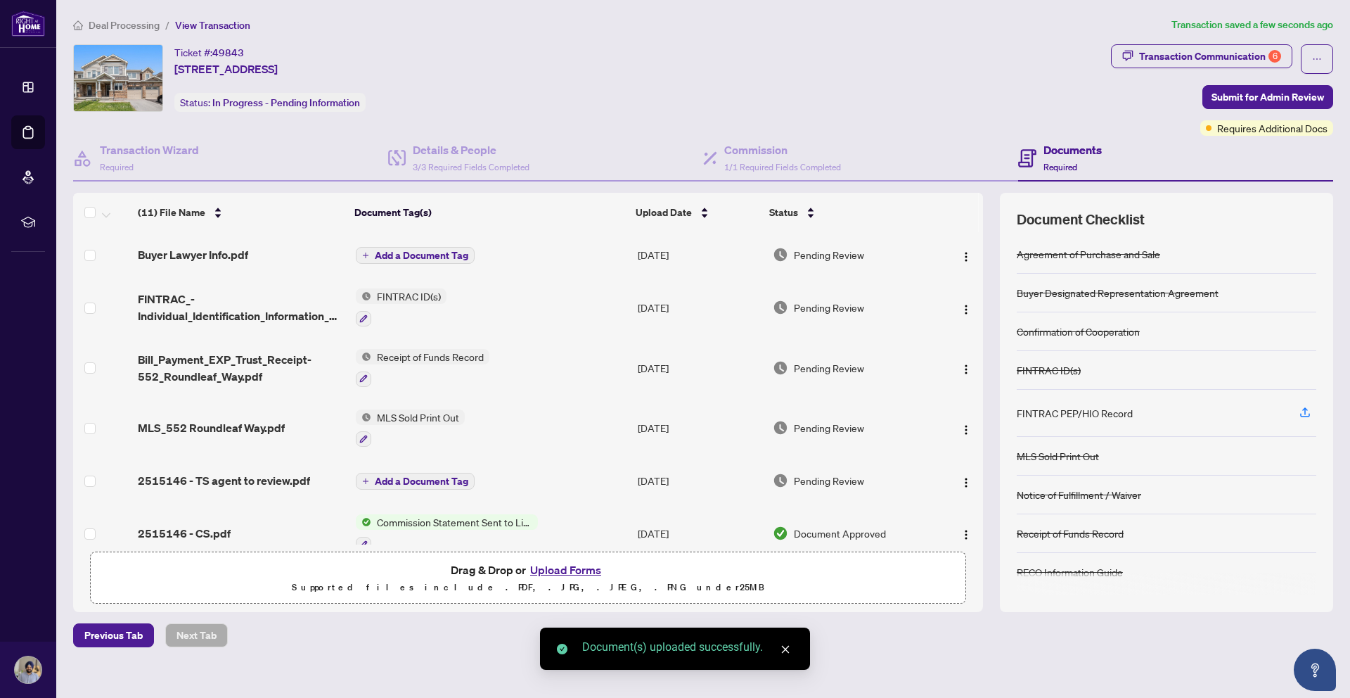
click at [589, 566] on button "Upload Forms" at bounding box center [565, 570] width 79 height 18
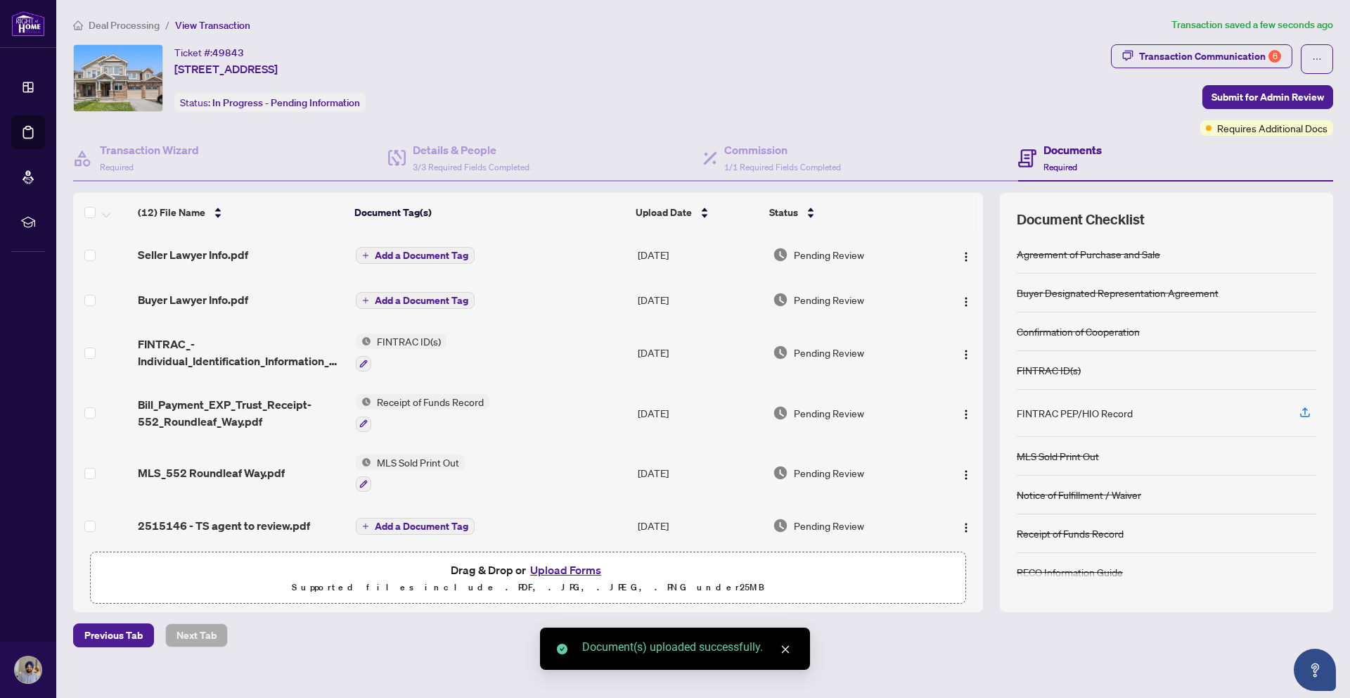
click at [440, 255] on span "Add a Document Tag" at bounding box center [422, 255] width 94 height 10
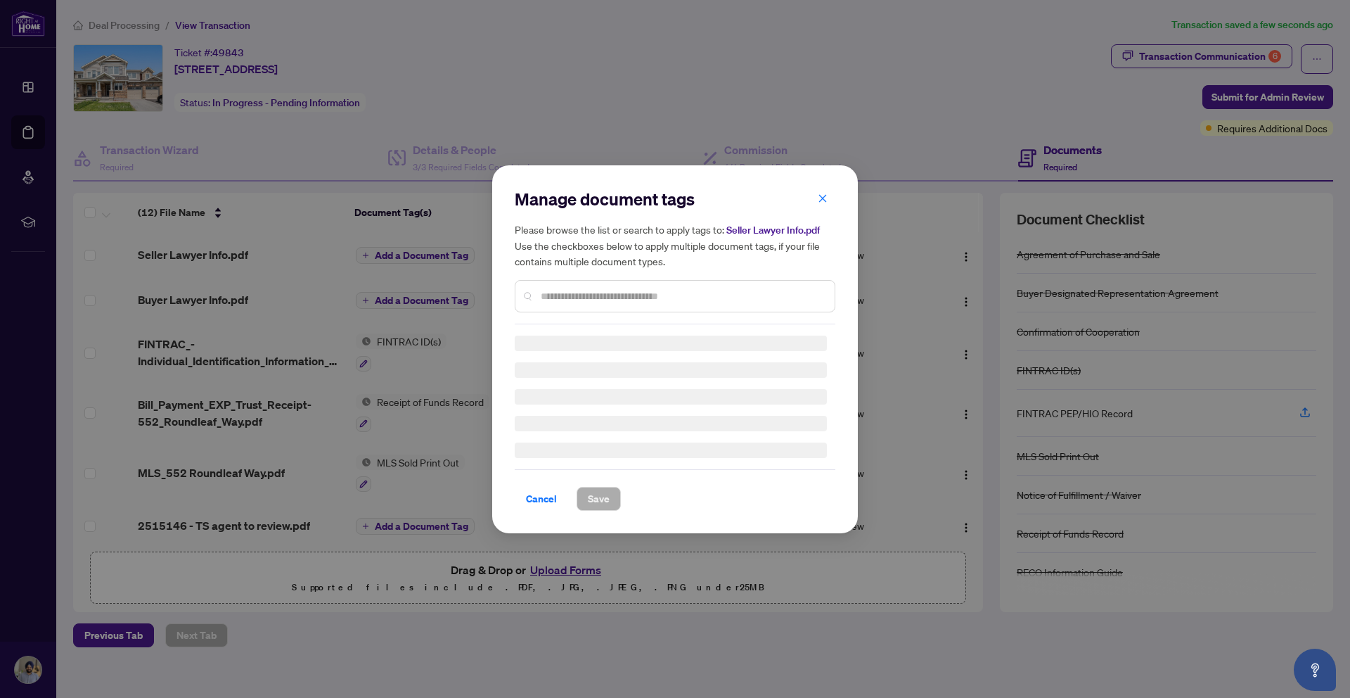
click at [582, 300] on div "Manage document tags Please browse the list or search to apply tags to: Seller …" at bounding box center [675, 349] width 321 height 323
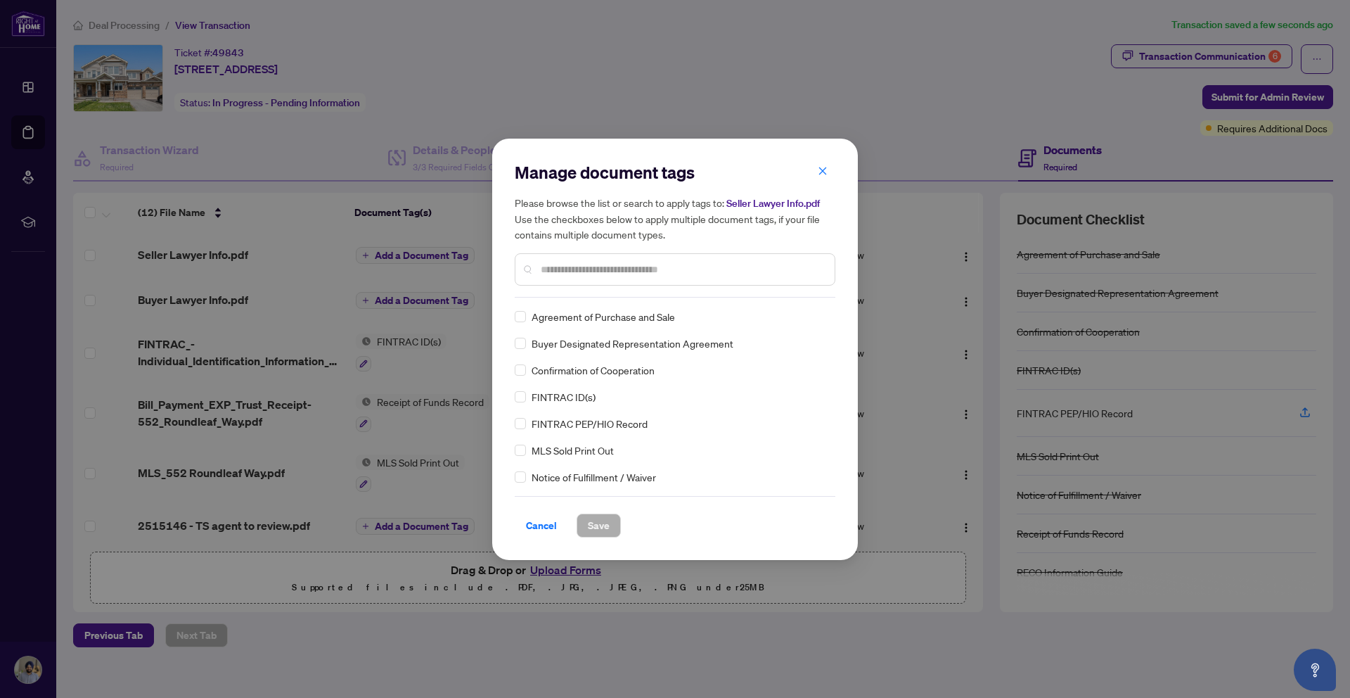
click at [684, 274] on input "text" at bounding box center [682, 269] width 283 height 15
click at [642, 265] on input "******" at bounding box center [677, 269] width 273 height 15
type input "*"
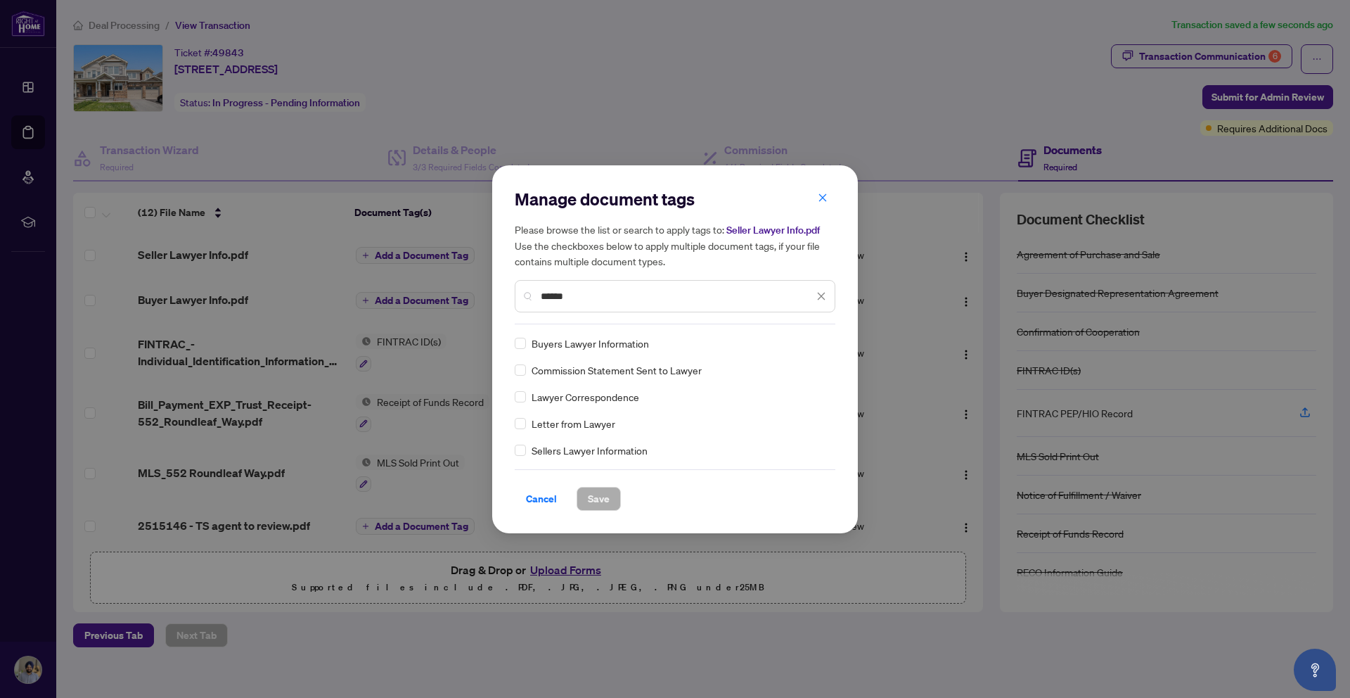
type input "******"
click at [606, 501] on span "Save" at bounding box center [599, 498] width 22 height 23
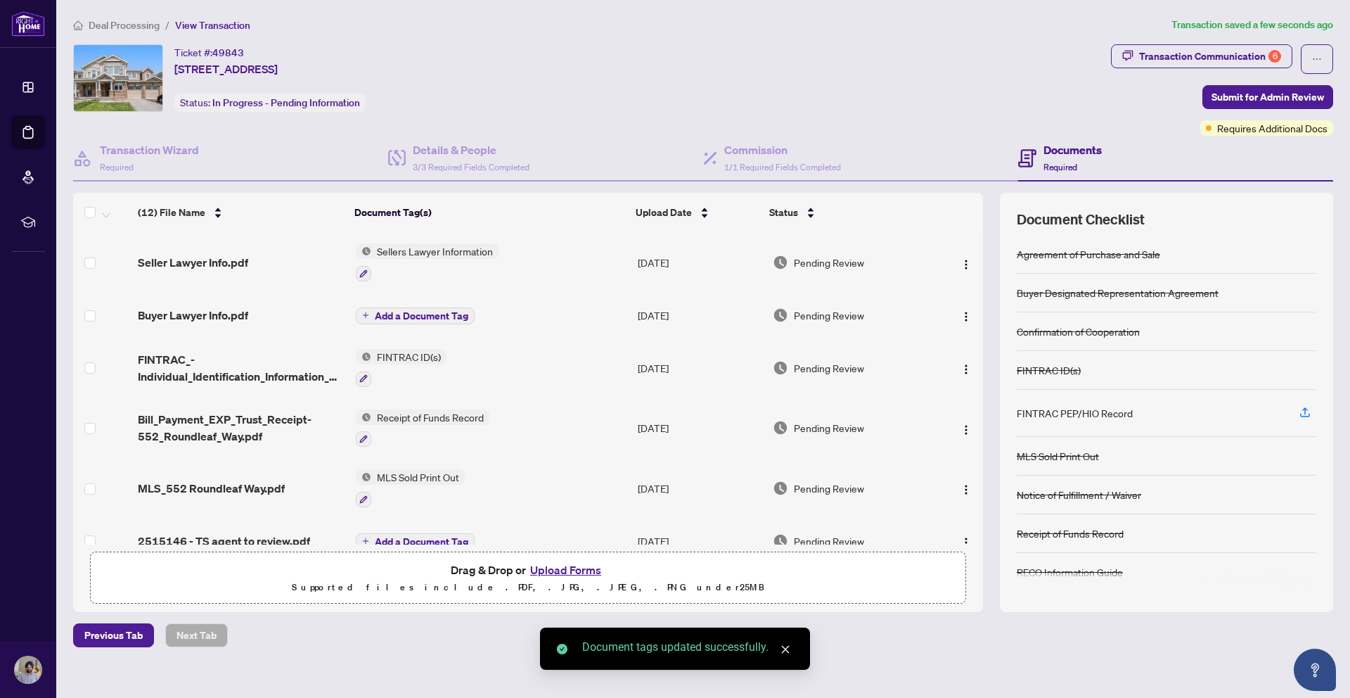
click at [439, 316] on span "Add a Document Tag" at bounding box center [422, 316] width 94 height 10
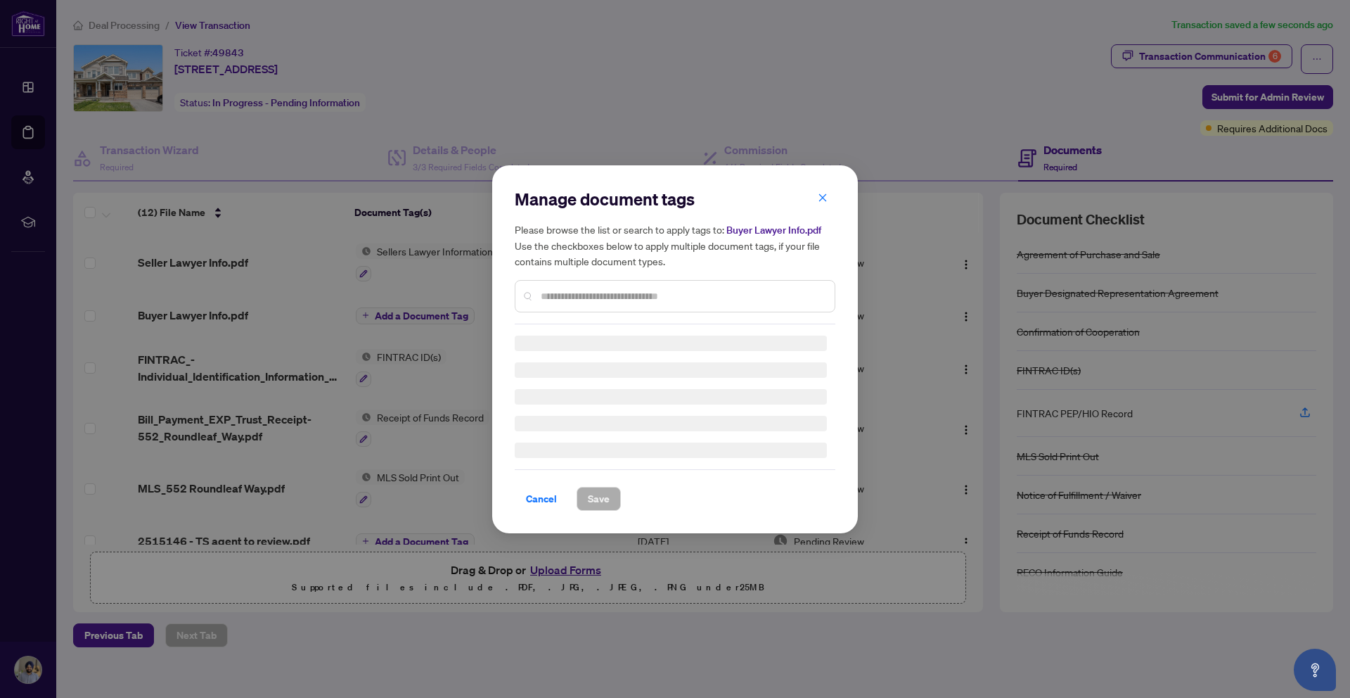
click at [570, 296] on div "Manage document tags Please browse the list or search to apply tags to: Buyer L…" at bounding box center [675, 256] width 321 height 136
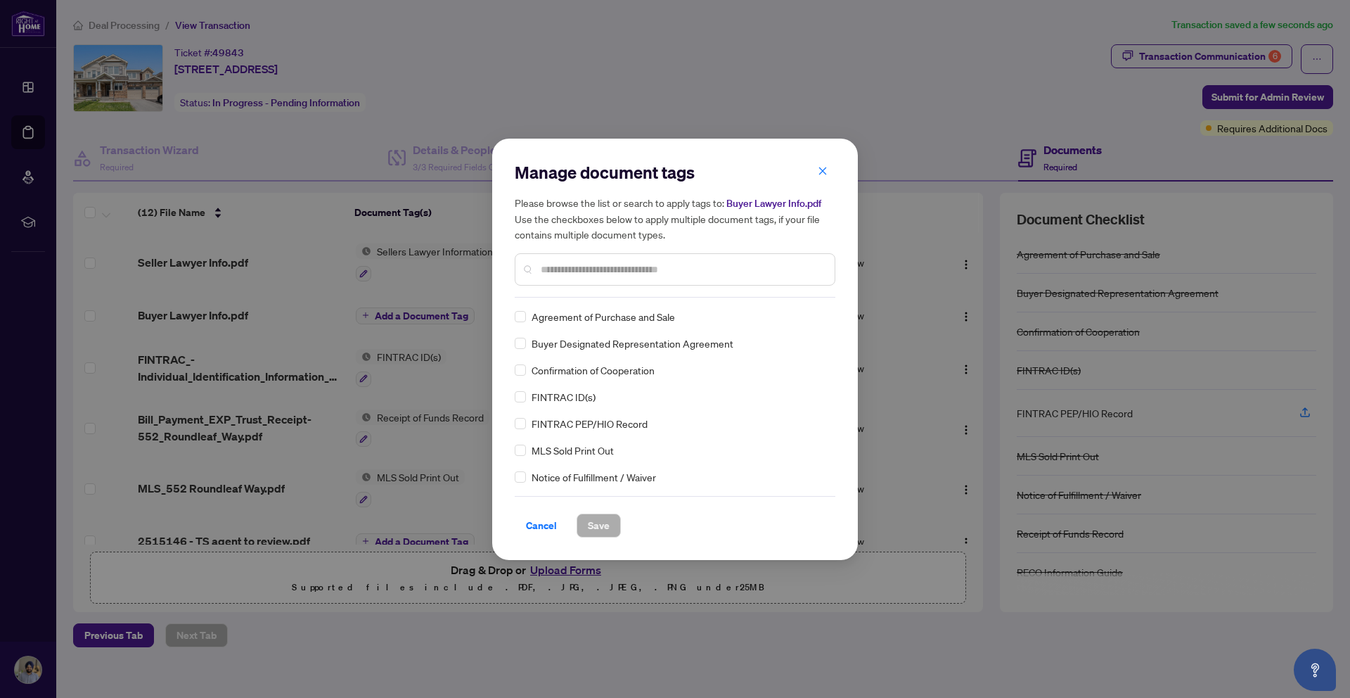
click at [601, 272] on input "text" at bounding box center [682, 269] width 283 height 15
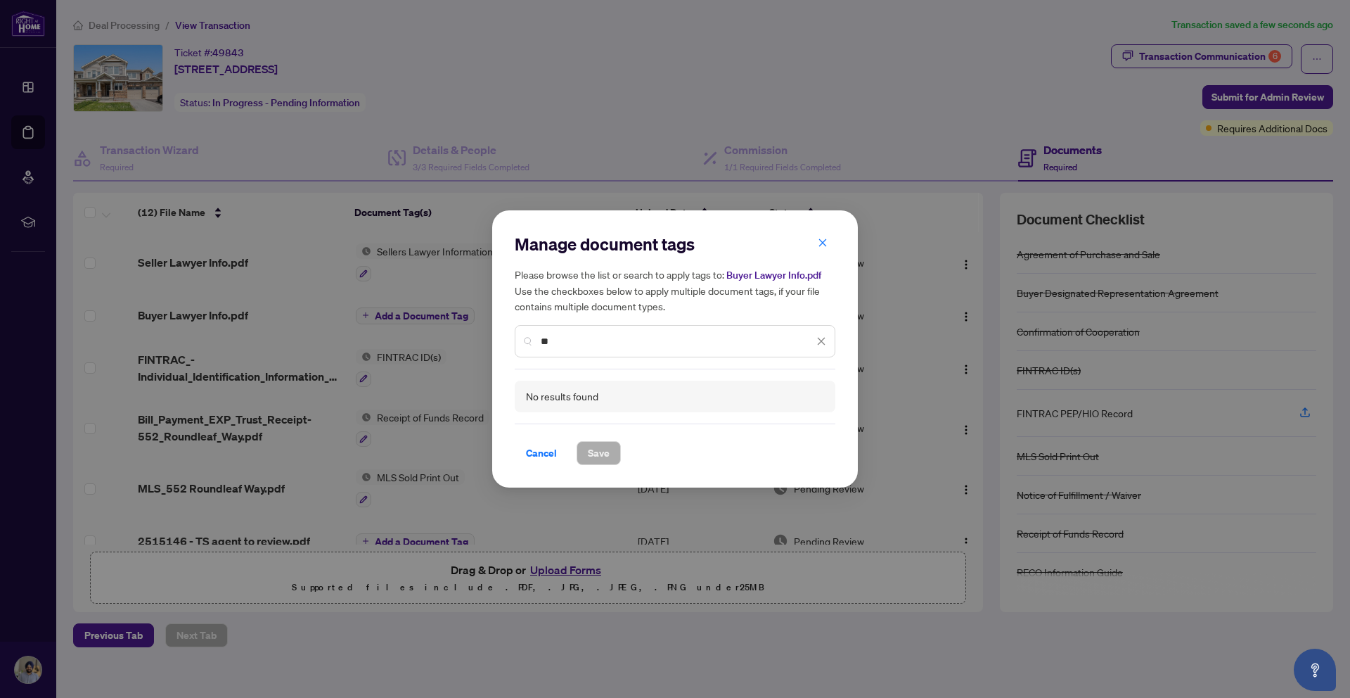
type input "*"
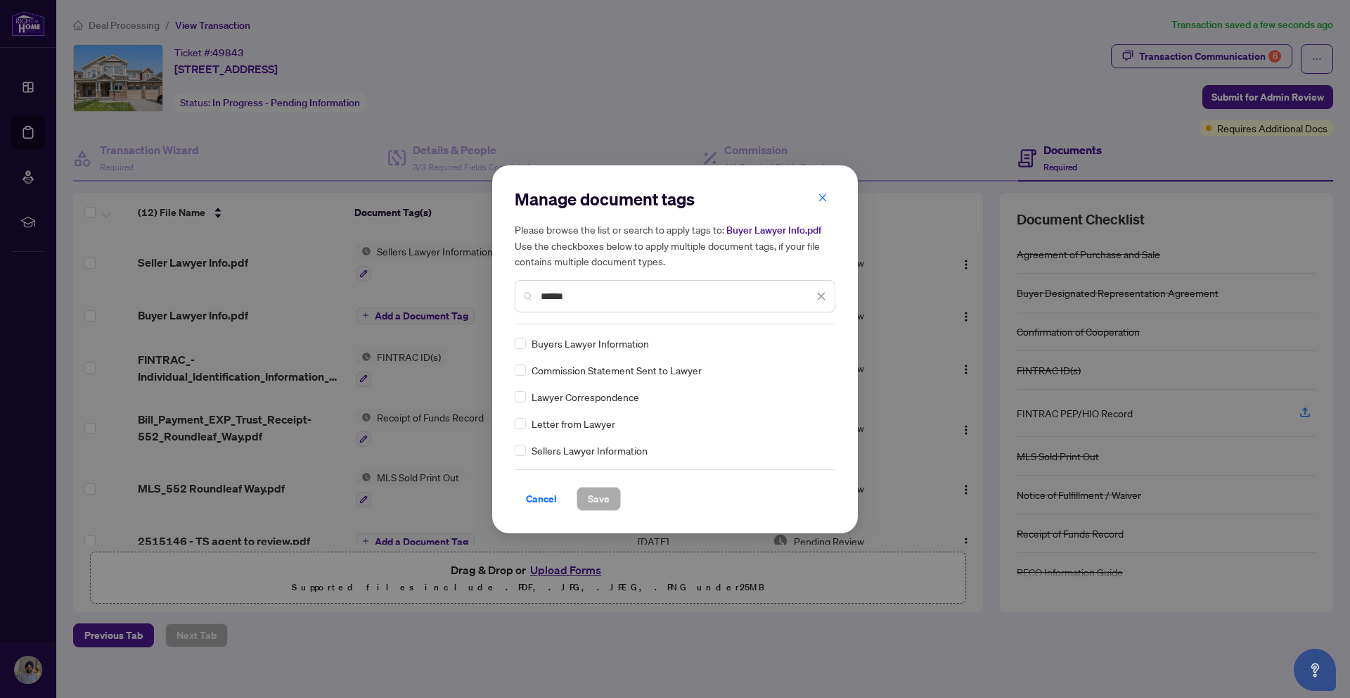
type input "******"
click at [609, 494] on button "Save" at bounding box center [599, 499] width 44 height 24
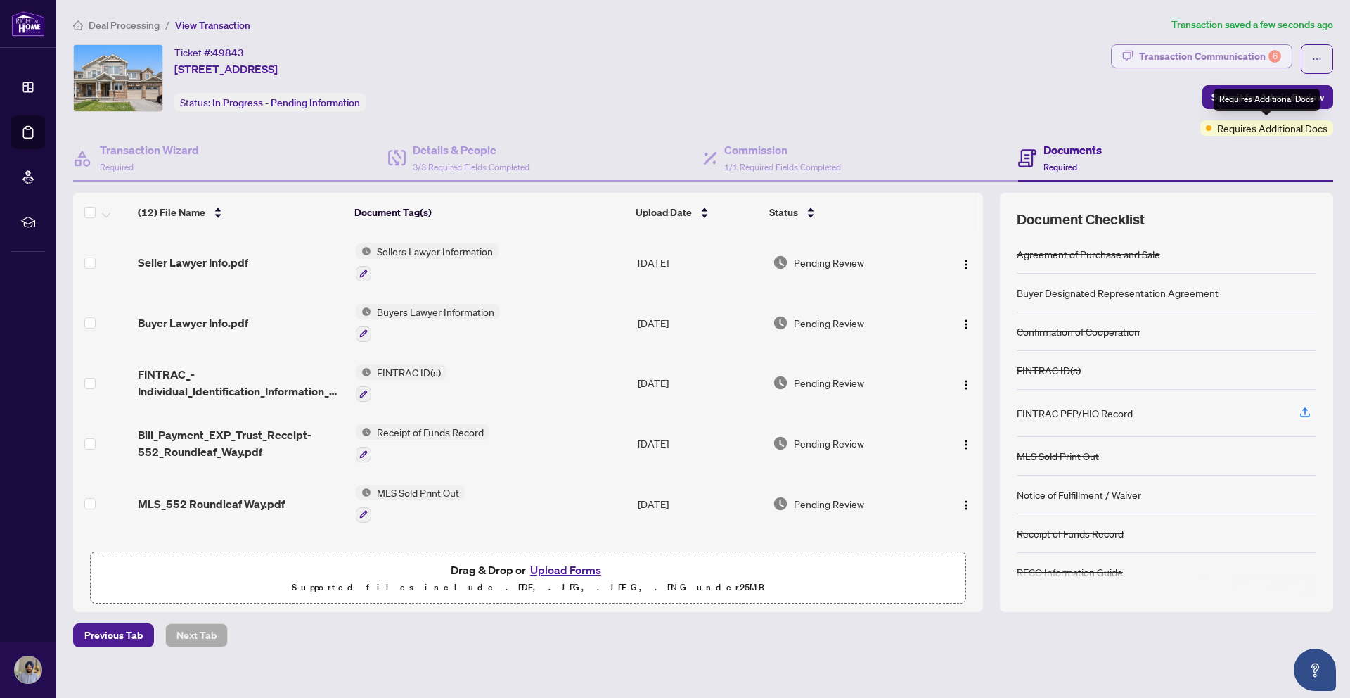
click at [1210, 57] on div "Transaction Communication 6" at bounding box center [1210, 56] width 142 height 23
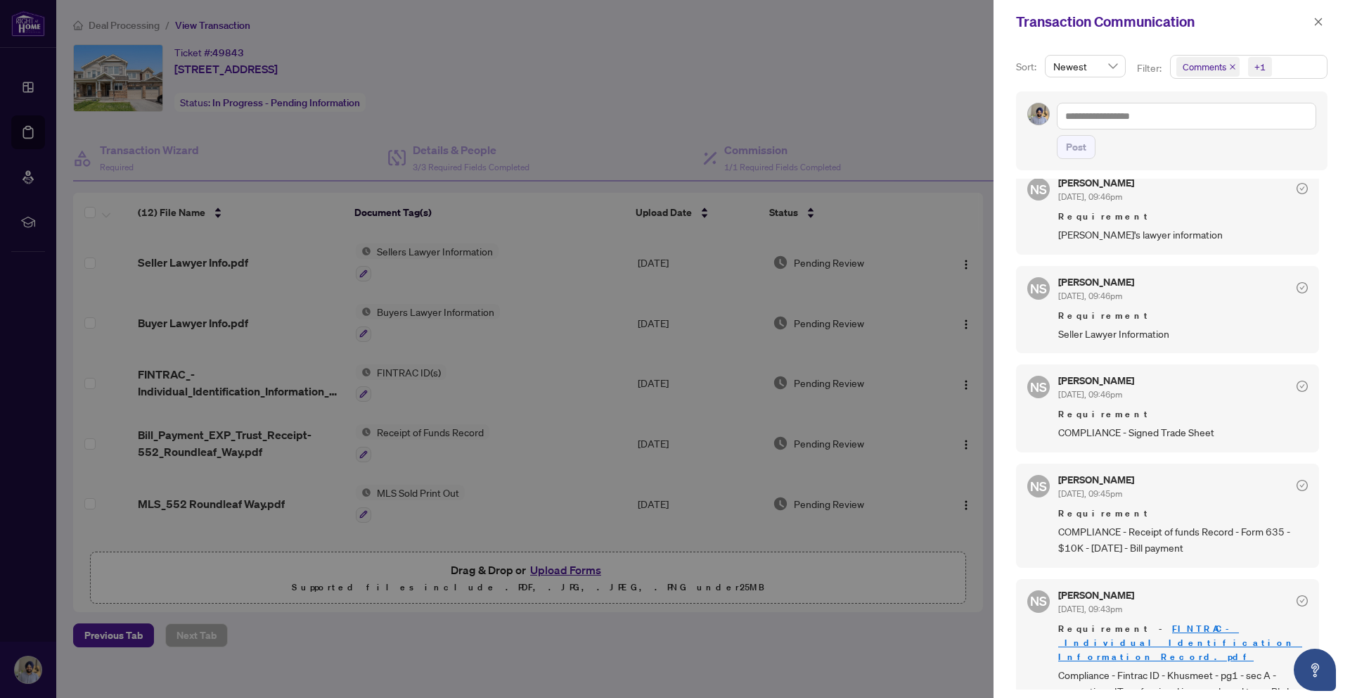
scroll to position [405, 0]
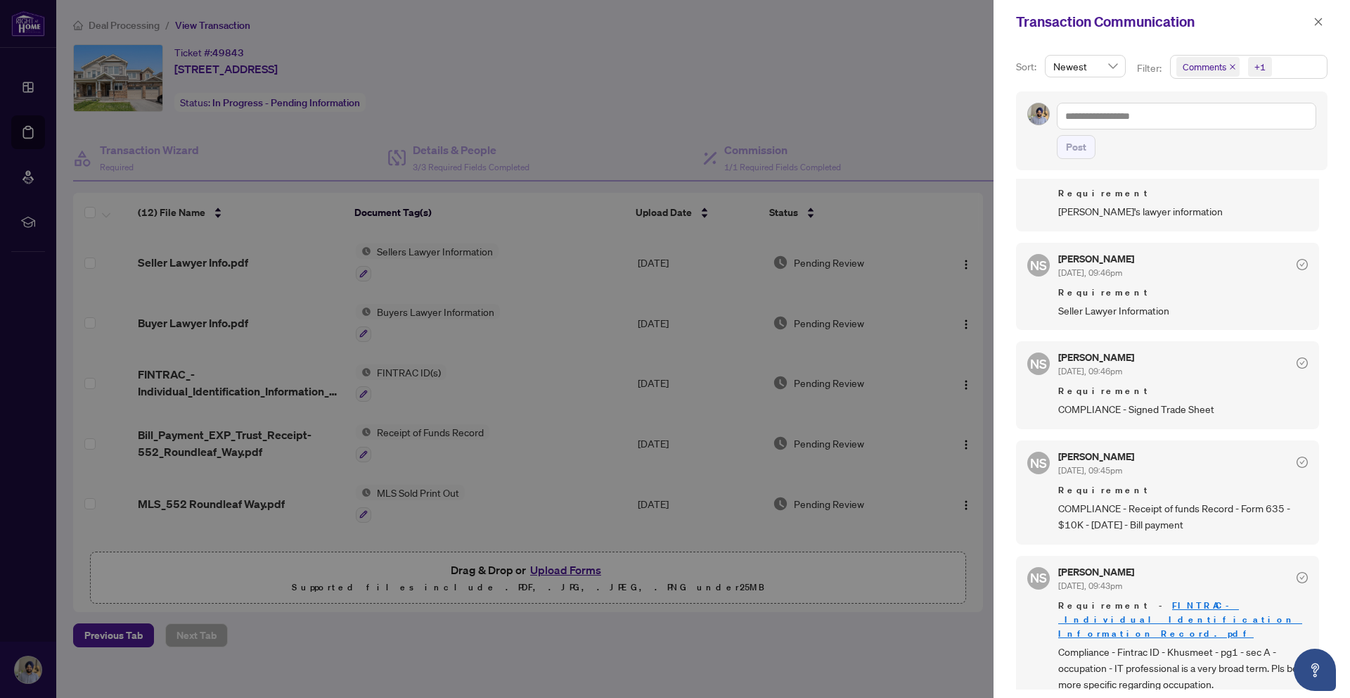
click at [1148, 512] on span "COMPLIANCE - Receipt of funds Record - Form 635 - $10K - [DATE] - Bill payment" at bounding box center [1183, 516] width 250 height 33
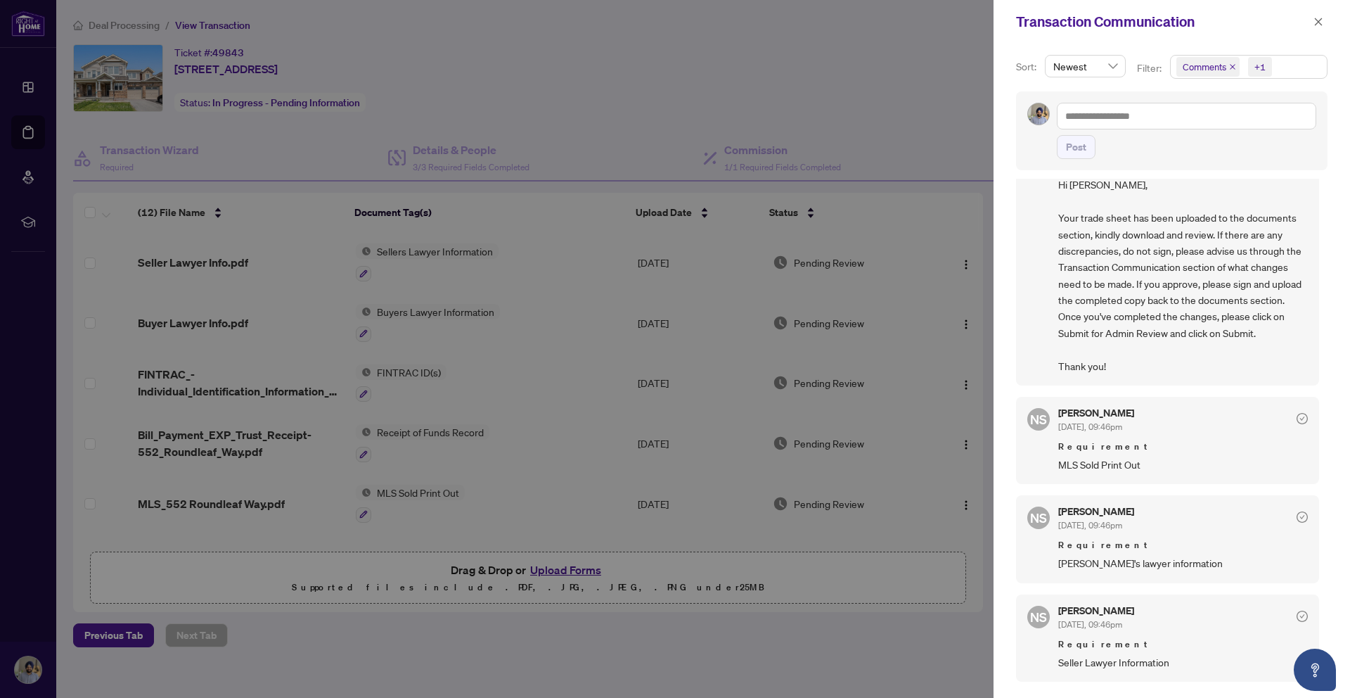
scroll to position [0, 0]
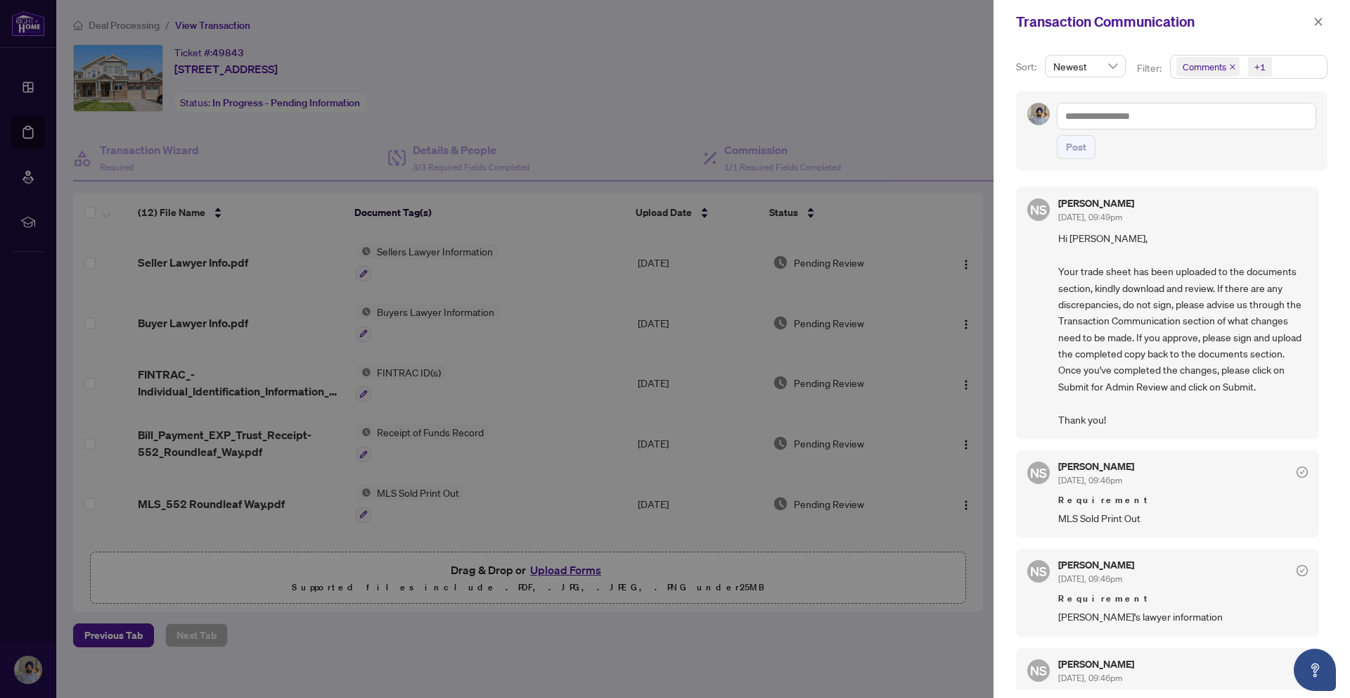
click at [551, 63] on div at bounding box center [675, 349] width 1350 height 698
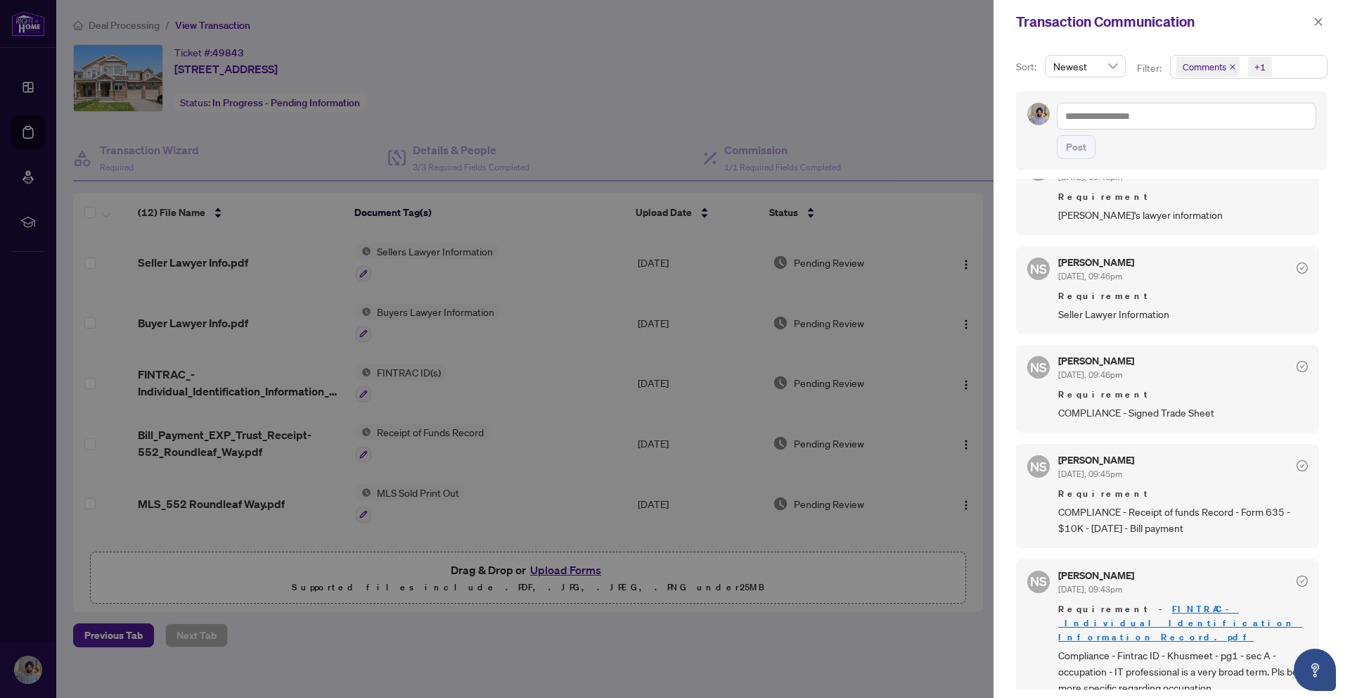
scroll to position [405, 0]
click at [1328, 501] on div "Sort: Newest Filter: Comments +1 Post NS [PERSON_NAME] [DATE], 09:49pm Hi [PERS…" at bounding box center [1172, 371] width 357 height 654
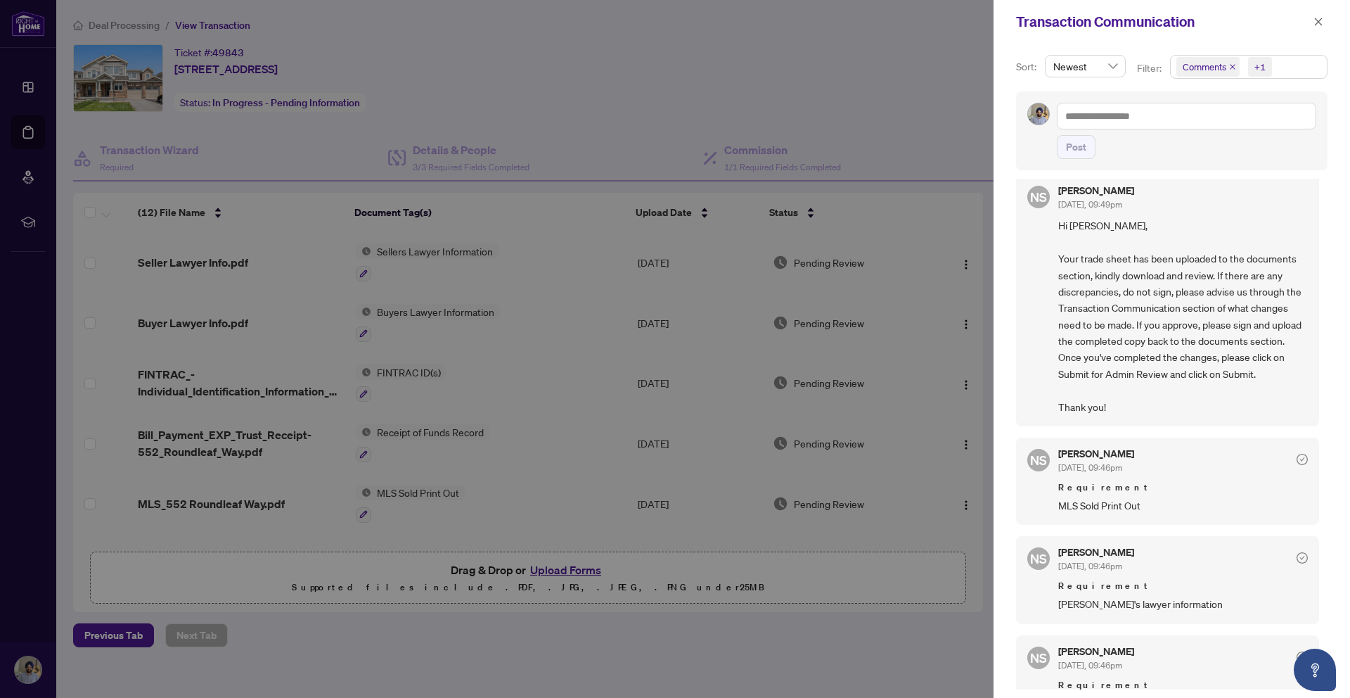
scroll to position [0, 0]
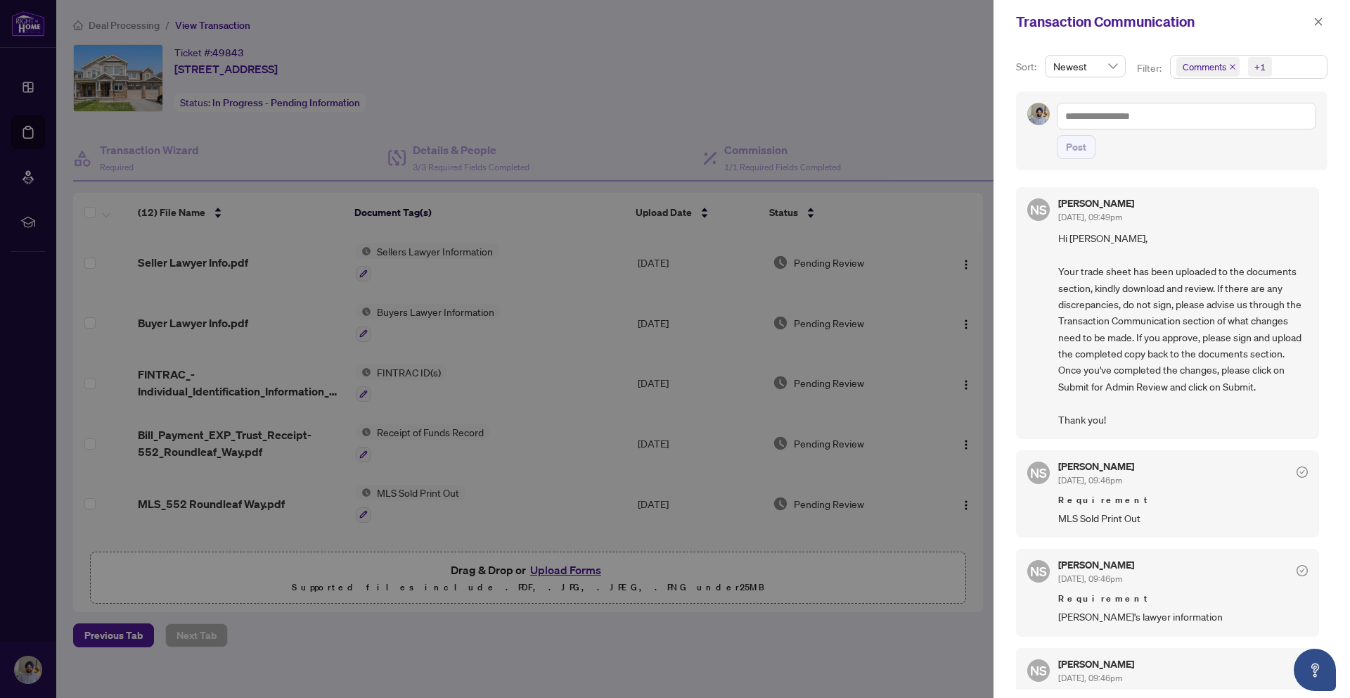
click at [611, 114] on div at bounding box center [675, 349] width 1350 height 698
